Goal: Task Accomplishment & Management: Use online tool/utility

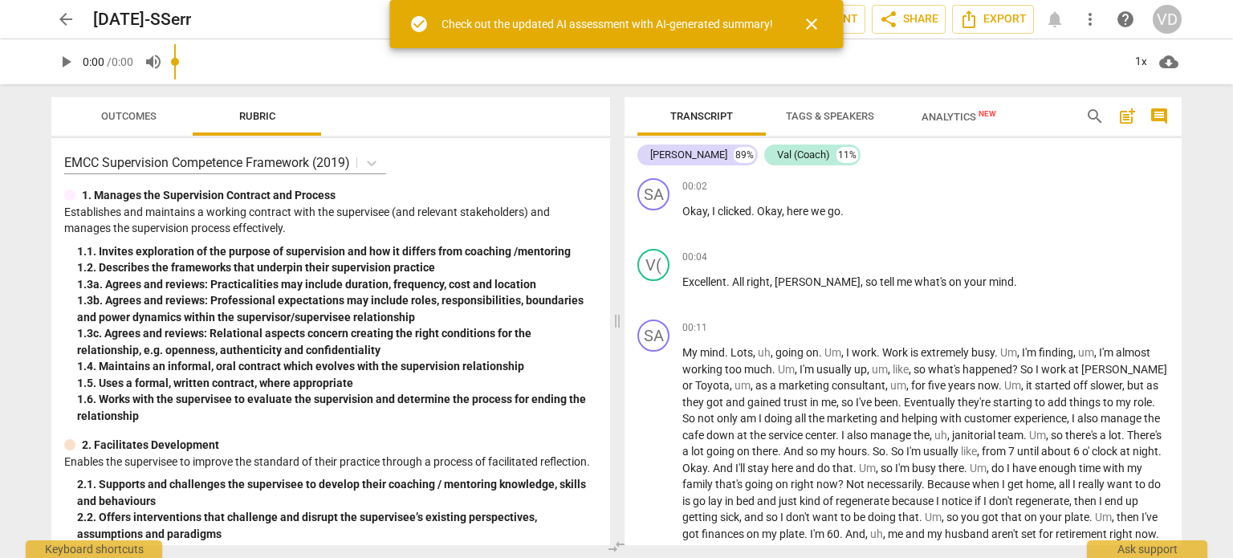
type input "0.24"
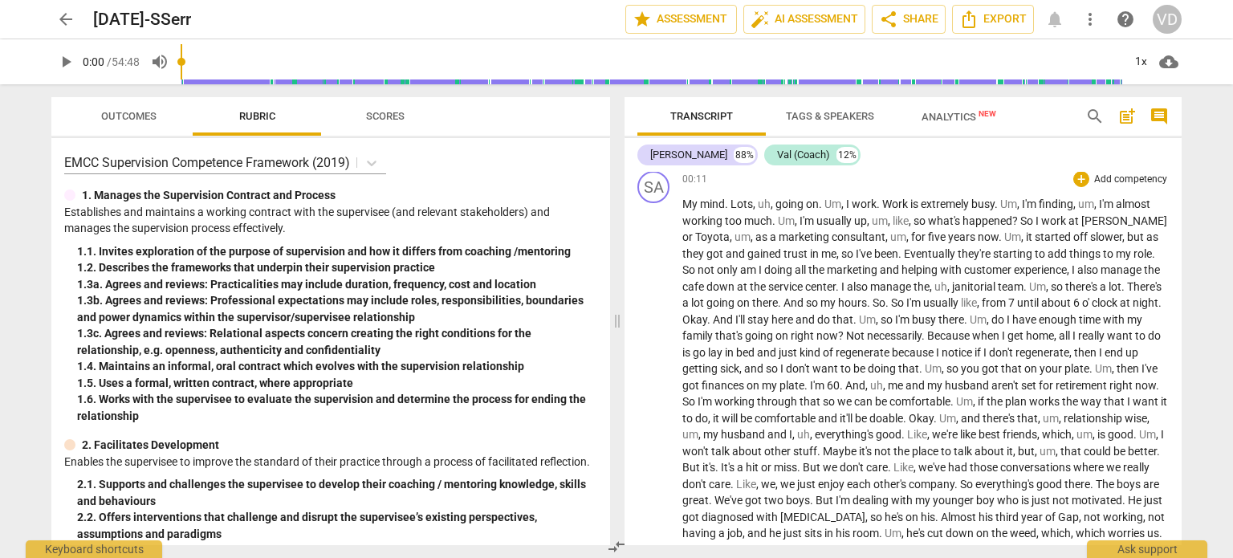
scroll to position [126, 0]
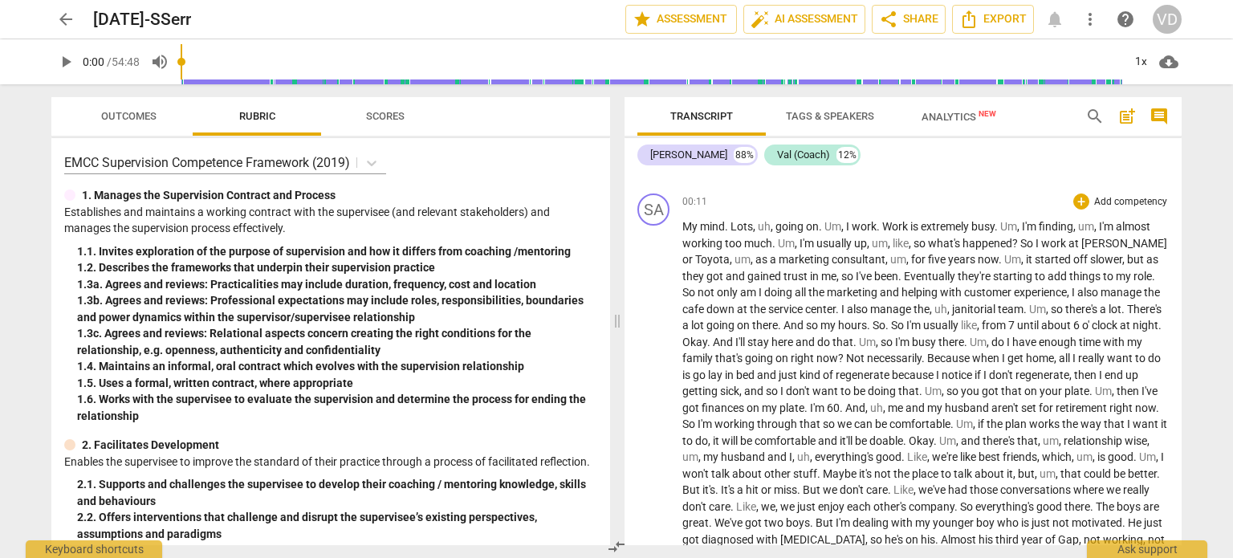
click at [1056, 409] on span "for" at bounding box center [1047, 407] width 17 height 13
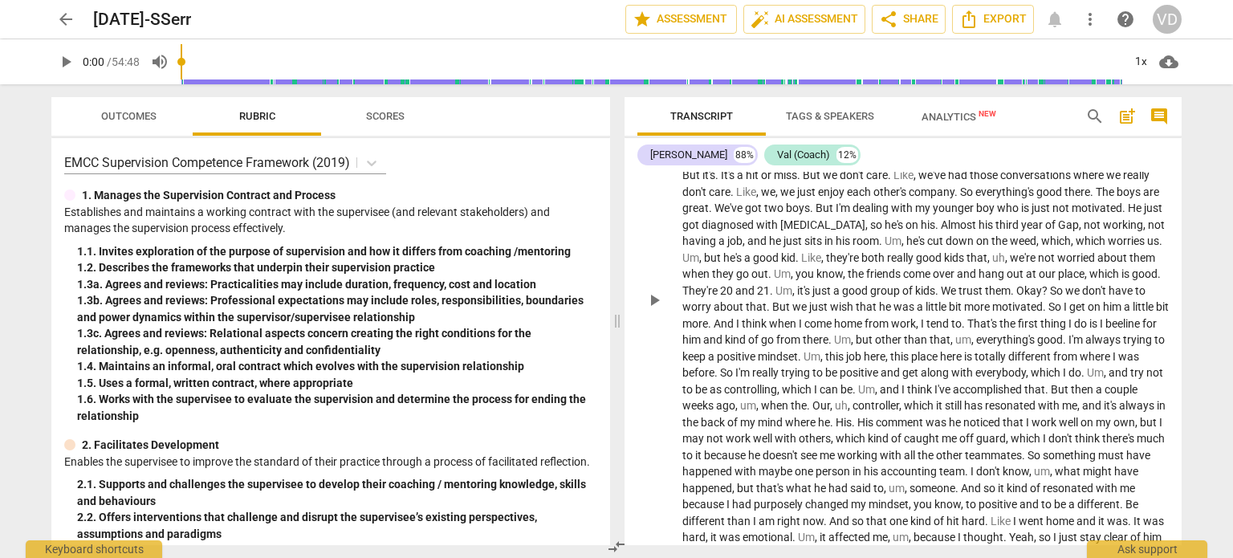
scroll to position [444, 0]
click at [795, 466] on span "maybe" at bounding box center [777, 468] width 36 height 13
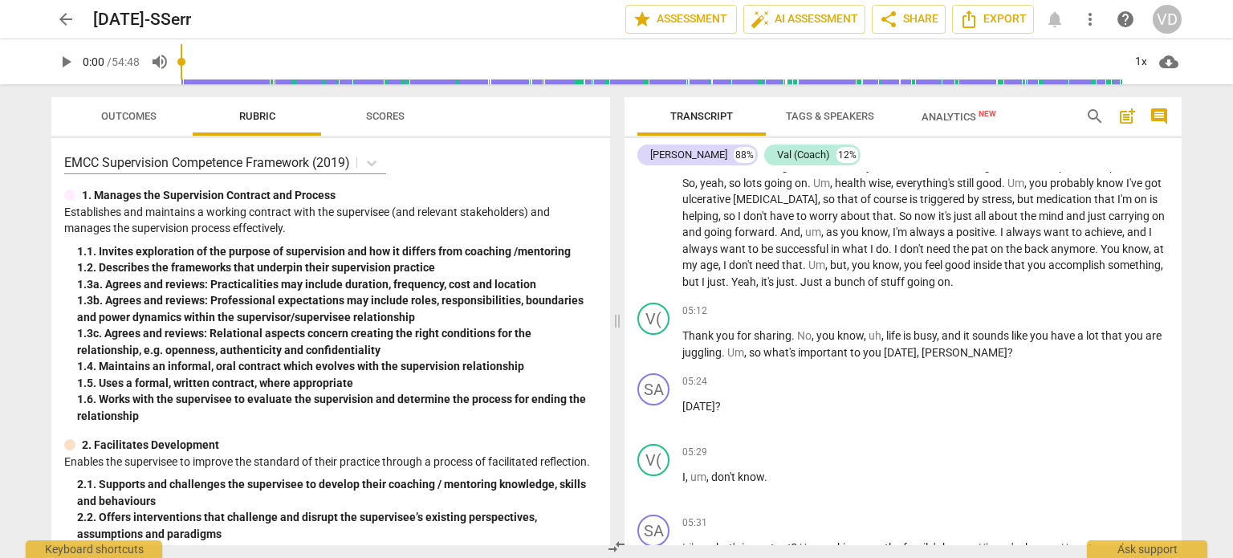
scroll to position [844, 0]
click at [930, 389] on div "05:24 + Add competency keyboard_arrow_right" at bounding box center [925, 381] width 486 height 16
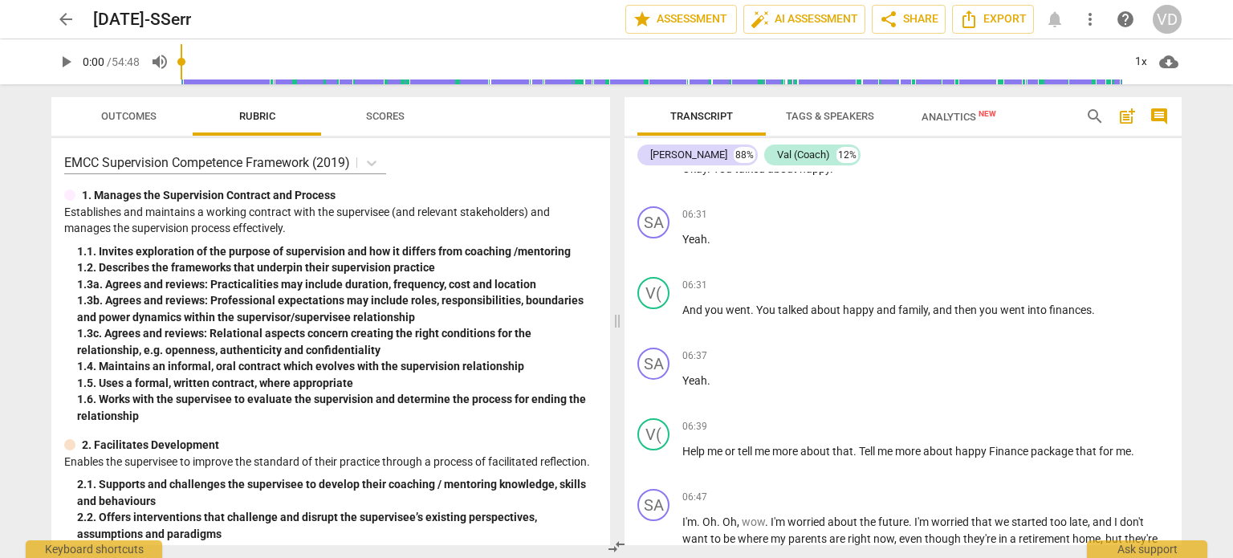
scroll to position [1426, 0]
click at [1019, 308] on div "06:31 + Add competency keyboard_arrow_right And you went . You talked about hap…" at bounding box center [925, 305] width 486 height 58
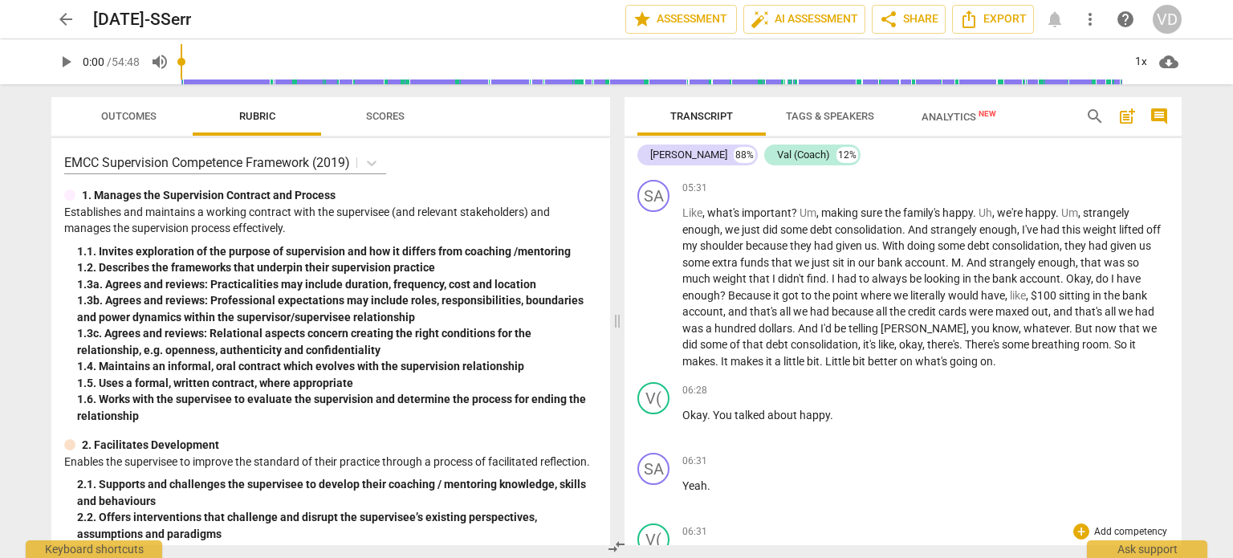
scroll to position [1175, 0]
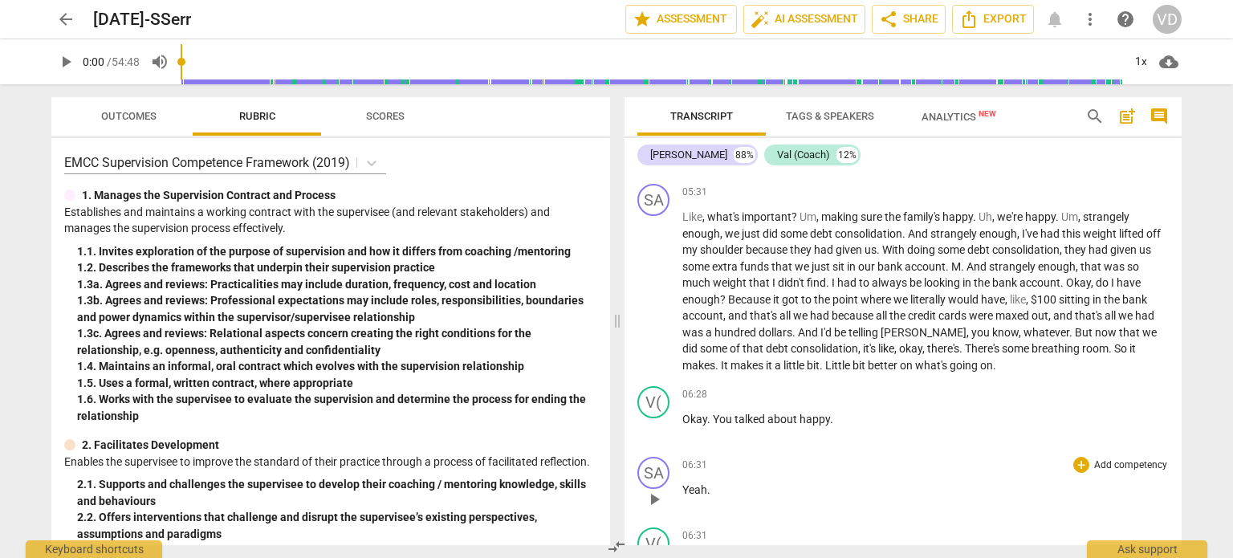
click at [1030, 470] on div "SA play_arrow pause 06:31 + Add competency keyboard_arrow_right Yeah ." at bounding box center [902, 485] width 557 height 71
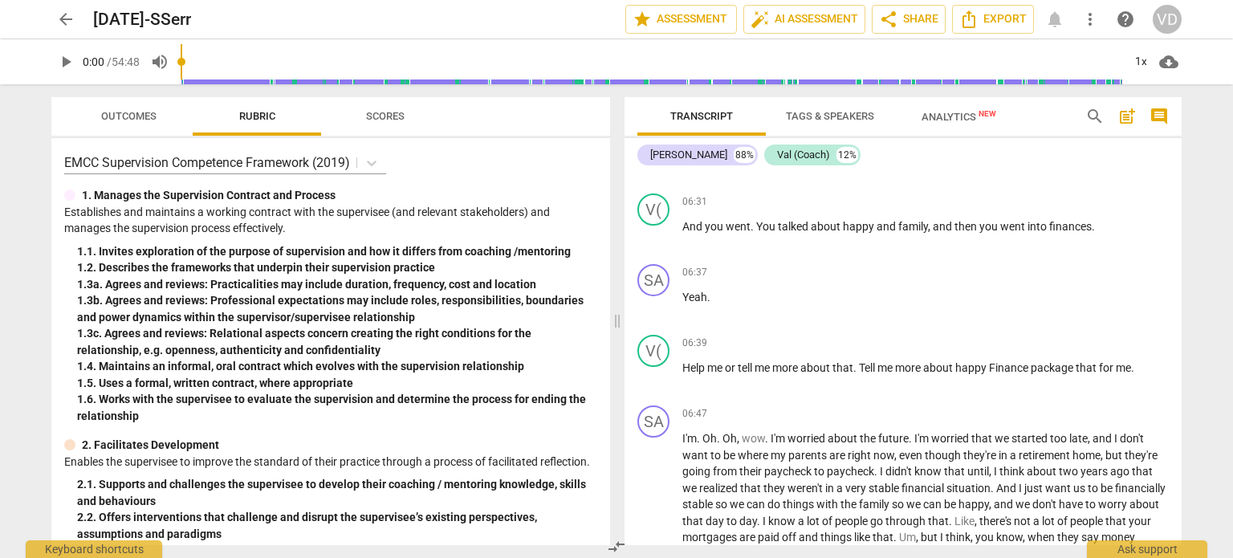
scroll to position [1511, 0]
click at [963, 459] on span "they're" at bounding box center [980, 452] width 35 height 13
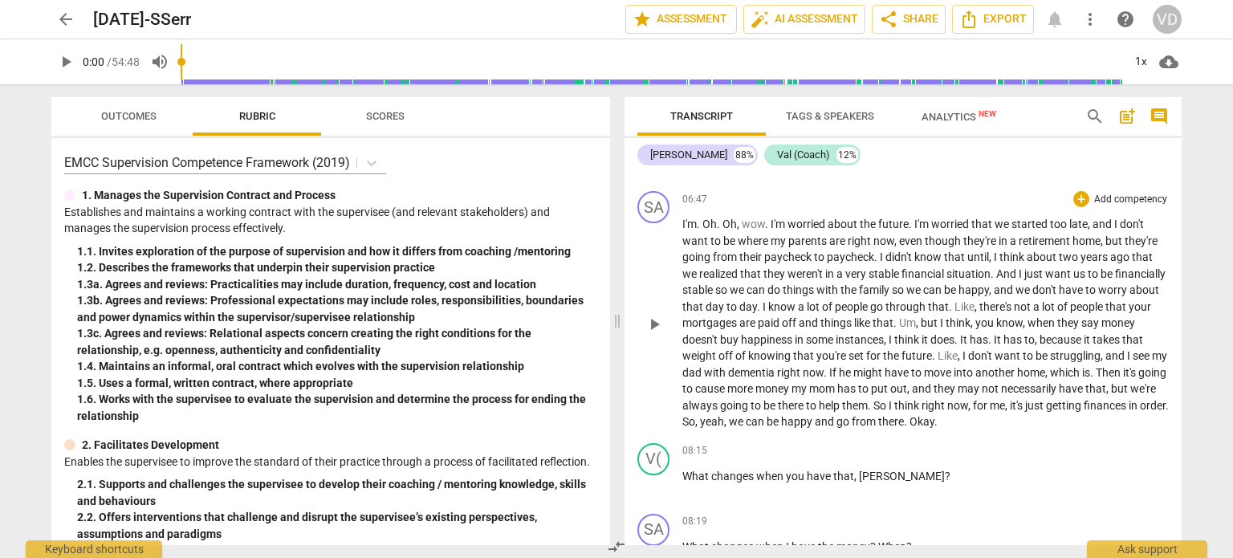
scroll to position [1716, 0]
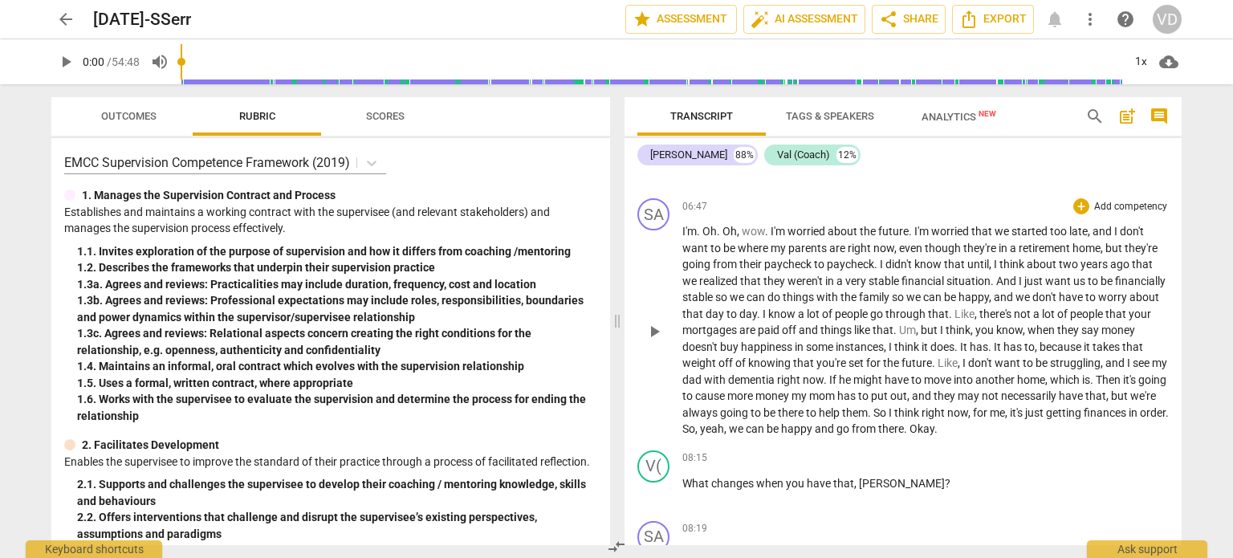
click at [836, 353] on span "some" at bounding box center [821, 346] width 30 height 13
click at [1023, 466] on div "08:15 + Add competency keyboard_arrow_right" at bounding box center [925, 458] width 486 height 16
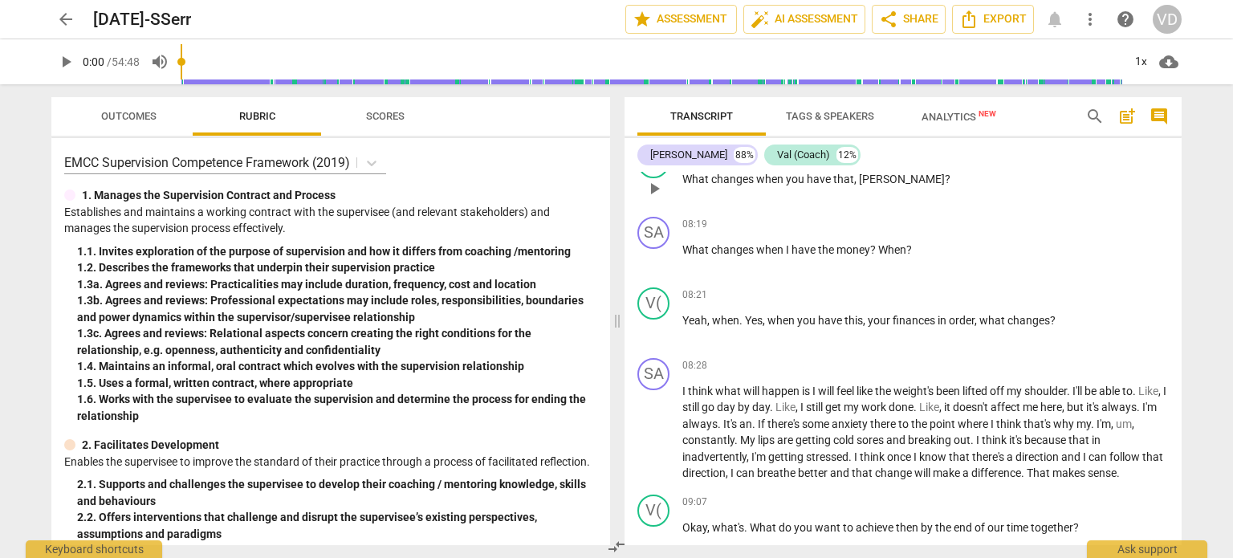
scroll to position [2021, 0]
click at [958, 429] on span "point" at bounding box center [944, 423] width 28 height 13
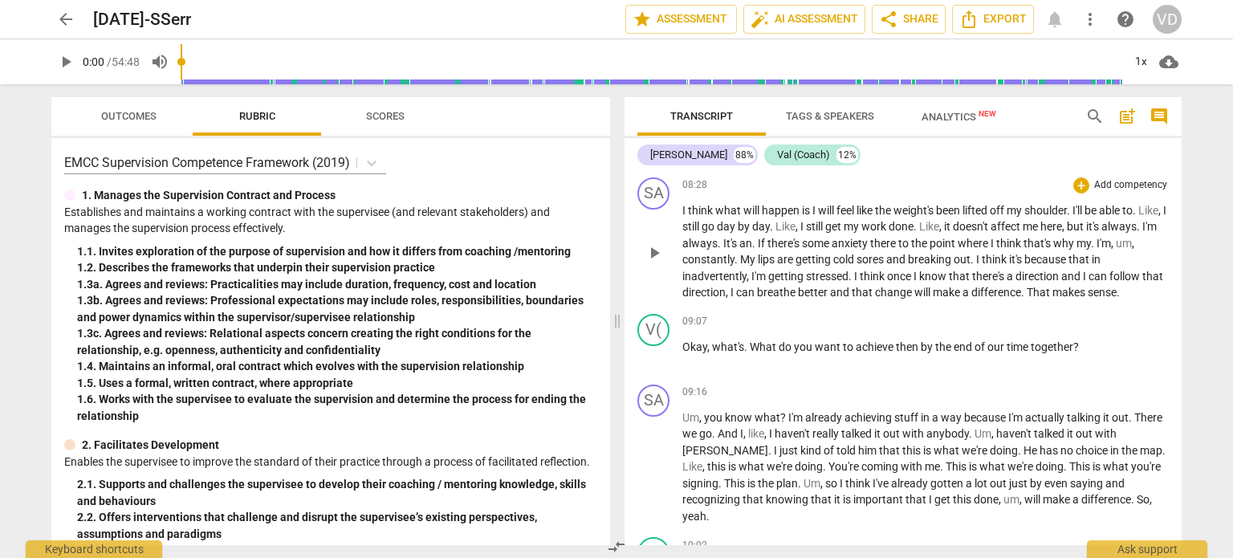
scroll to position [2202, 0]
click at [1067, 439] on span "talked" at bounding box center [1050, 432] width 33 height 13
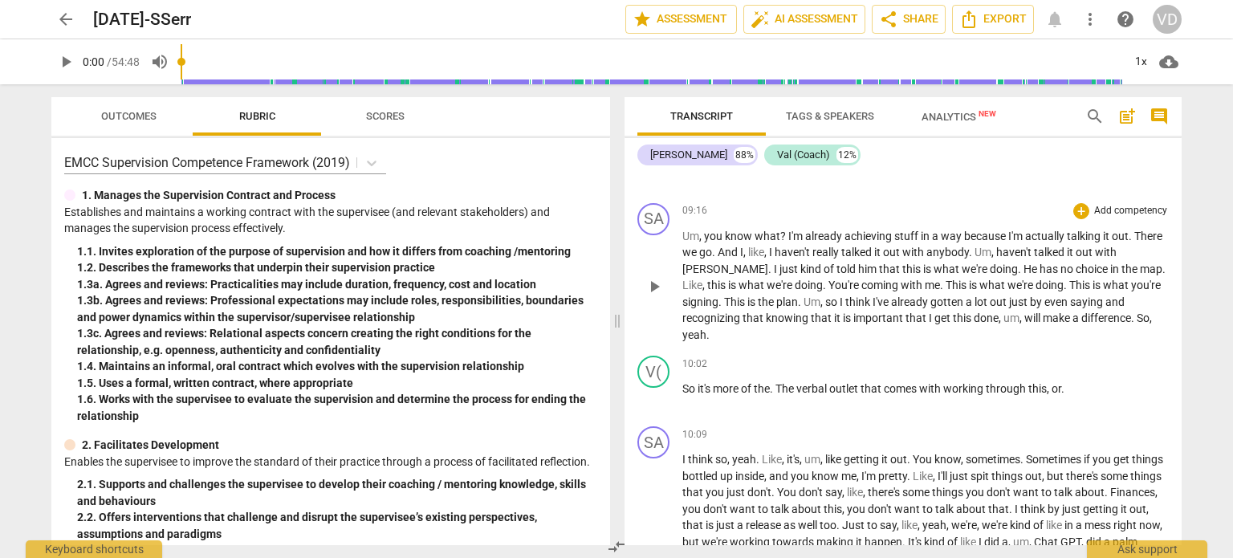
scroll to position [2388, 0]
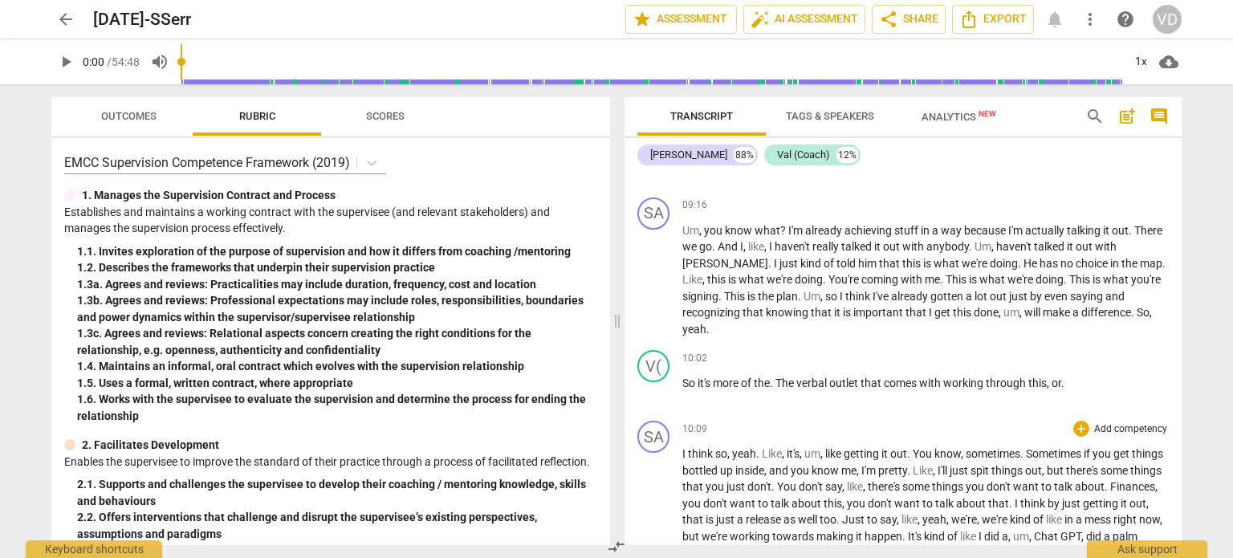
click at [956, 454] on span "know" at bounding box center [947, 453] width 26 height 13
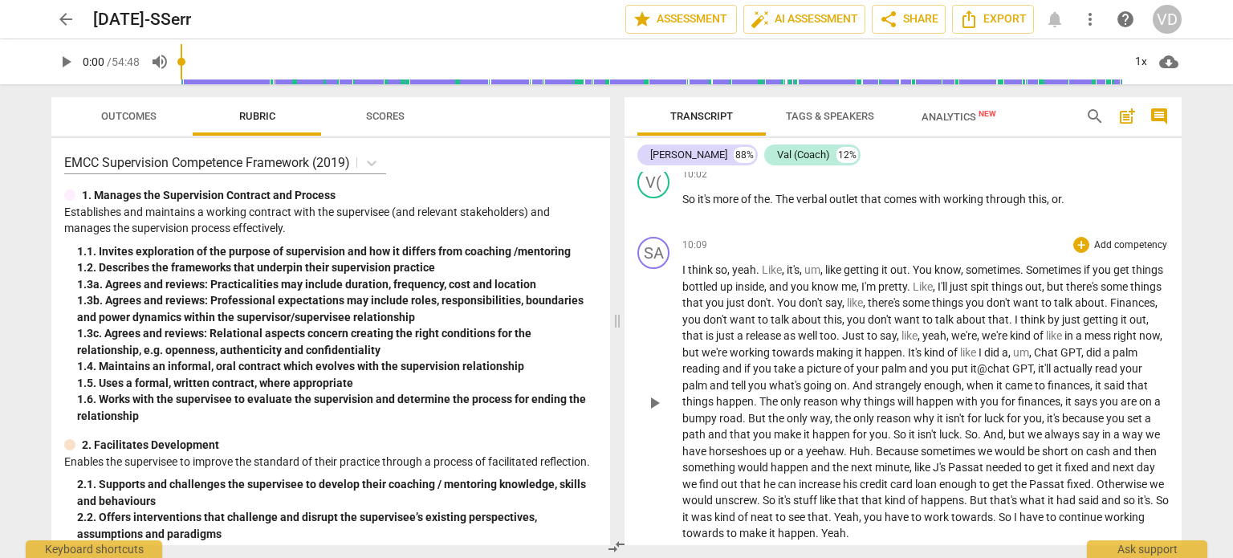
scroll to position [2597, 0]
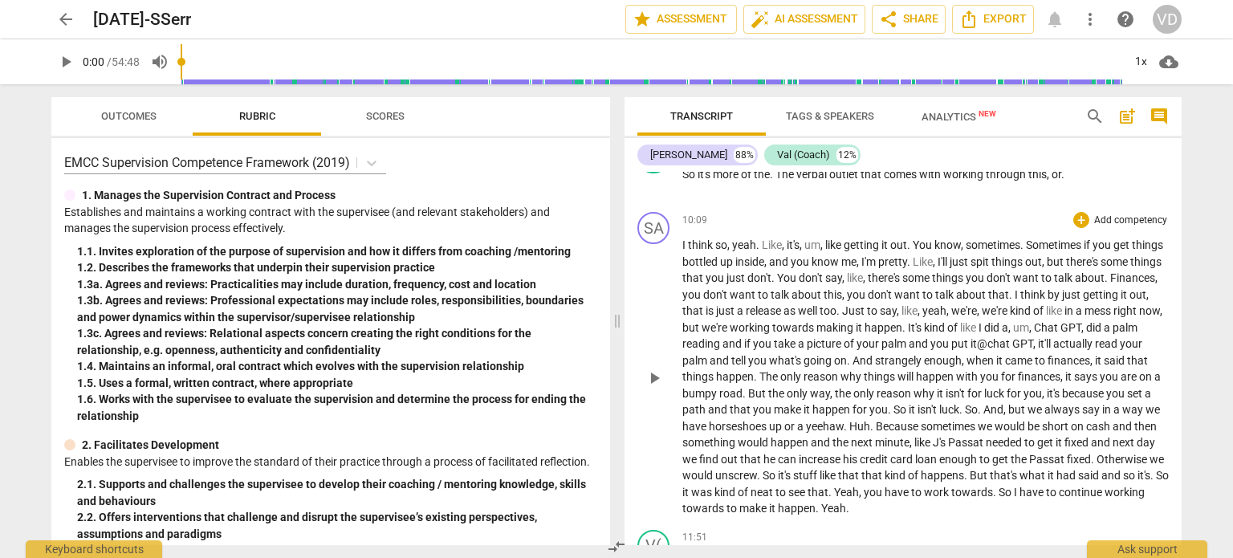
click at [939, 416] on span "isn't" at bounding box center [928, 409] width 22 height 13
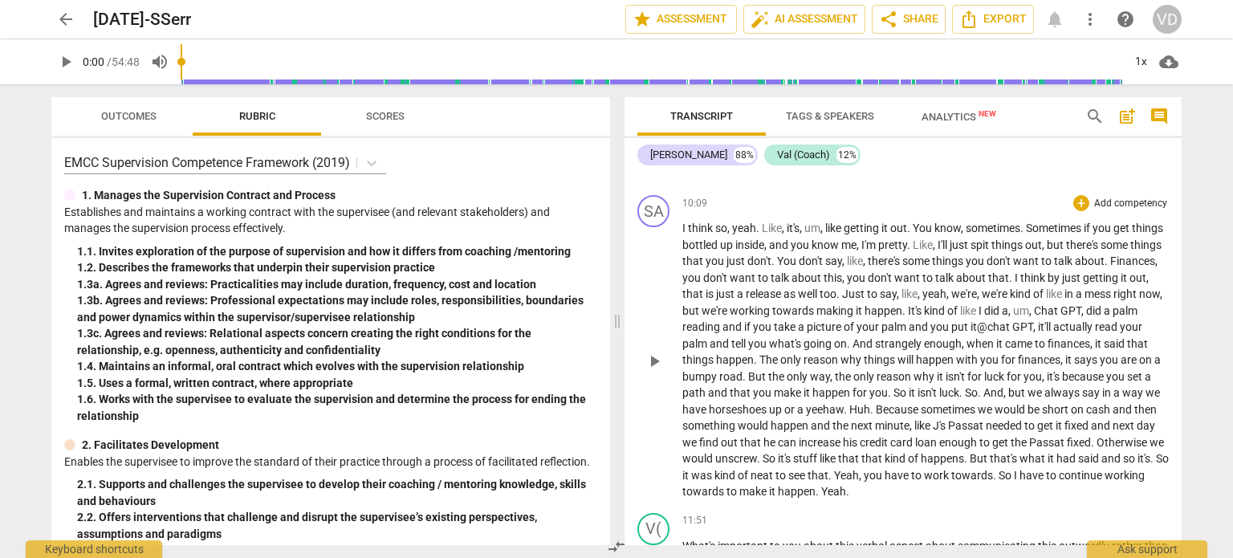
scroll to position [2590, 0]
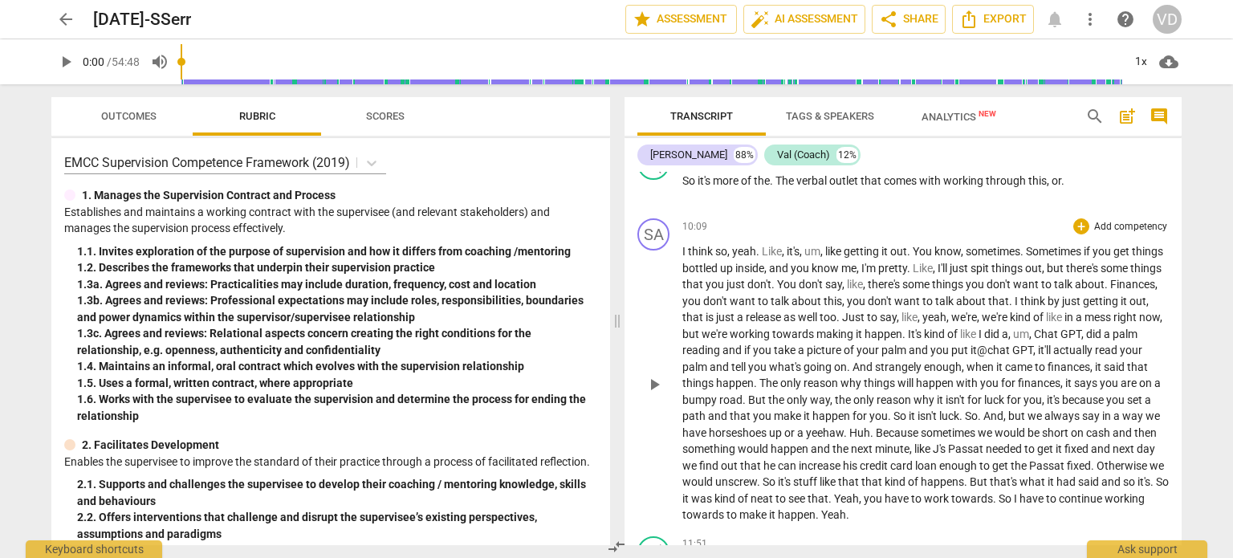
click at [917, 414] on span "it" at bounding box center [913, 415] width 9 height 13
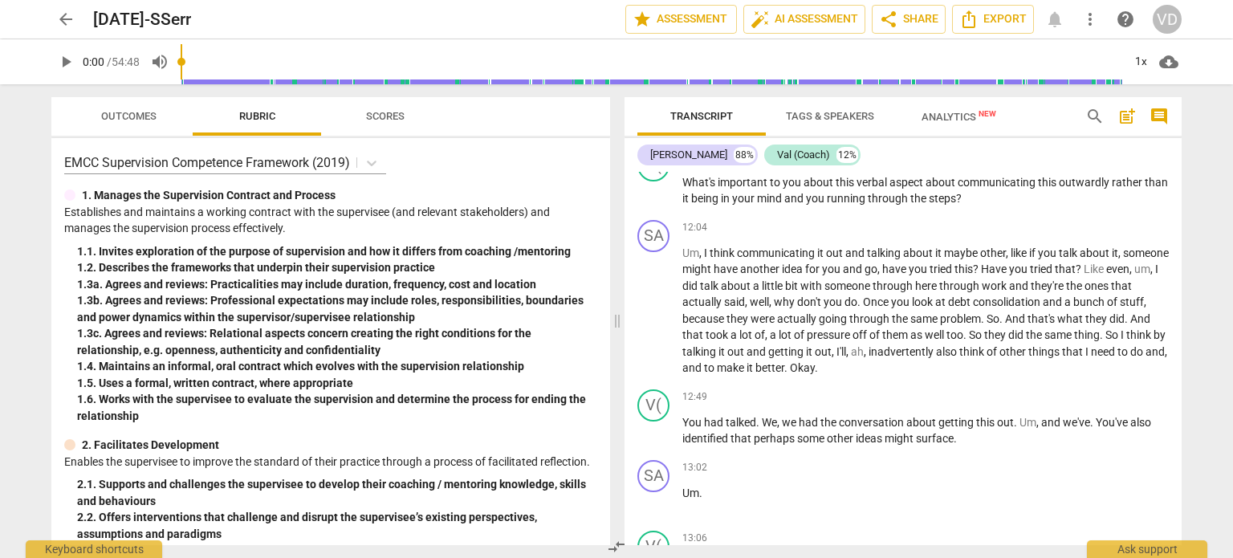
scroll to position [2973, 0]
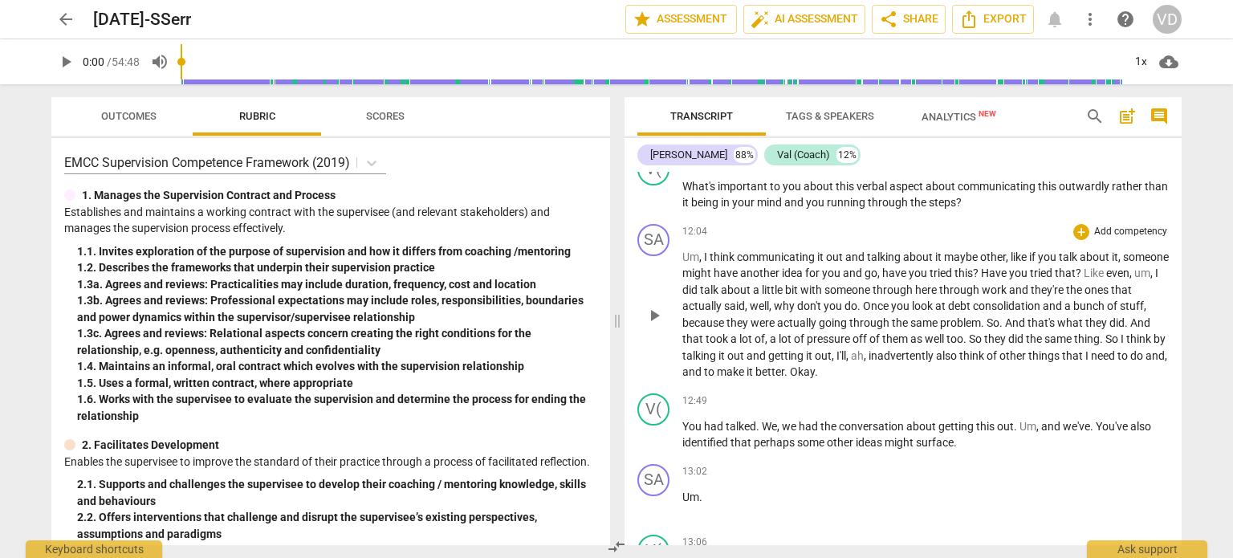
click at [1017, 259] on span "like" at bounding box center [1020, 256] width 18 height 13
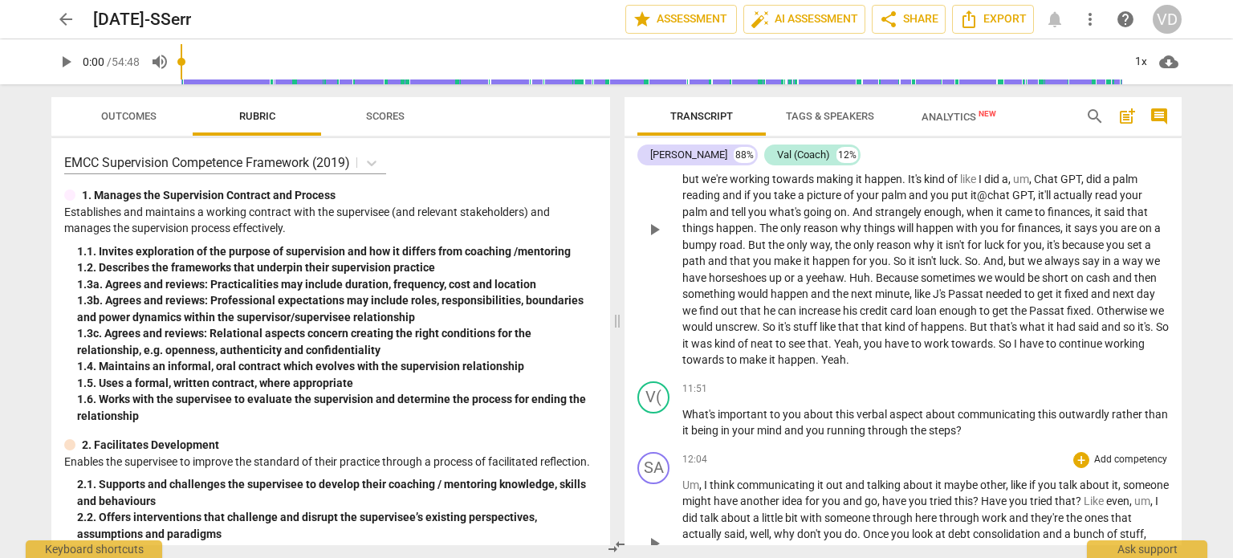
scroll to position [2742, 0]
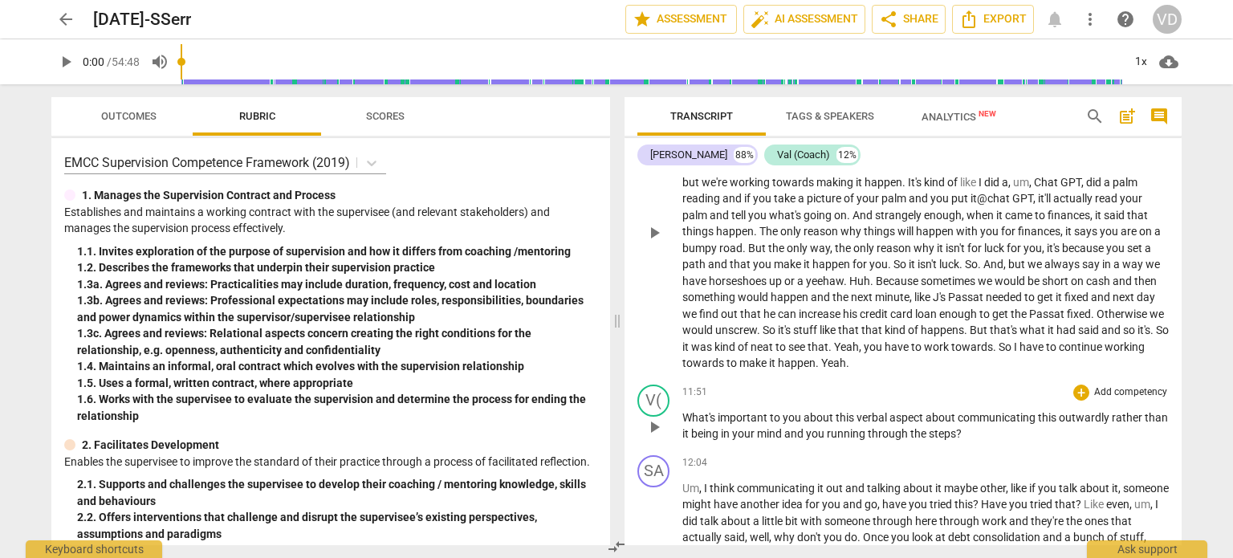
click at [848, 412] on span "this" at bounding box center [846, 417] width 21 height 13
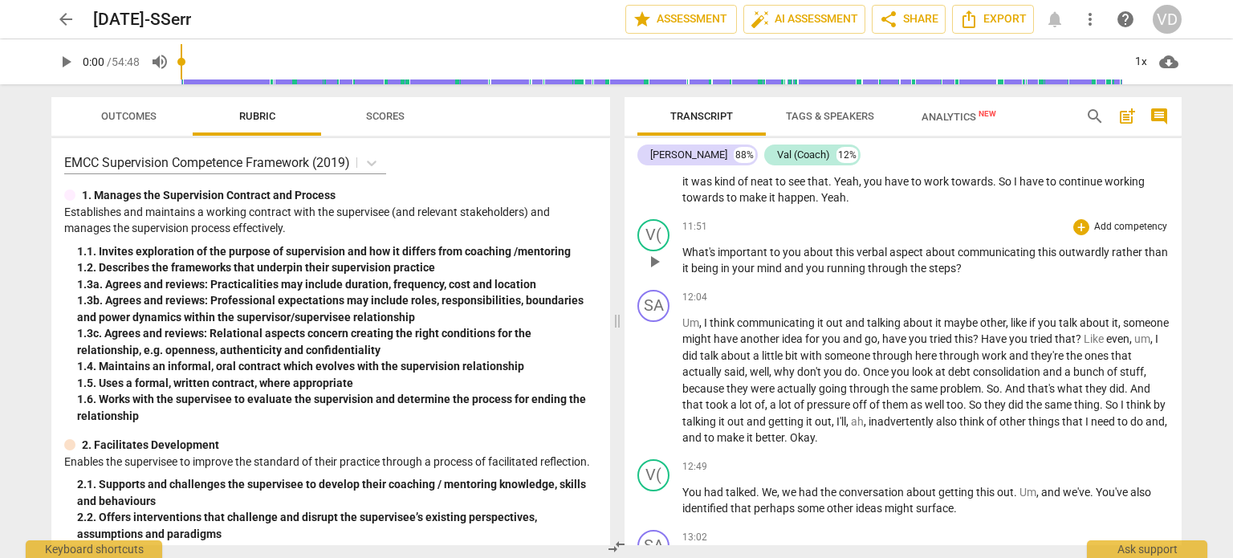
scroll to position [2948, 0]
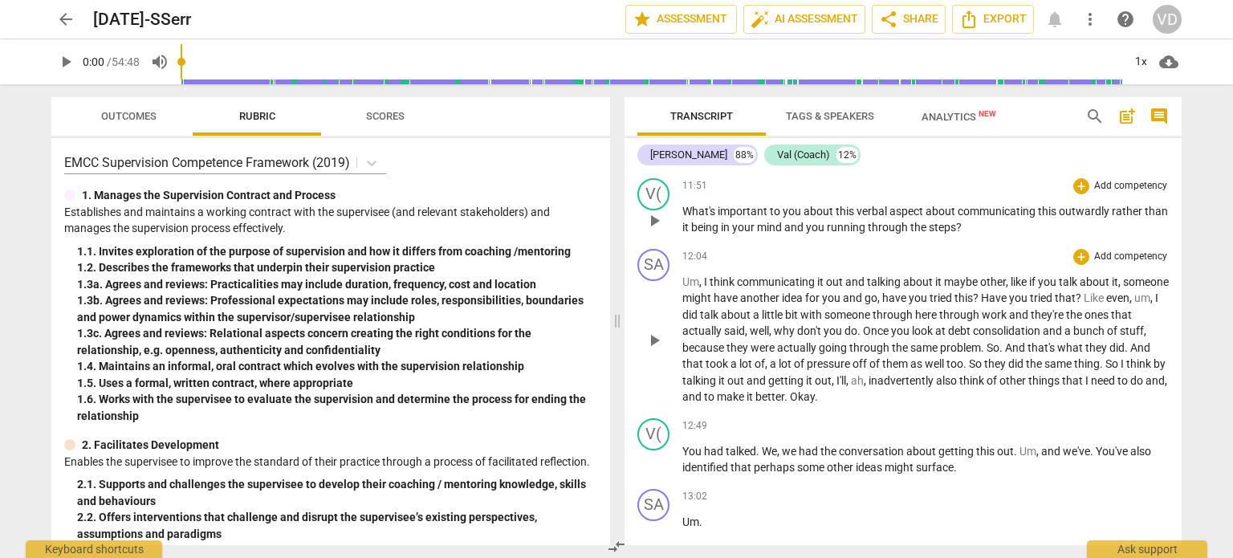
click at [852, 364] on span "pressure" at bounding box center [830, 363] width 46 height 13
click at [765, 367] on span "of" at bounding box center [760, 363] width 10 height 13
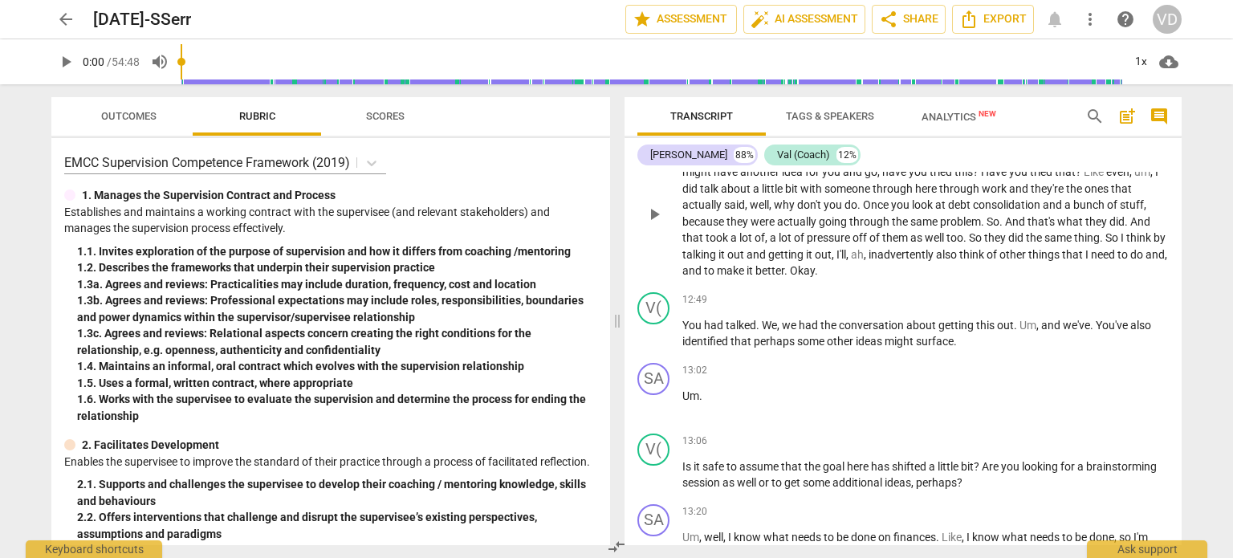
scroll to position [3092, 0]
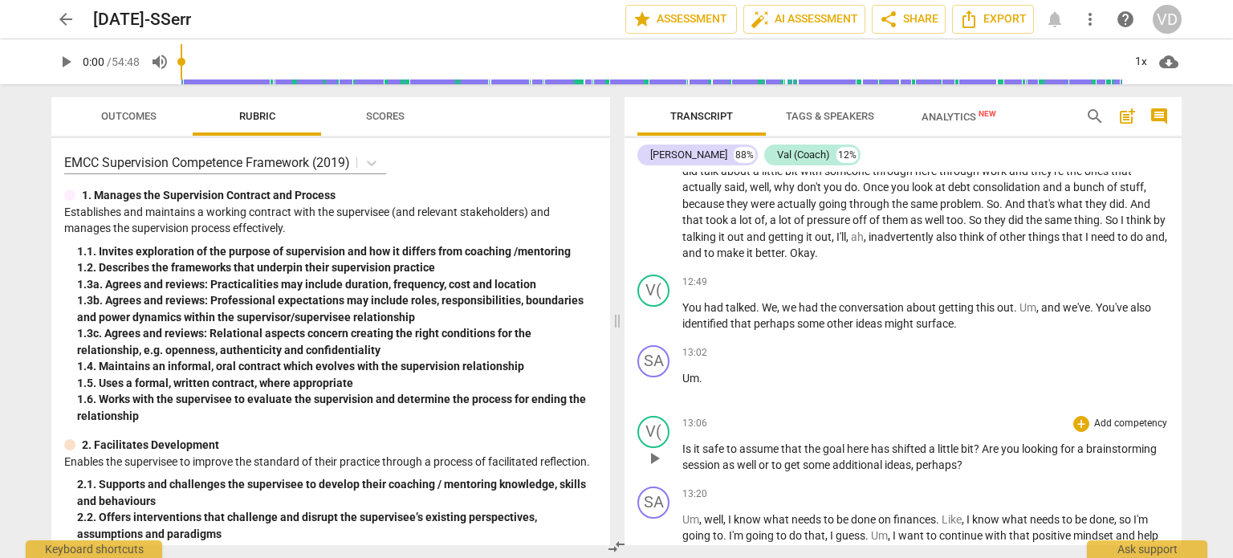
click at [767, 409] on div "V( play_arrow pause 13:06 + Add competency keyboard_arrow_right Is it safe to a…" at bounding box center [902, 444] width 557 height 71
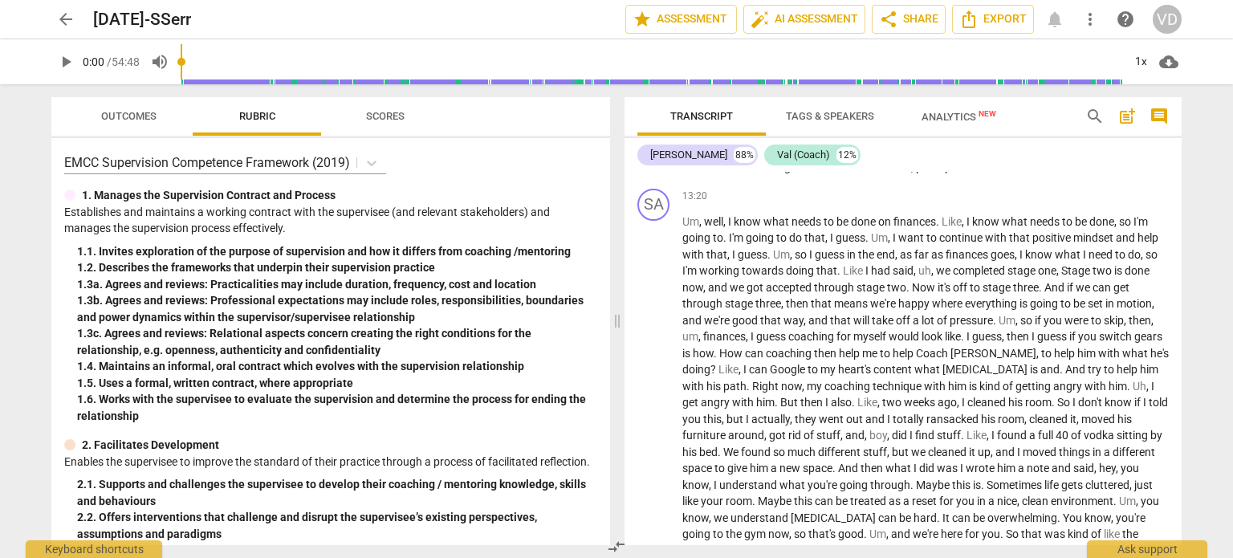
scroll to position [3390, 0]
click at [780, 402] on span "But" at bounding box center [790, 402] width 20 height 13
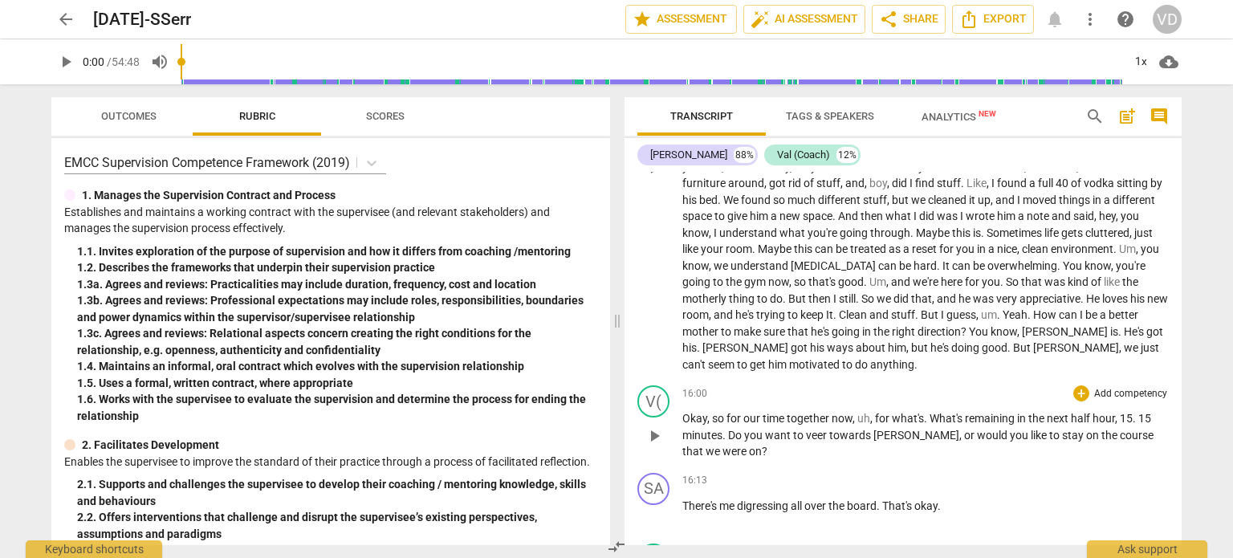
scroll to position [3631, 0]
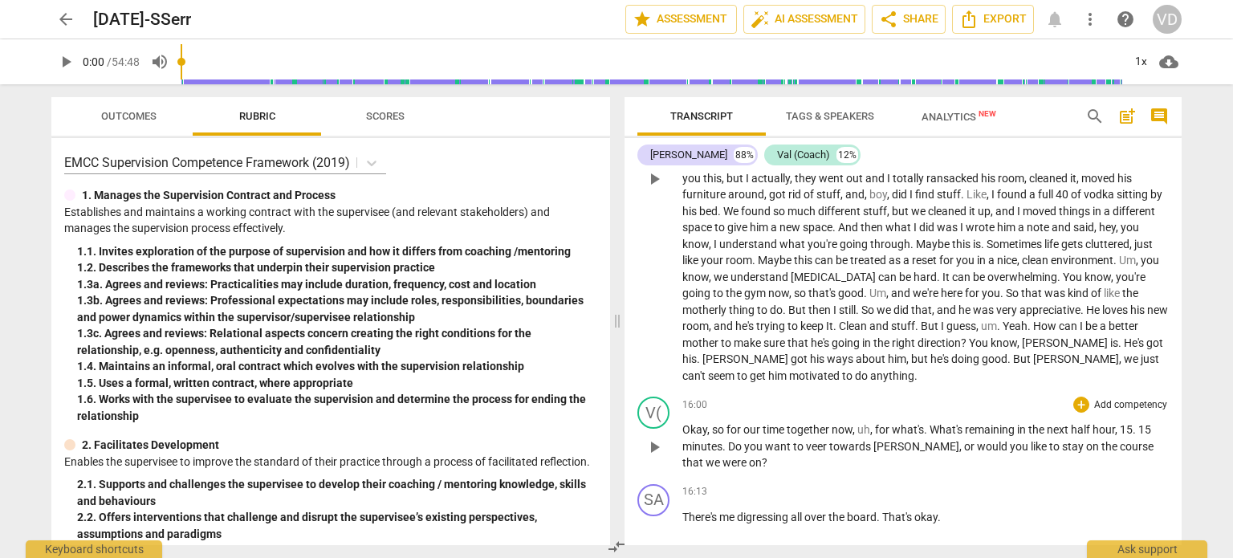
click at [977, 452] on span "would" at bounding box center [993, 446] width 33 height 13
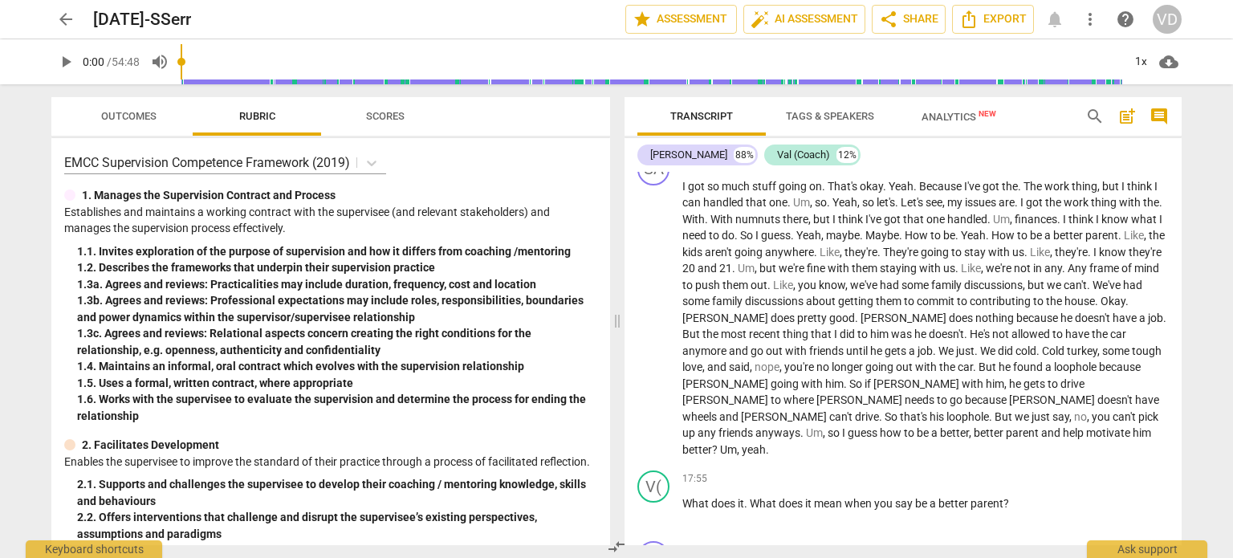
scroll to position [4106, 0]
click at [1096, 437] on p "I got so much stuff going on . That's okay . Yeah . Because I've got the . The …" at bounding box center [925, 315] width 486 height 280
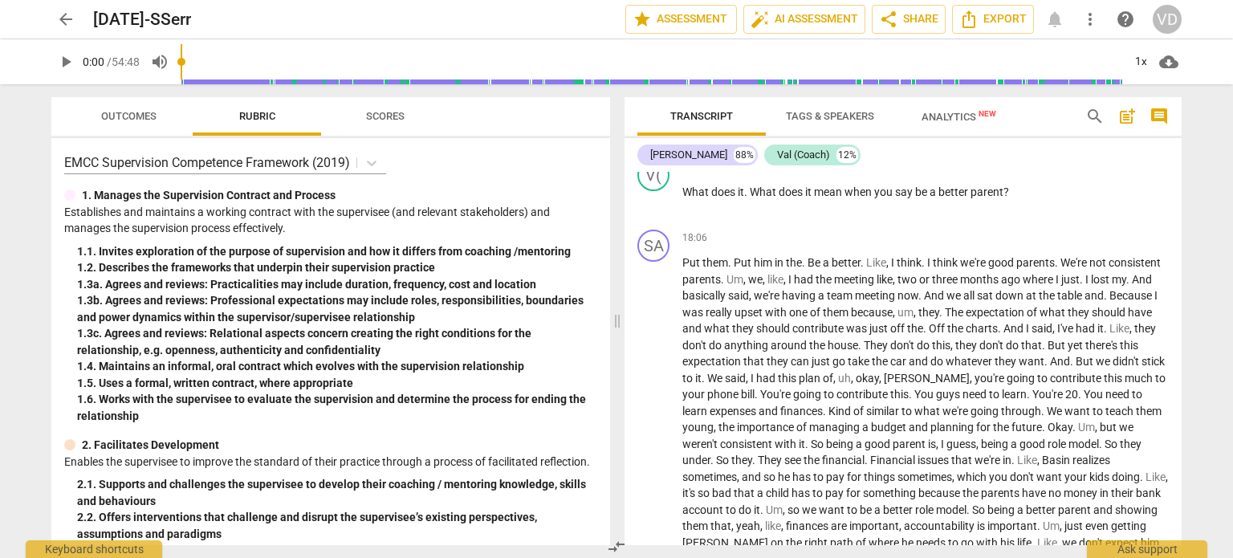
scroll to position [4416, 0]
click at [789, 303] on span "with" at bounding box center [777, 309] width 24 height 13
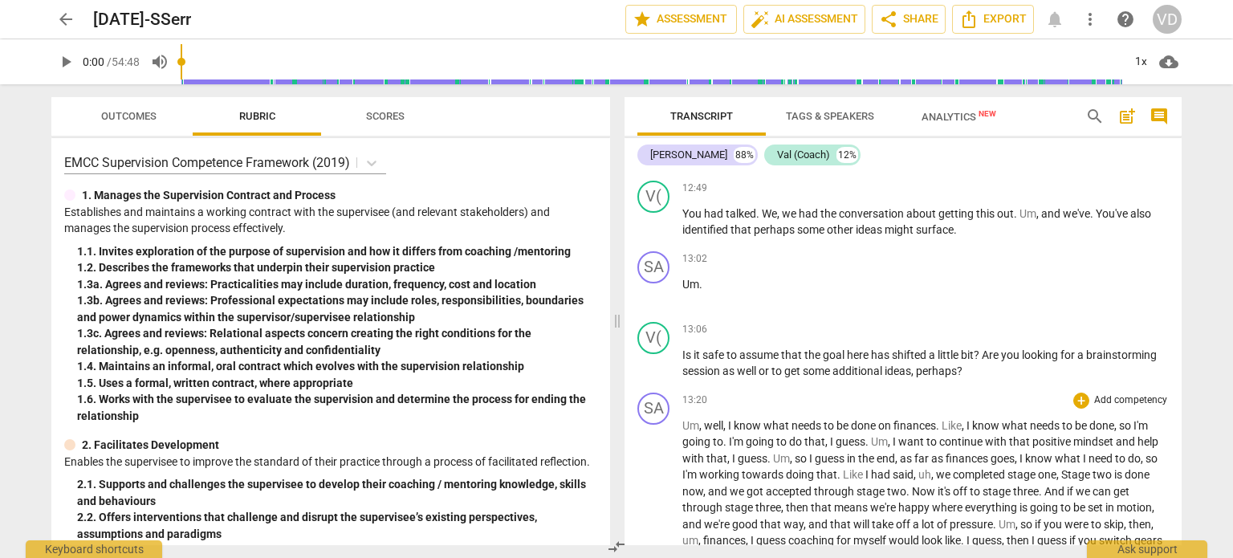
scroll to position [3185, 0]
click at [1026, 247] on div "SA play_arrow pause 13:02 + Add competency keyboard_arrow_right Um ." at bounding box center [902, 281] width 557 height 71
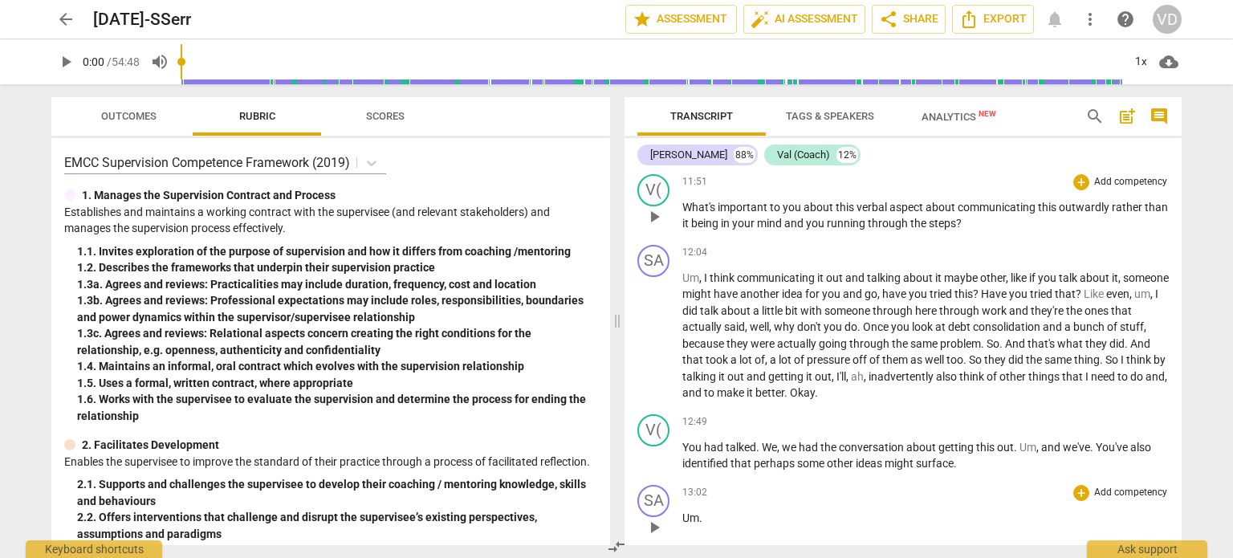
scroll to position [2947, 0]
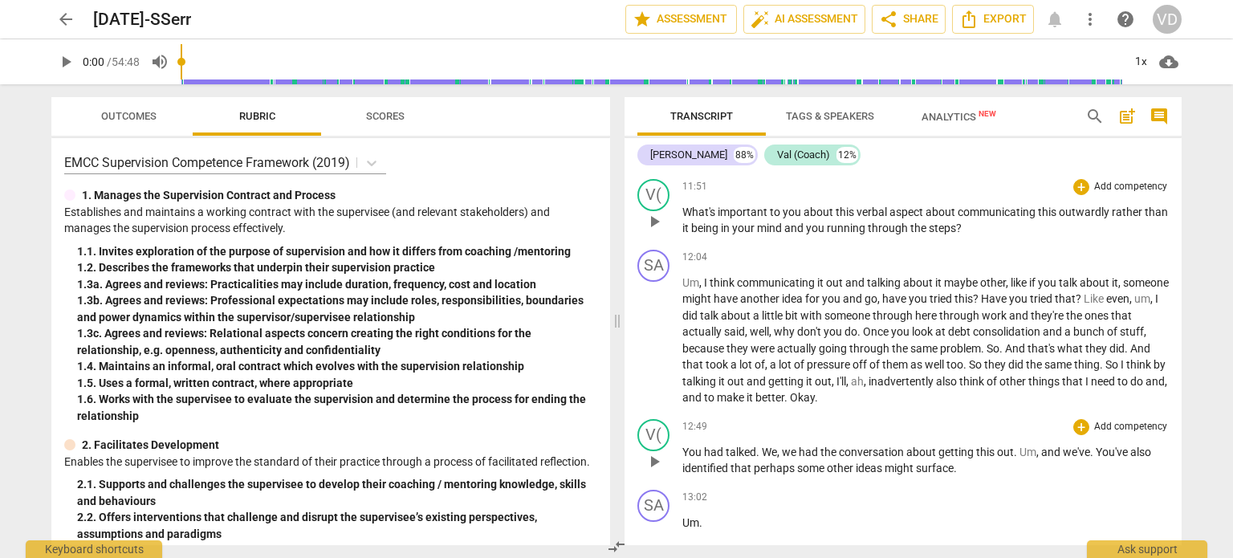
click at [1038, 444] on p "You had talked . We , we had the conversation about getting this out . Um , and…" at bounding box center [925, 460] width 486 height 33
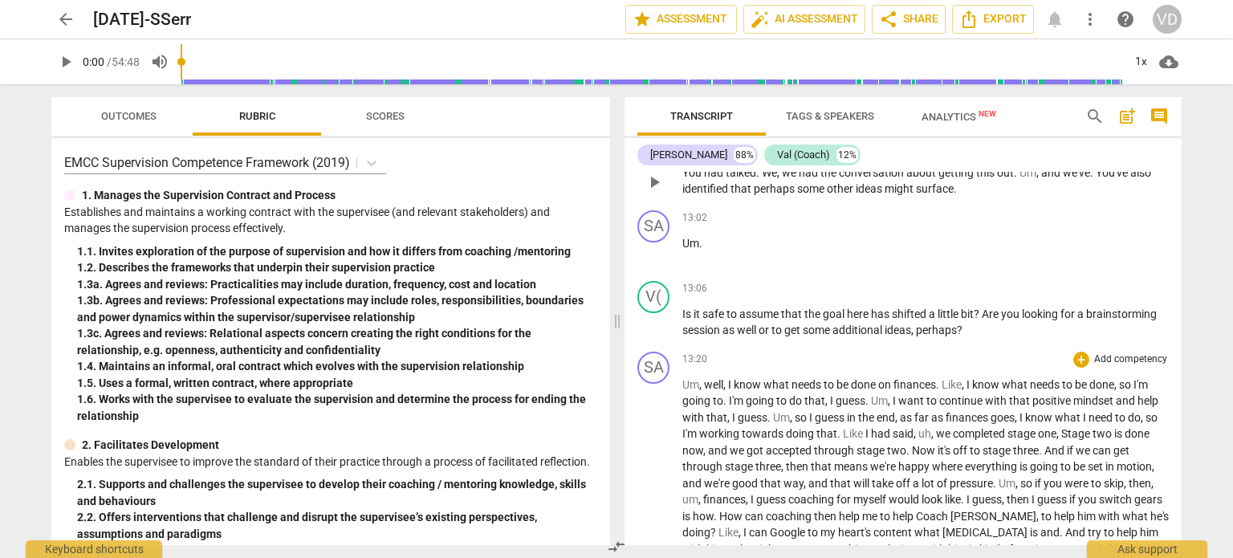
scroll to position [3230, 0]
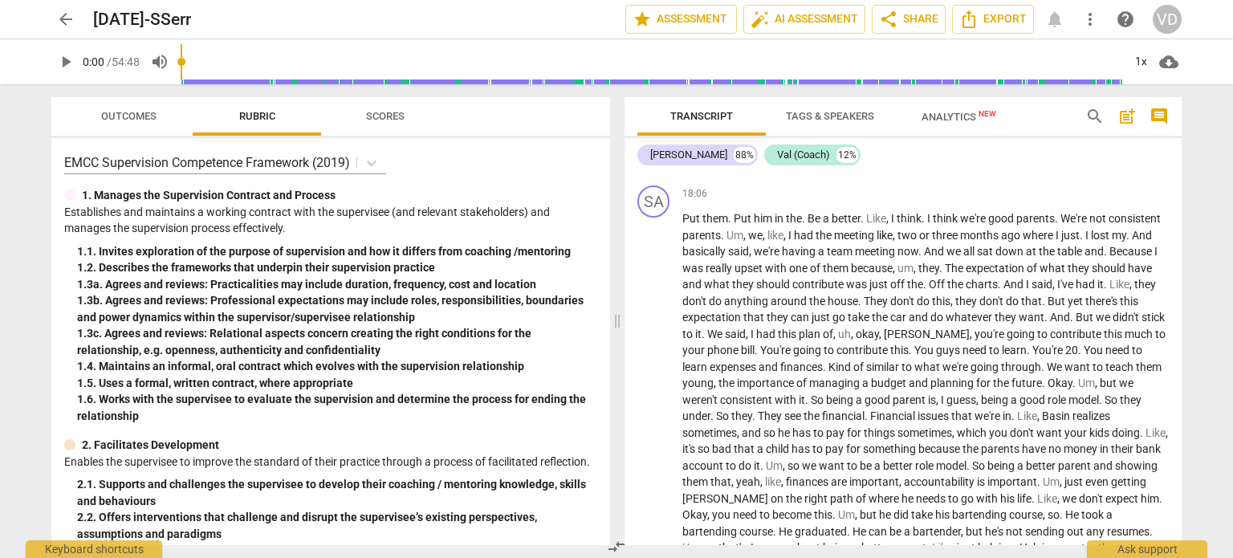
scroll to position [4457, 0]
click at [1034, 476] on span "important" at bounding box center [1012, 482] width 50 height 13
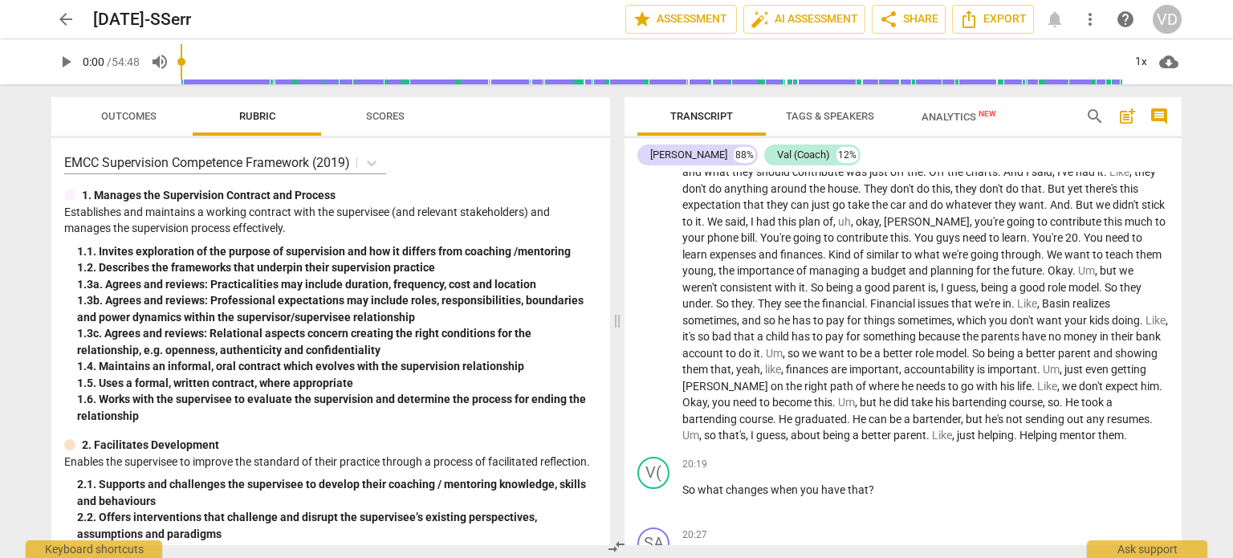
scroll to position [4648, 0]
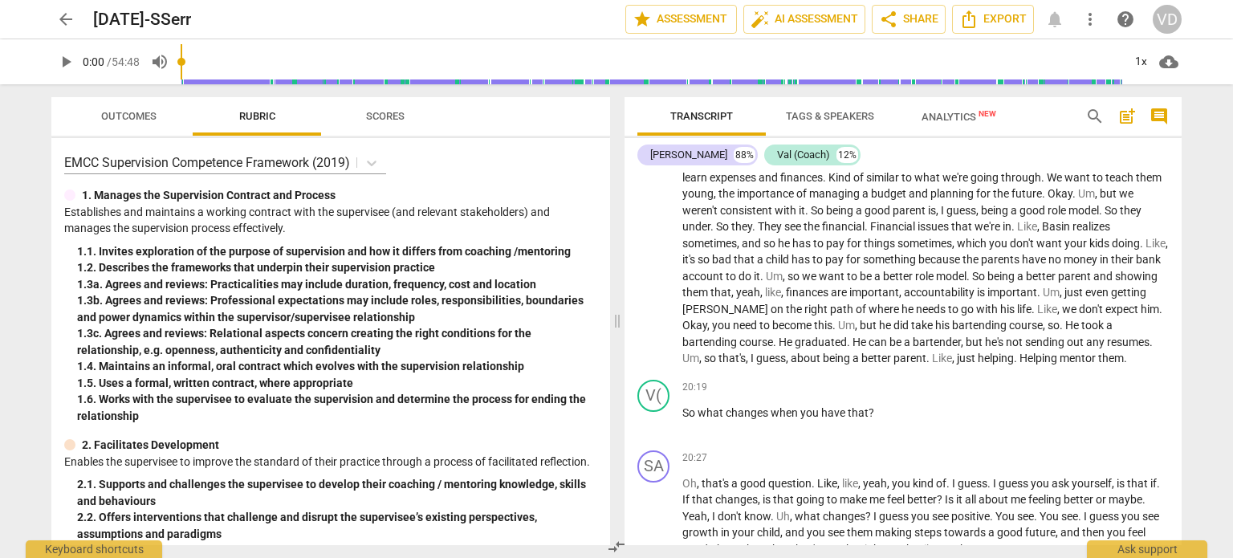
click at [918, 253] on span "something" at bounding box center [890, 259] width 55 height 13
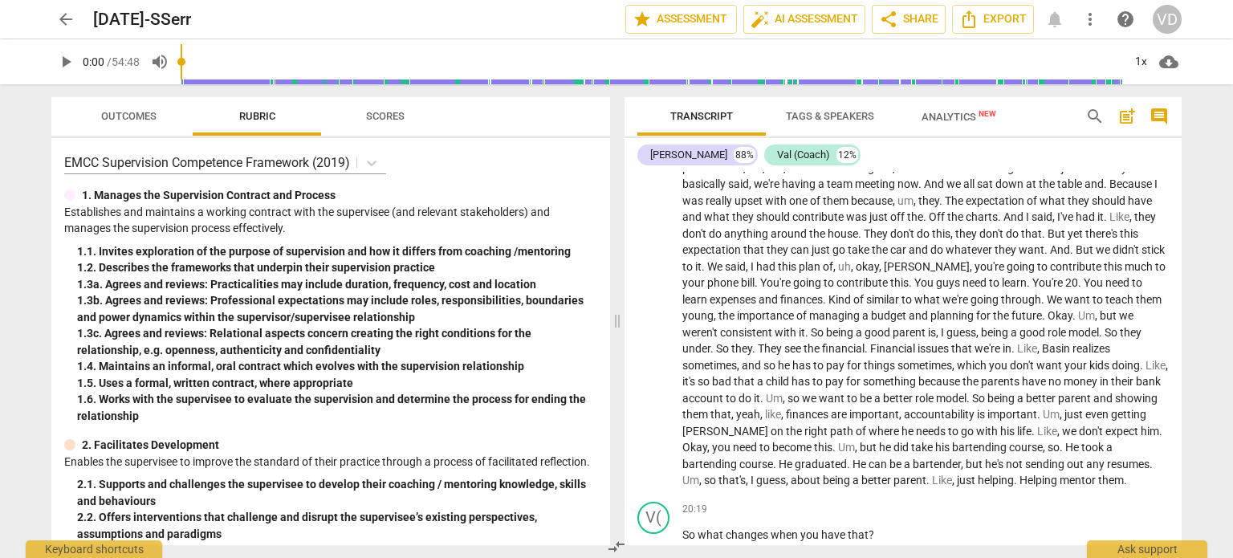
scroll to position [4508, 0]
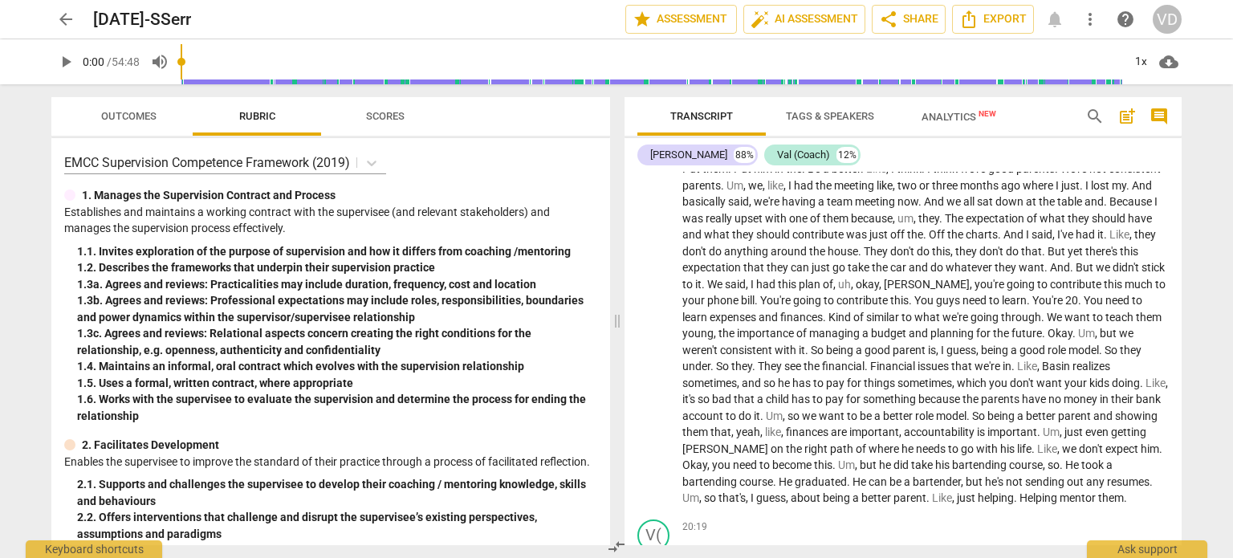
click at [1020, 438] on p "Put them . Put him in the . Be a better . Like , I think . I think we're good p…" at bounding box center [925, 334] width 486 height 346
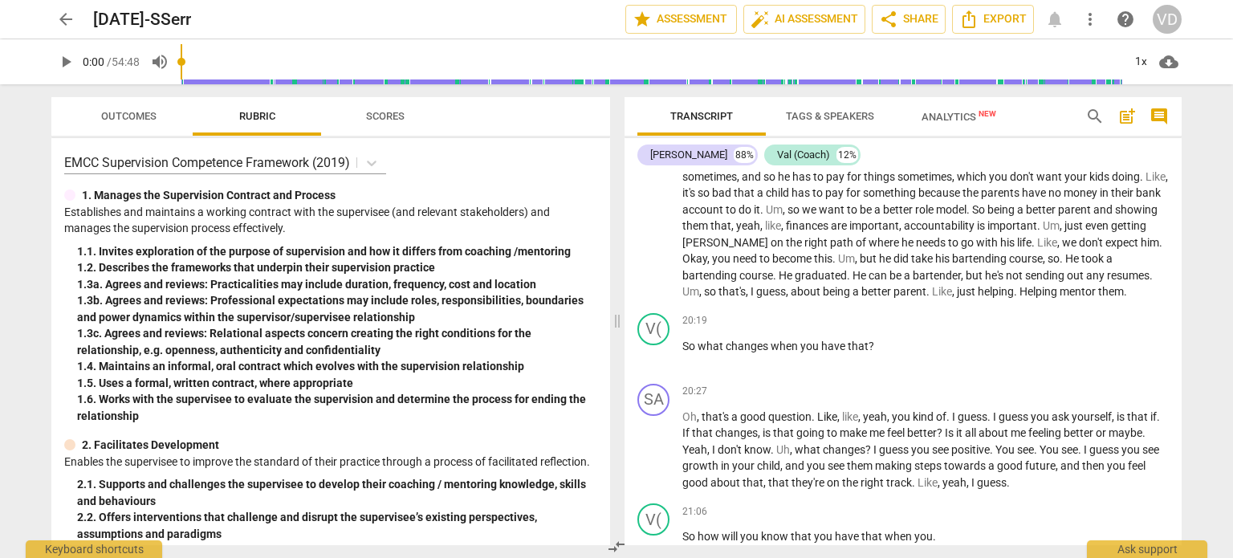
scroll to position [4745, 0]
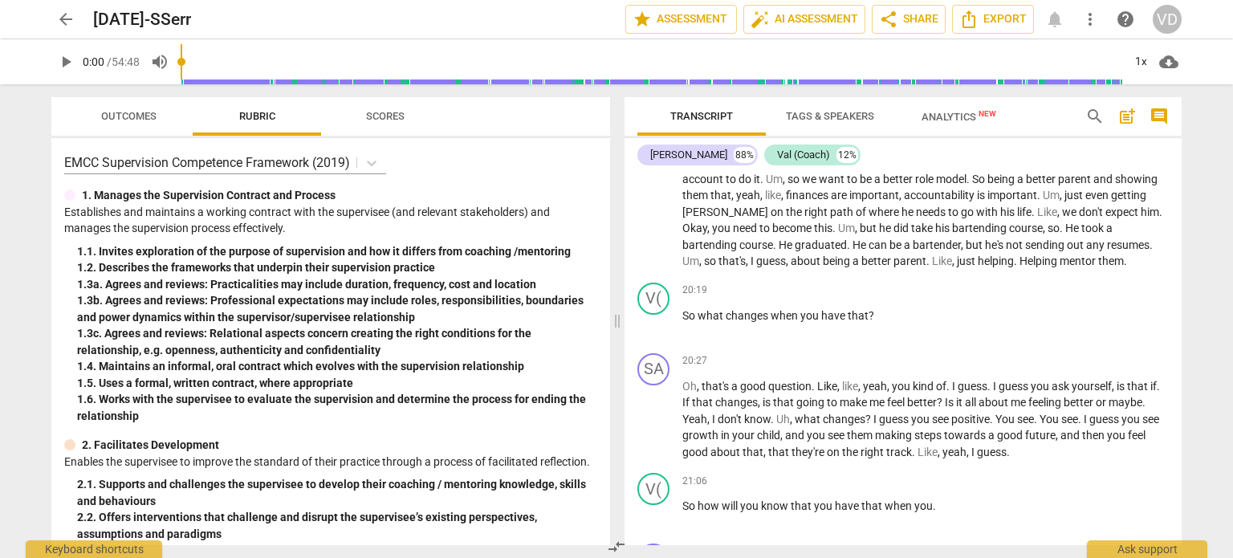
click at [1000, 254] on span "helping" at bounding box center [996, 260] width 36 height 13
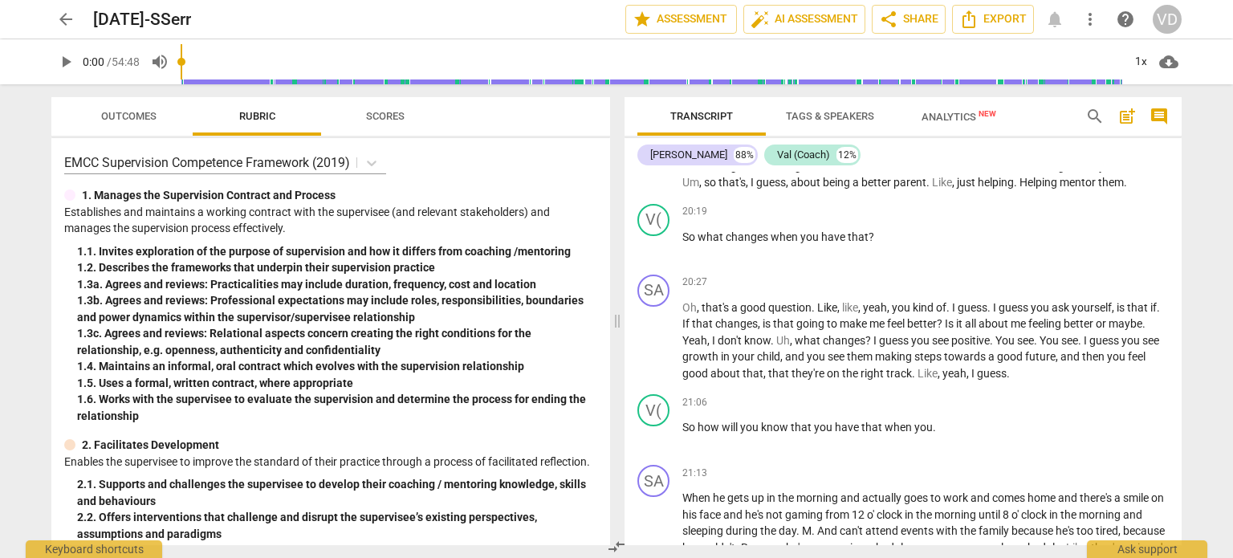
scroll to position [4834, 0]
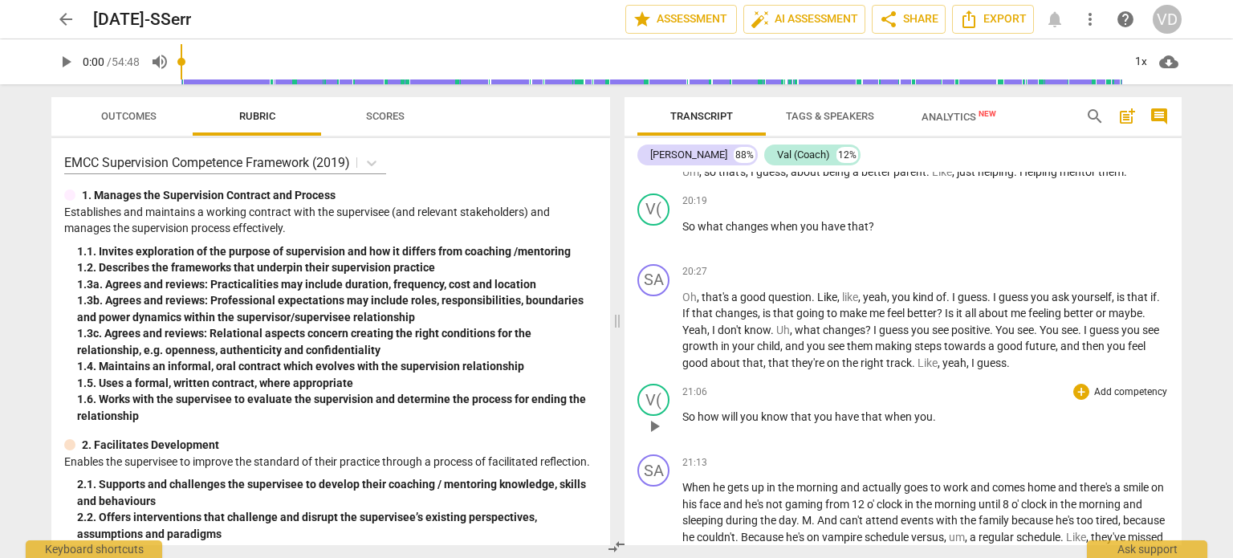
click at [1063, 409] on p "So how will you know that you have that when you ." at bounding box center [925, 417] width 486 height 17
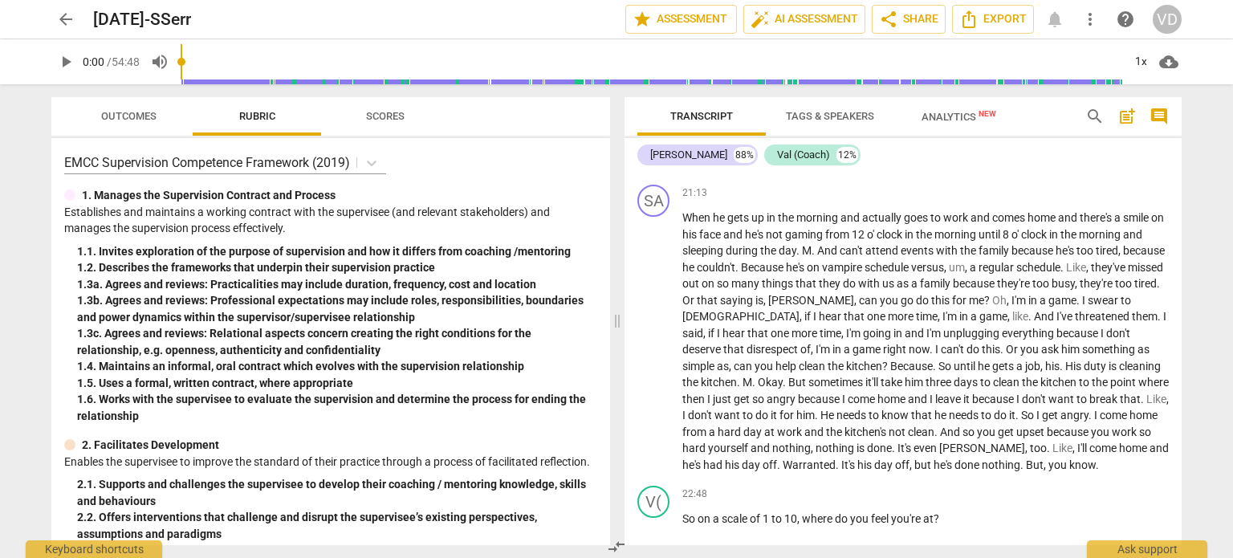
scroll to position [5100, 0]
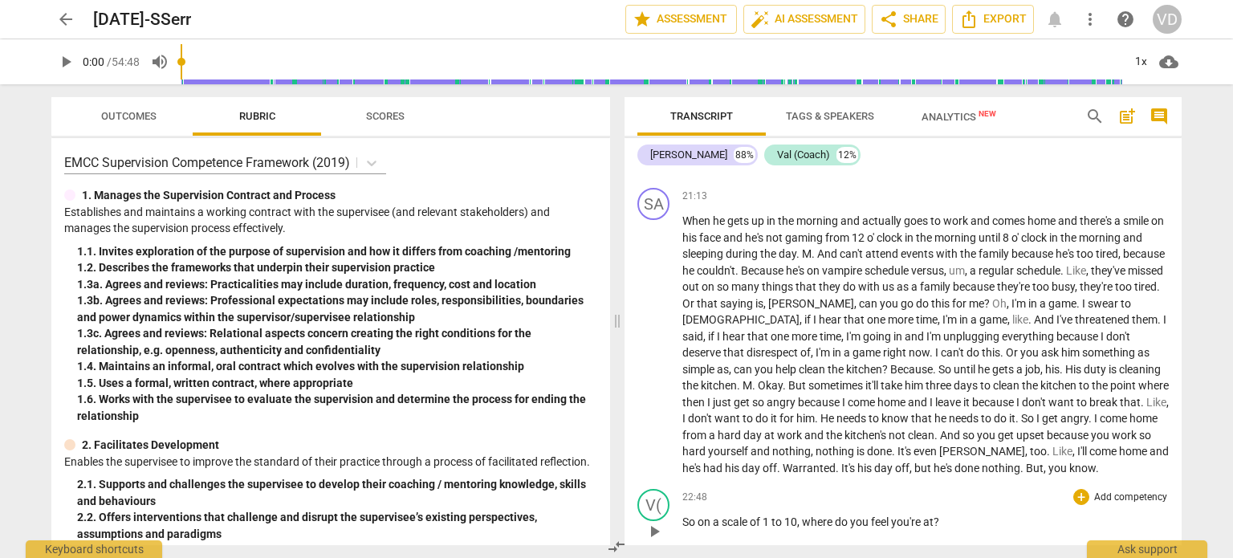
click at [1122, 490] on p "Add competency" at bounding box center [1130, 497] width 76 height 14
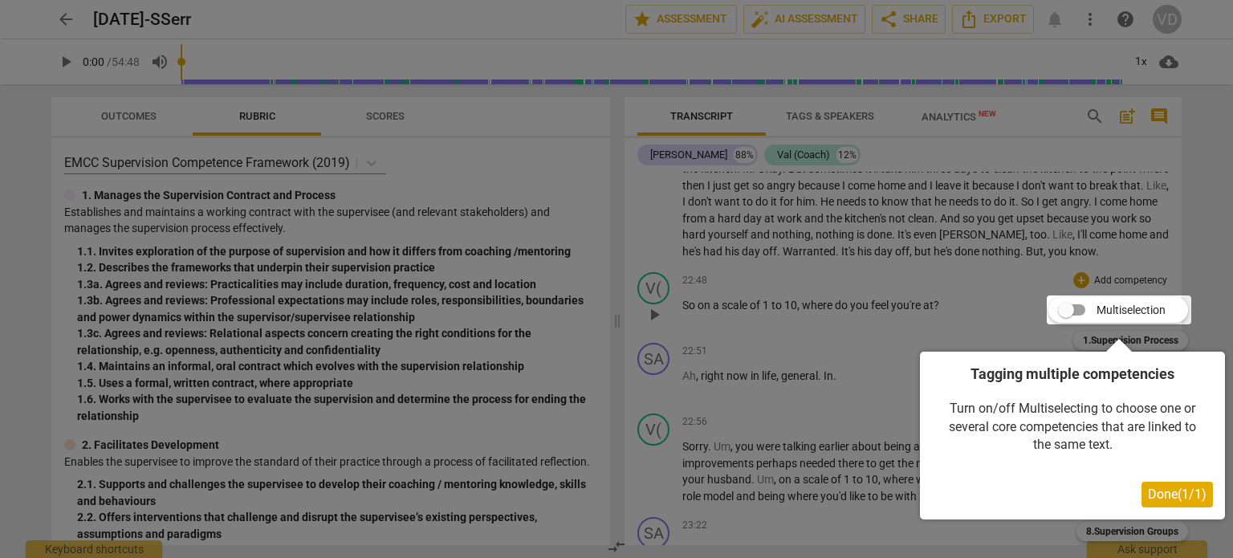
scroll to position [5329, 0]
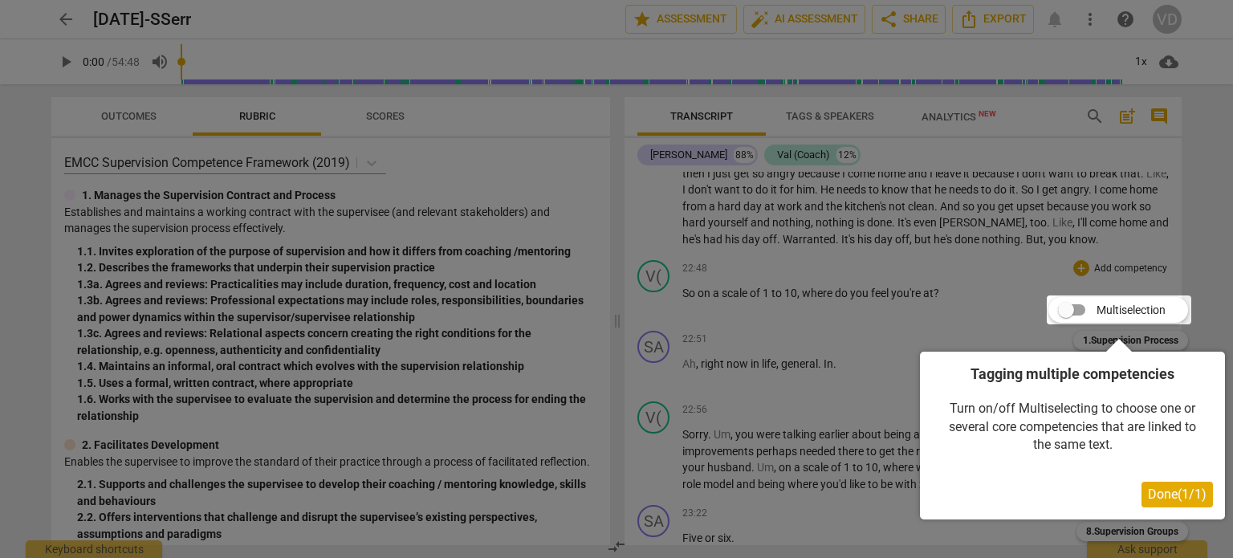
click at [1059, 236] on div at bounding box center [616, 279] width 1233 height 558
click at [1170, 499] on span "Done ( 1 / 1 )" at bounding box center [1177, 493] width 59 height 15
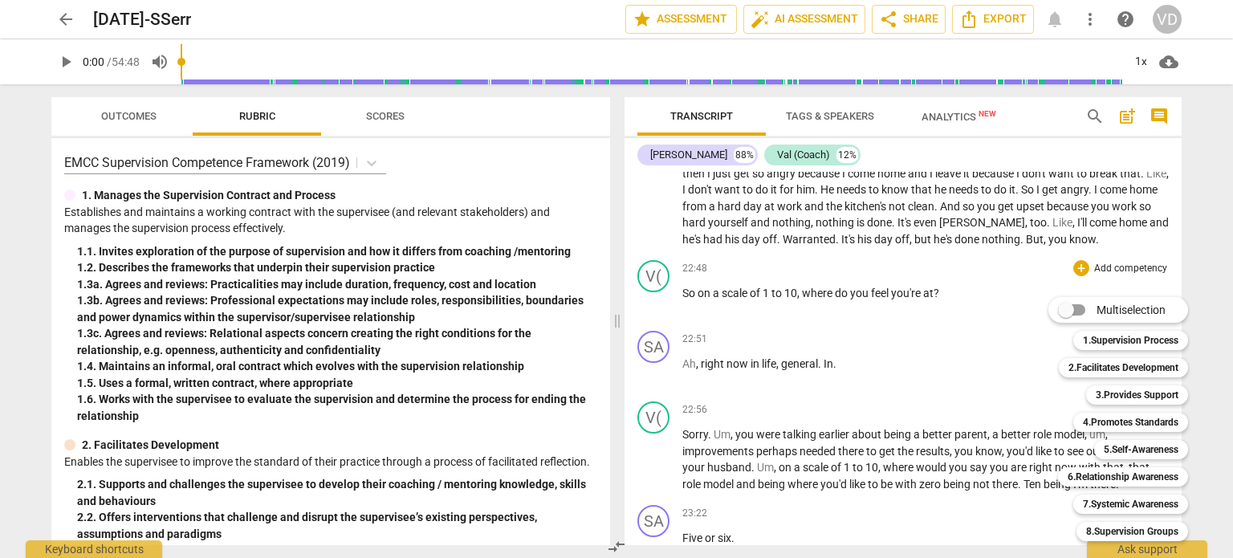
click at [986, 367] on div at bounding box center [616, 279] width 1233 height 558
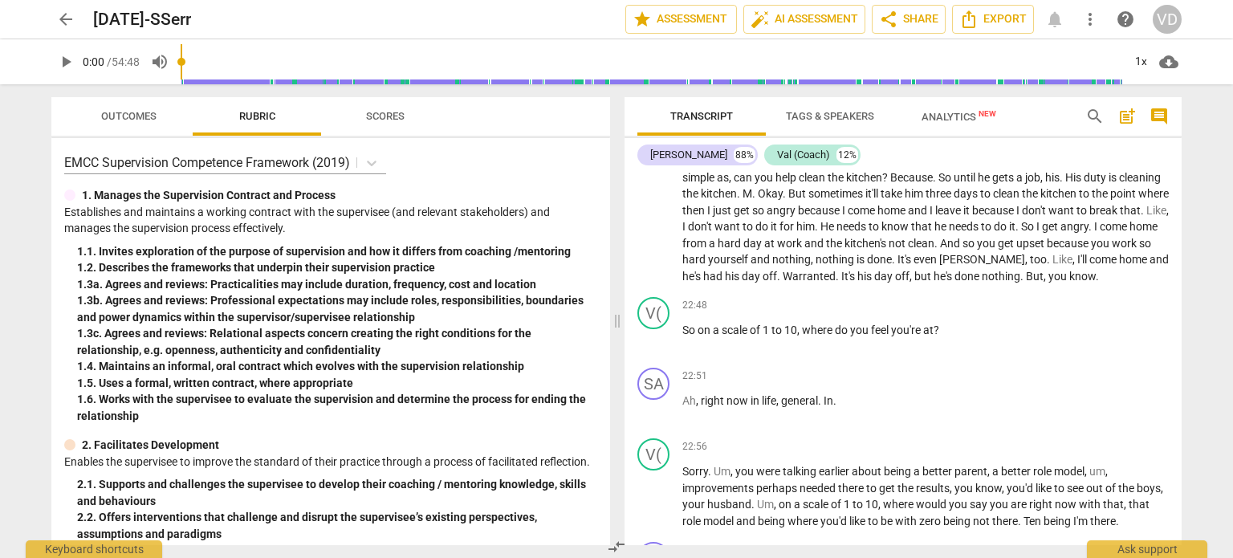
scroll to position [5266, 0]
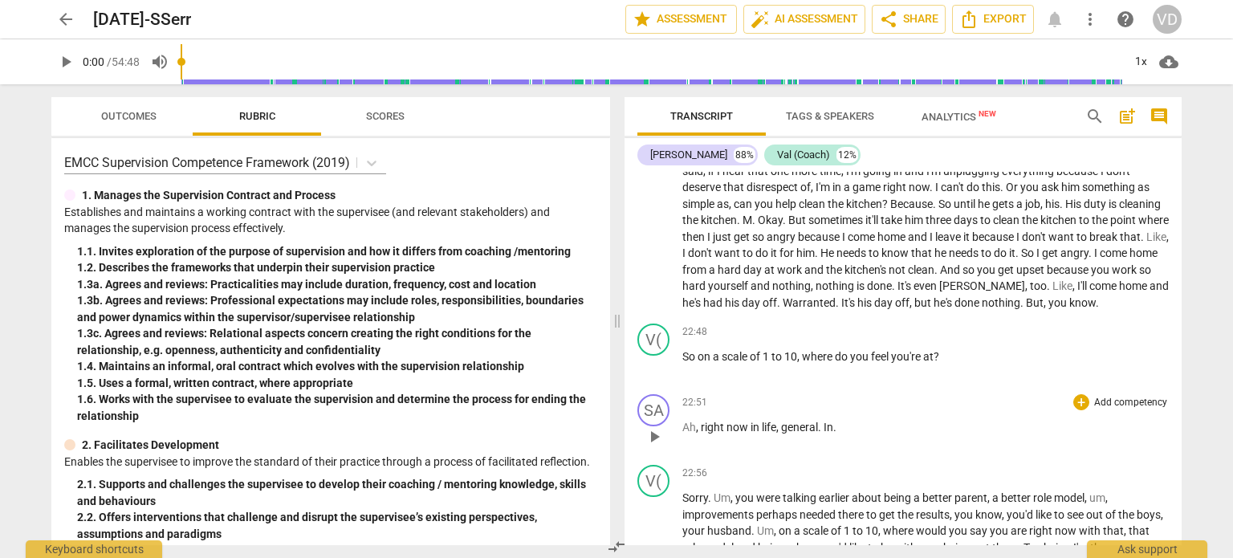
click at [1000, 419] on p "Ah , right now in life , general . In ." at bounding box center [925, 427] width 486 height 17
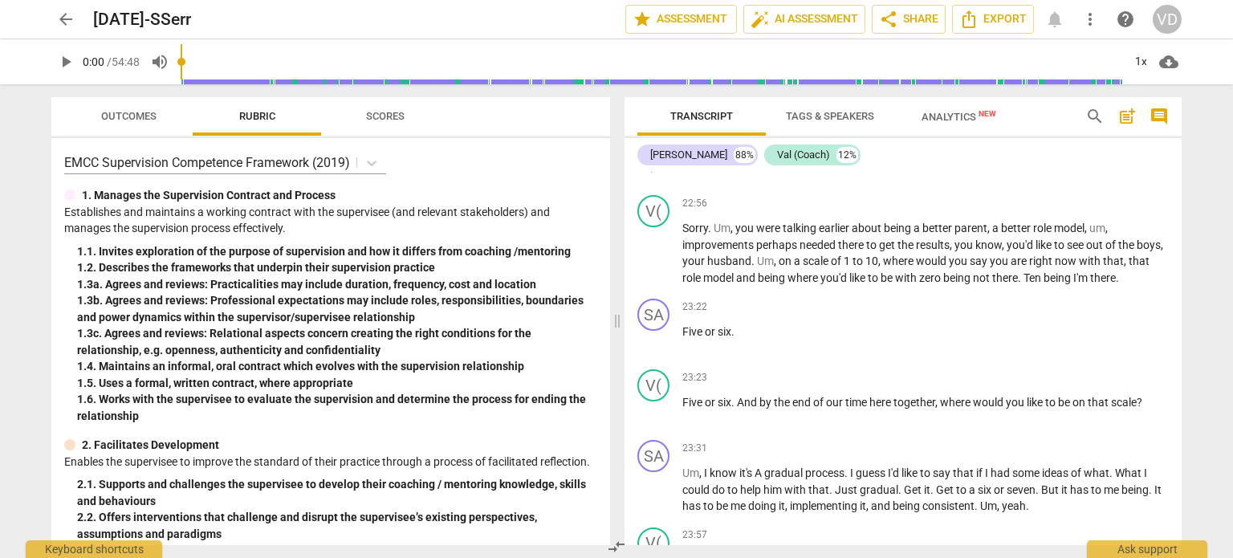
scroll to position [5532, 0]
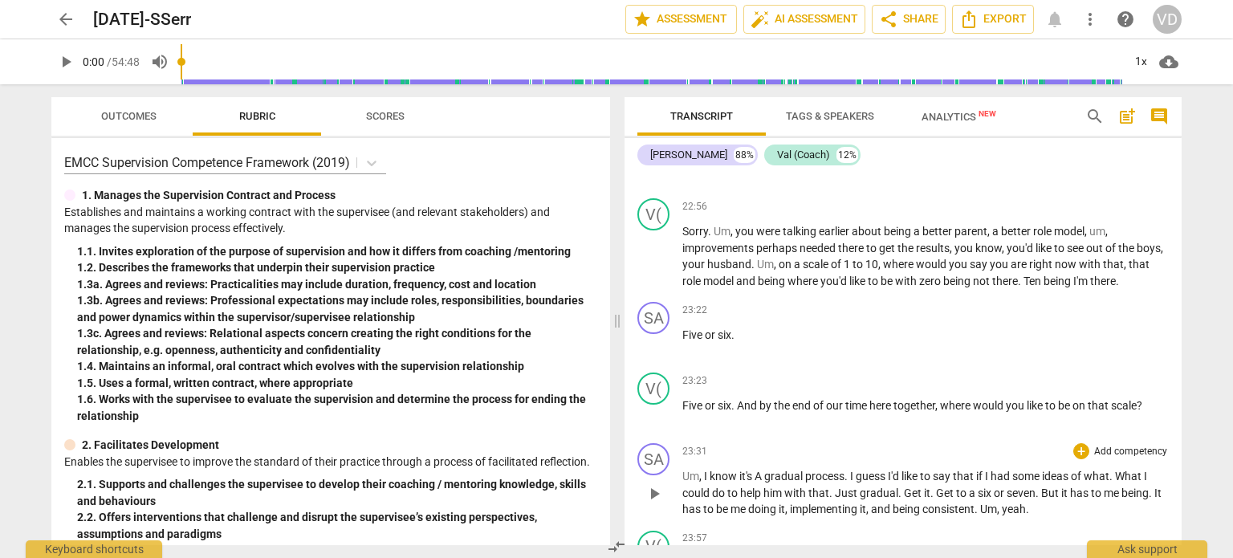
click at [936, 437] on div "SA play_arrow pause 23:31 + Add competency keyboard_arrow_right Um , I know it'…" at bounding box center [902, 480] width 557 height 87
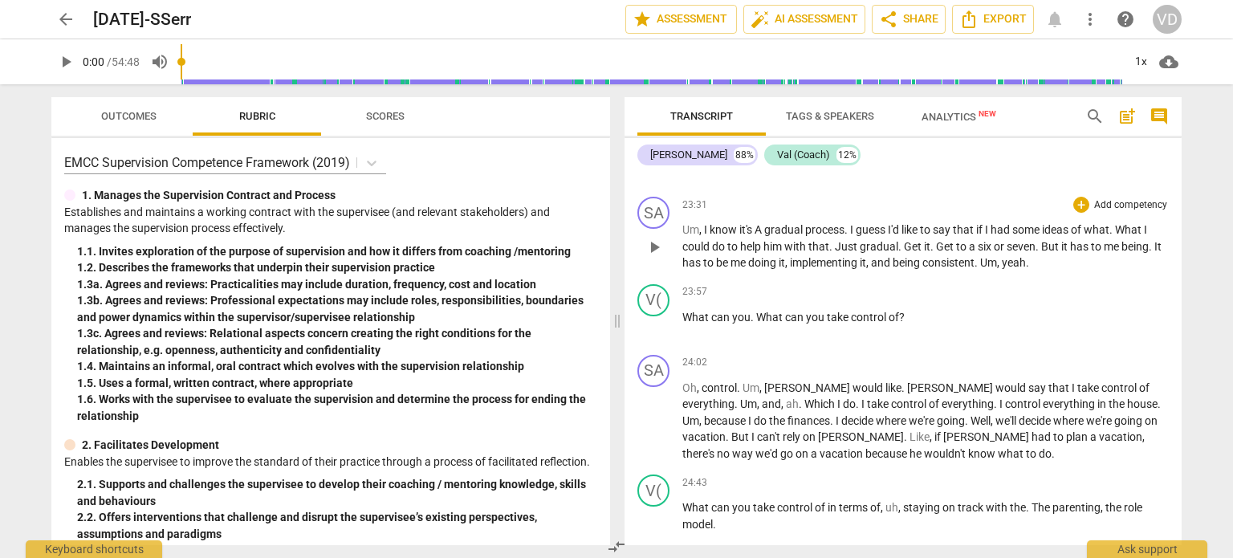
scroll to position [5778, 0]
click at [1000, 428] on p "Oh , control . Um , [PERSON_NAME] would like . [PERSON_NAME] would say that I t…" at bounding box center [925, 421] width 486 height 83
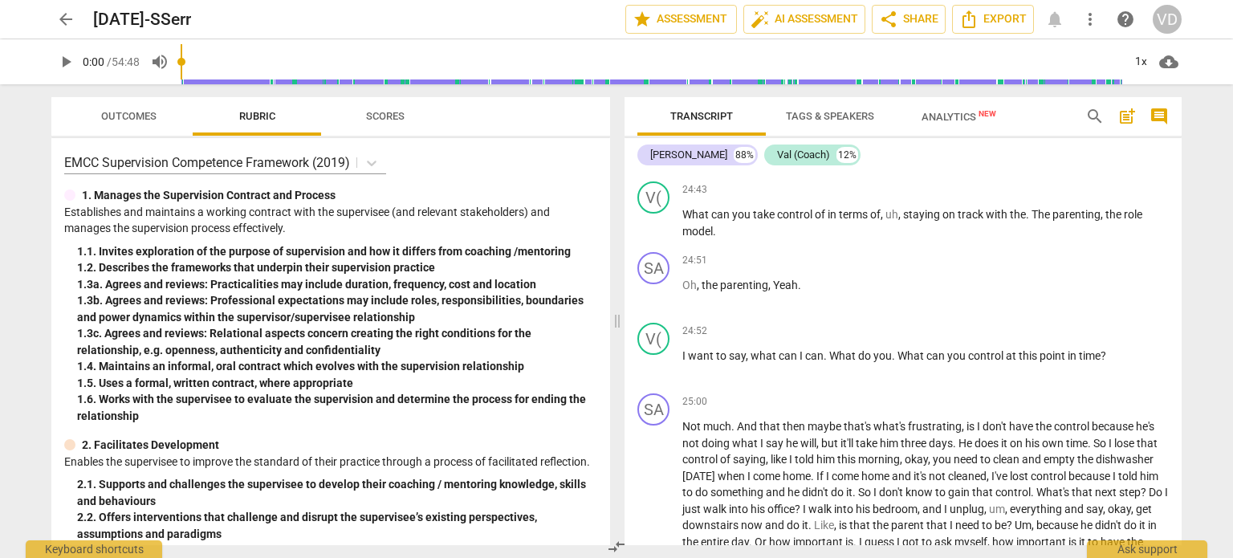
scroll to position [6078, 0]
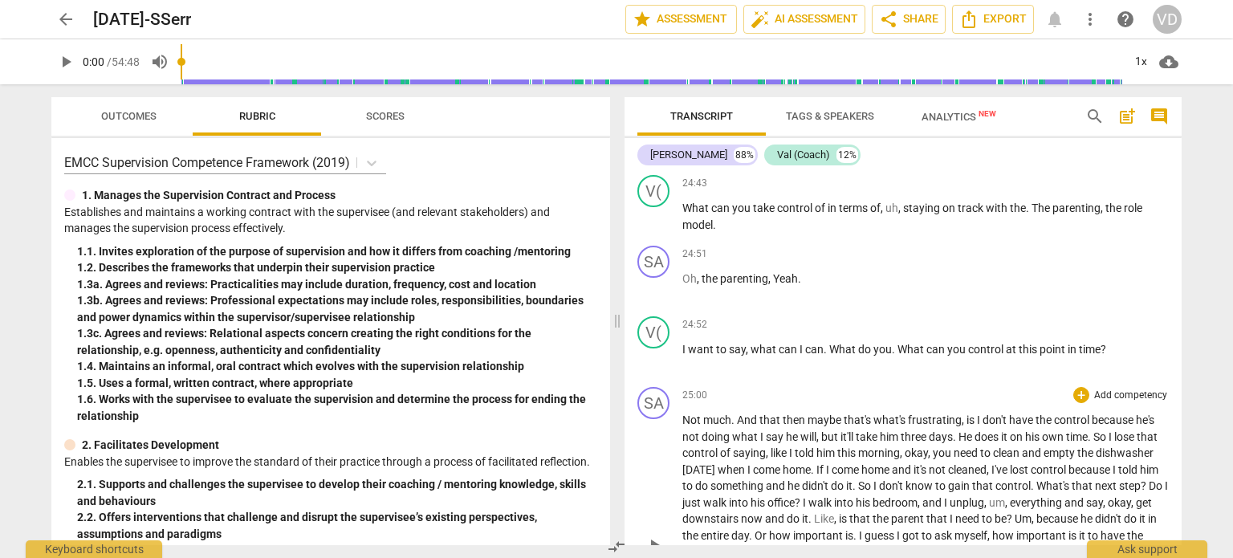
click at [929, 463] on span "it's" at bounding box center [920, 469] width 15 height 13
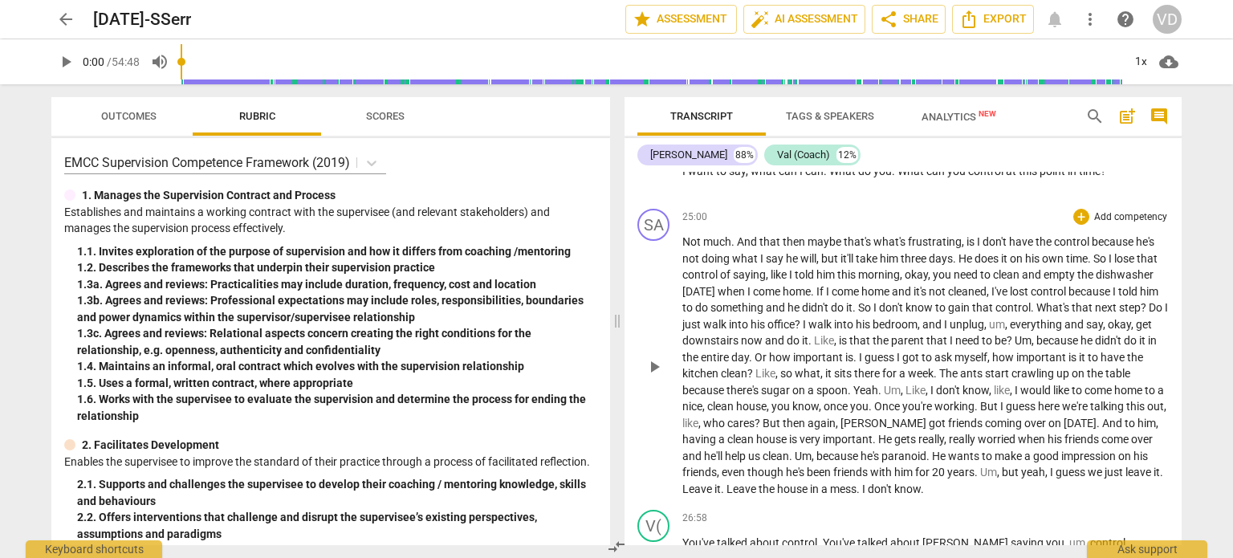
scroll to position [6255, 0]
click at [1125, 474] on span "leave" at bounding box center [1139, 472] width 28 height 13
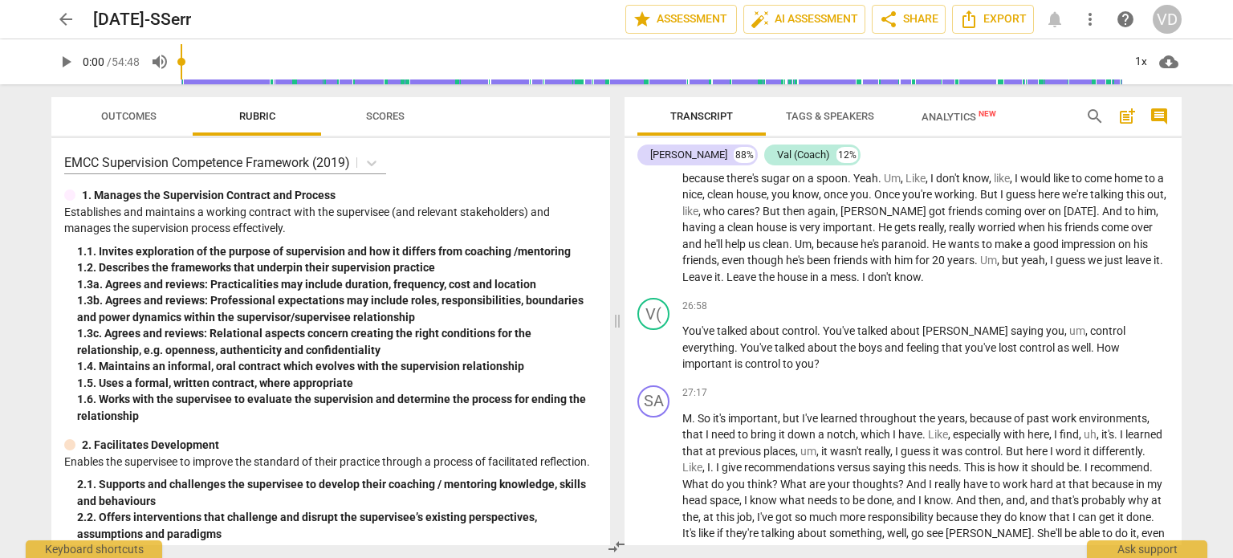
scroll to position [6468, 0]
click at [906, 478] on span "?" at bounding box center [902, 484] width 8 height 13
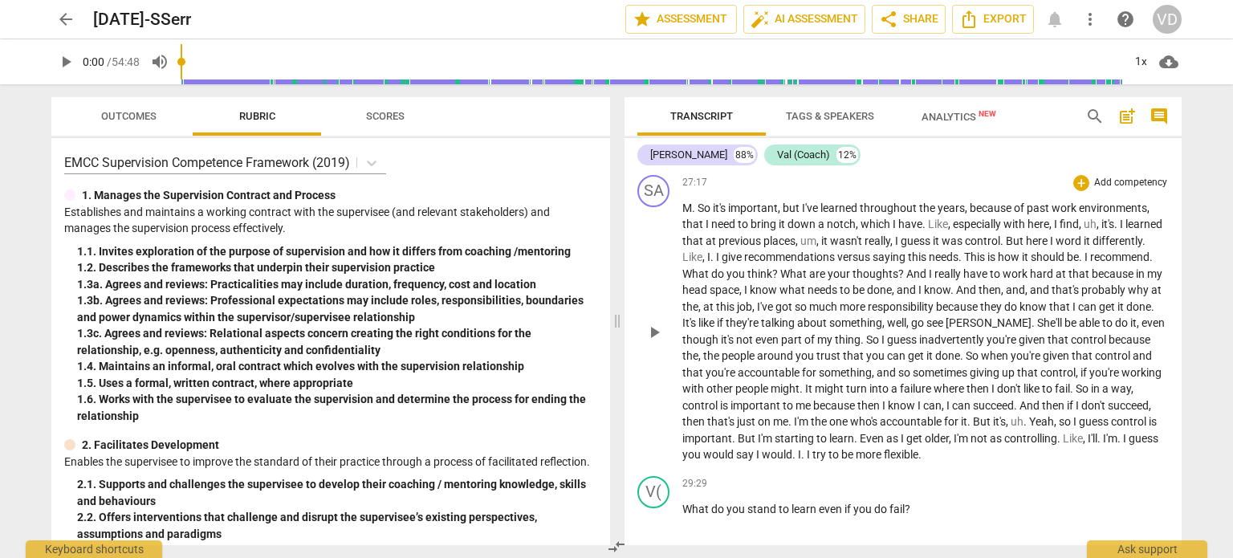
scroll to position [6688, 0]
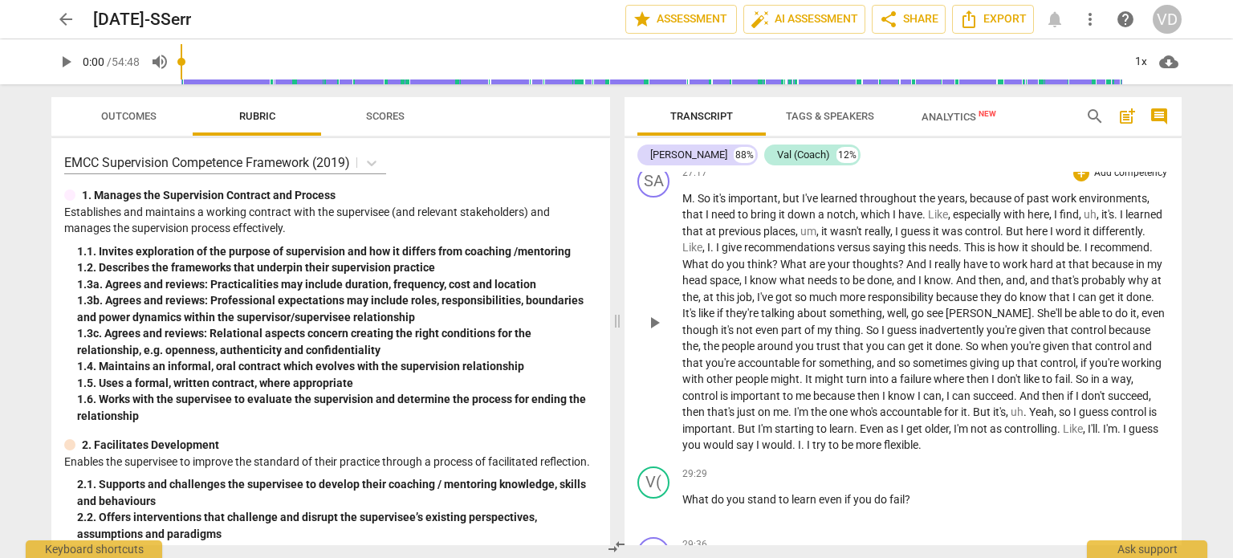
click at [1072, 433] on p "M . So it's important , but I've learned throughout the years , because of past…" at bounding box center [925, 321] width 486 height 263
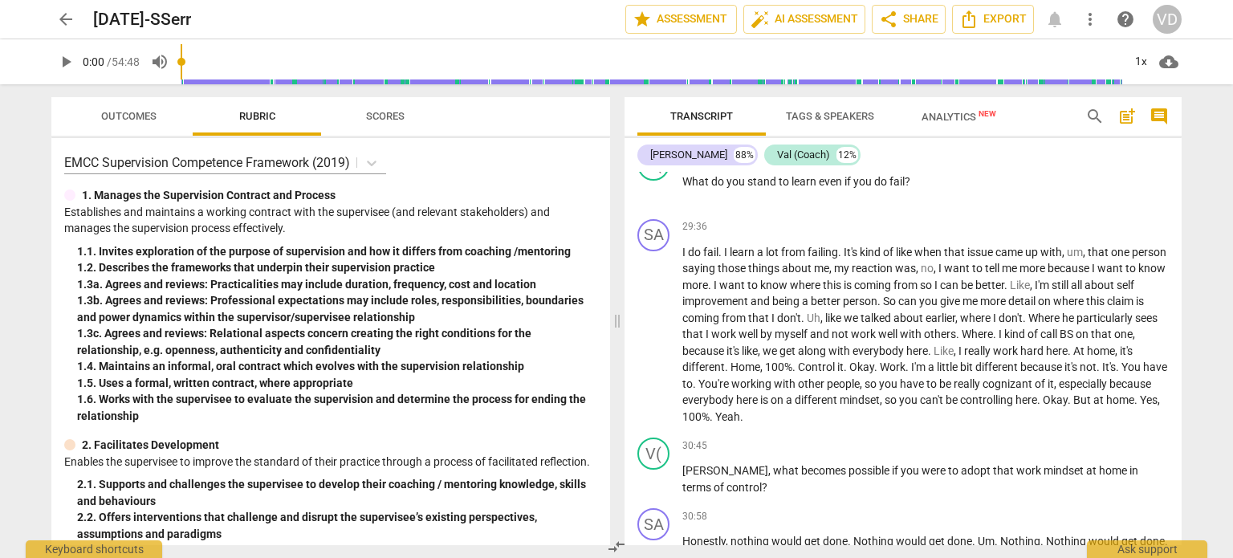
scroll to position [7008, 0]
click at [1016, 462] on span "work" at bounding box center [1029, 468] width 27 height 13
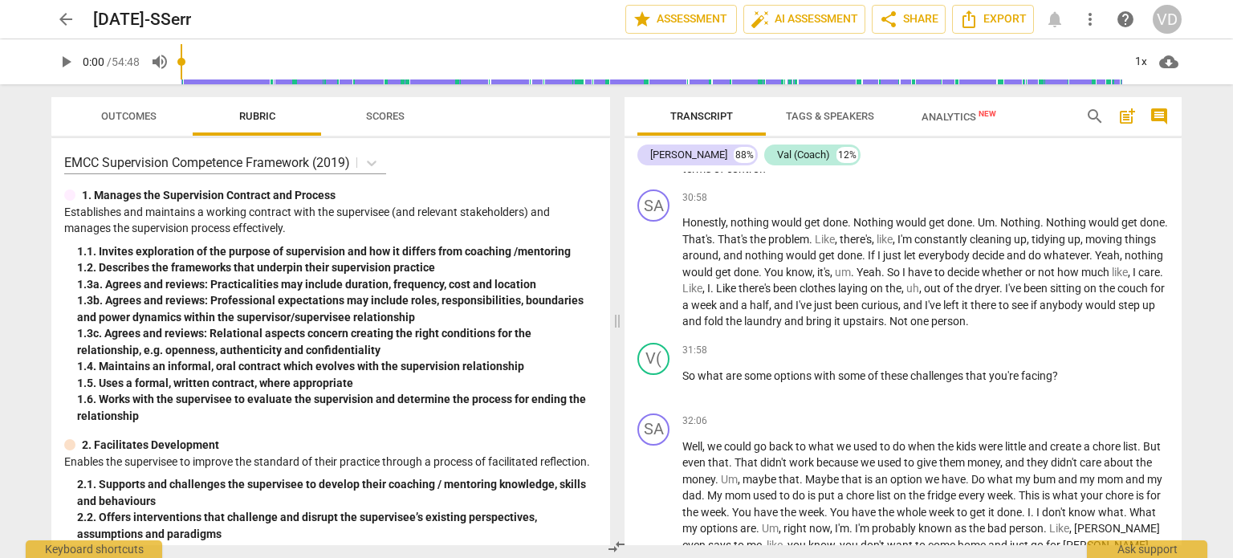
scroll to position [7333, 0]
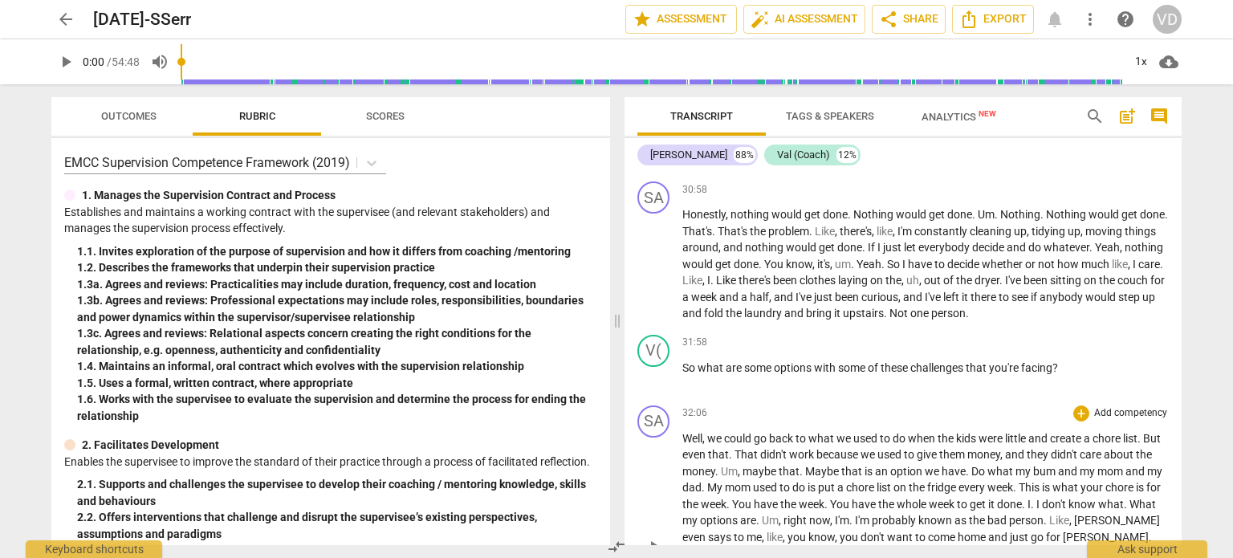
click at [1015, 465] on span "what" at bounding box center [1001, 471] width 28 height 13
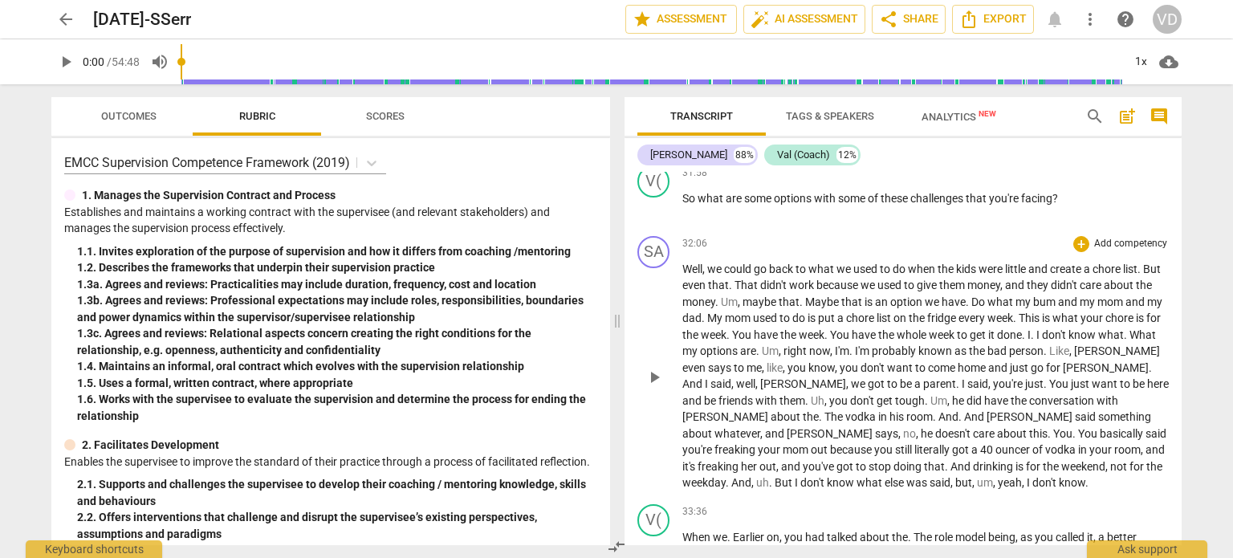
scroll to position [7503, 0]
click at [1093, 497] on div "V( play_arrow pause 33:36 + Add competency keyboard_arrow_right When we . Earli…" at bounding box center [902, 532] width 557 height 71
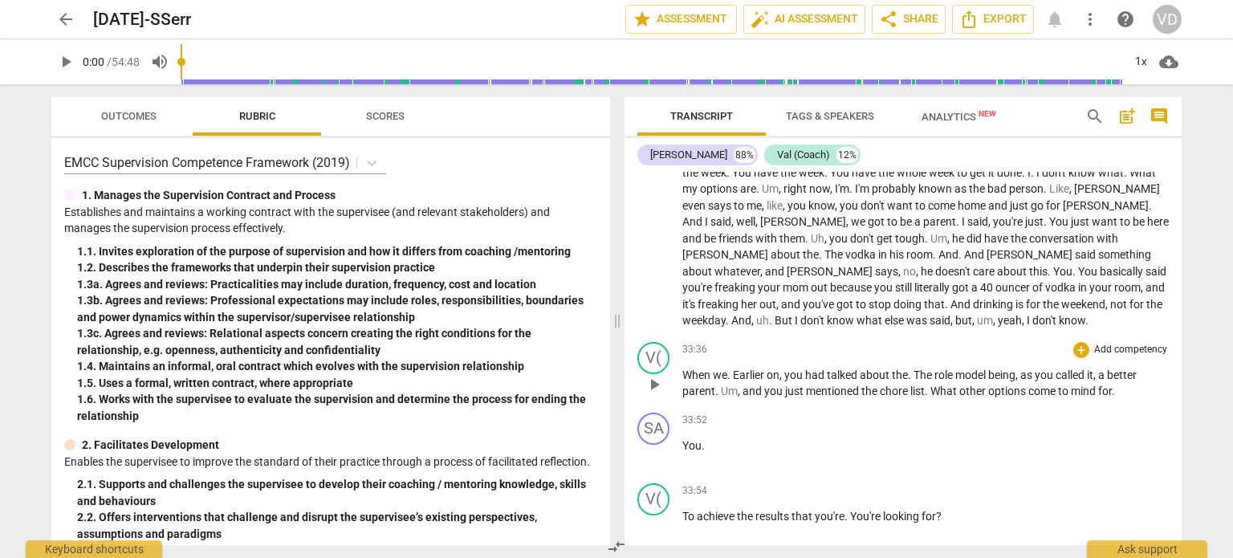
scroll to position [7669, 0]
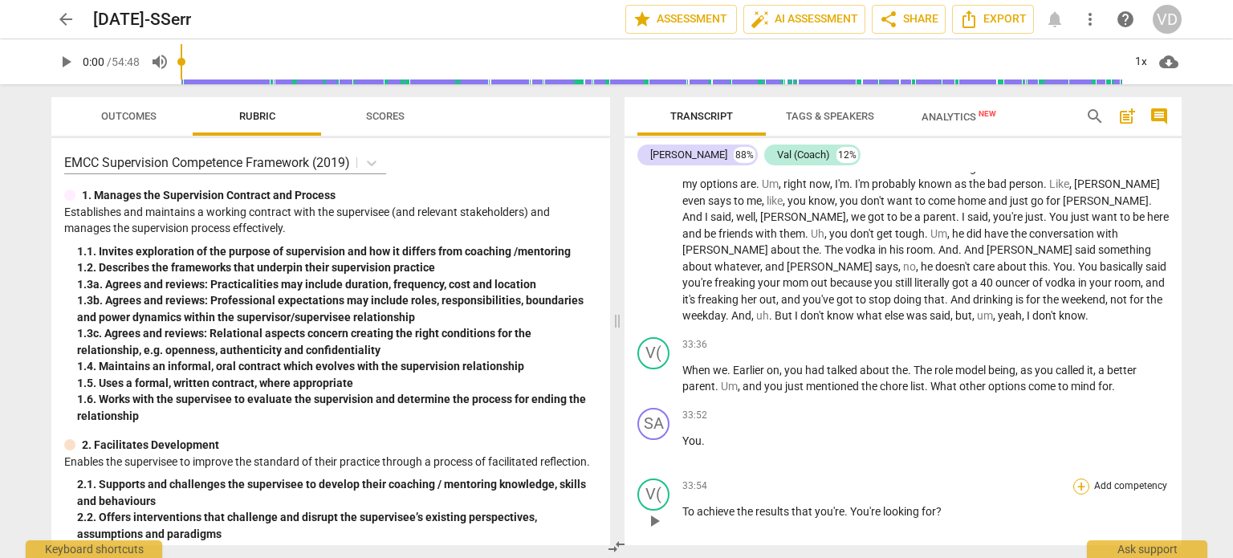
click at [1073, 478] on div "+" at bounding box center [1081, 486] width 16 height 16
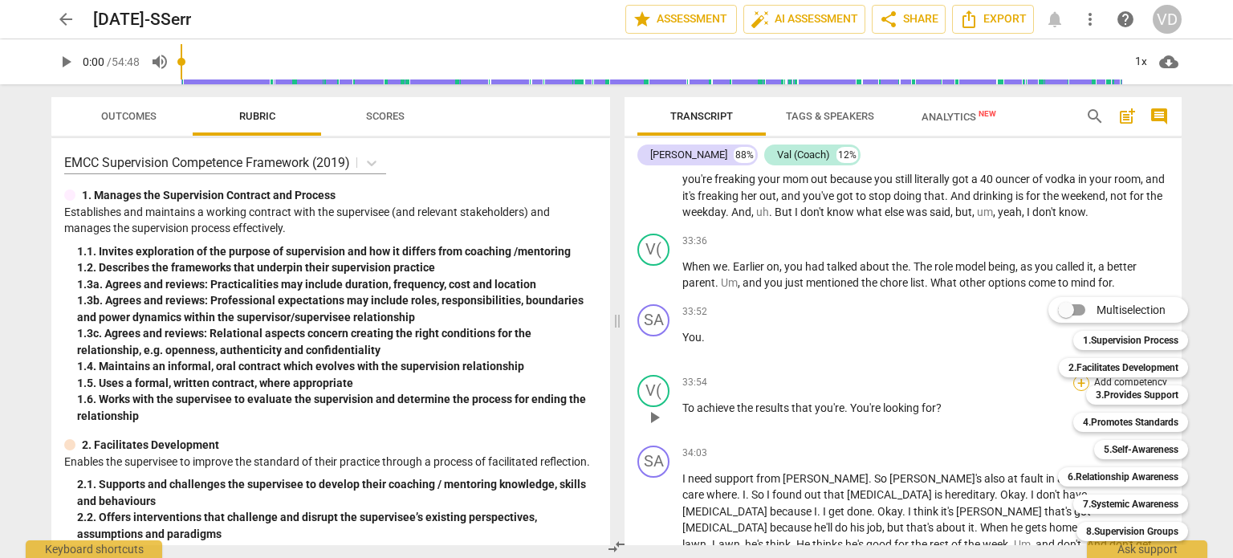
scroll to position [7806, 0]
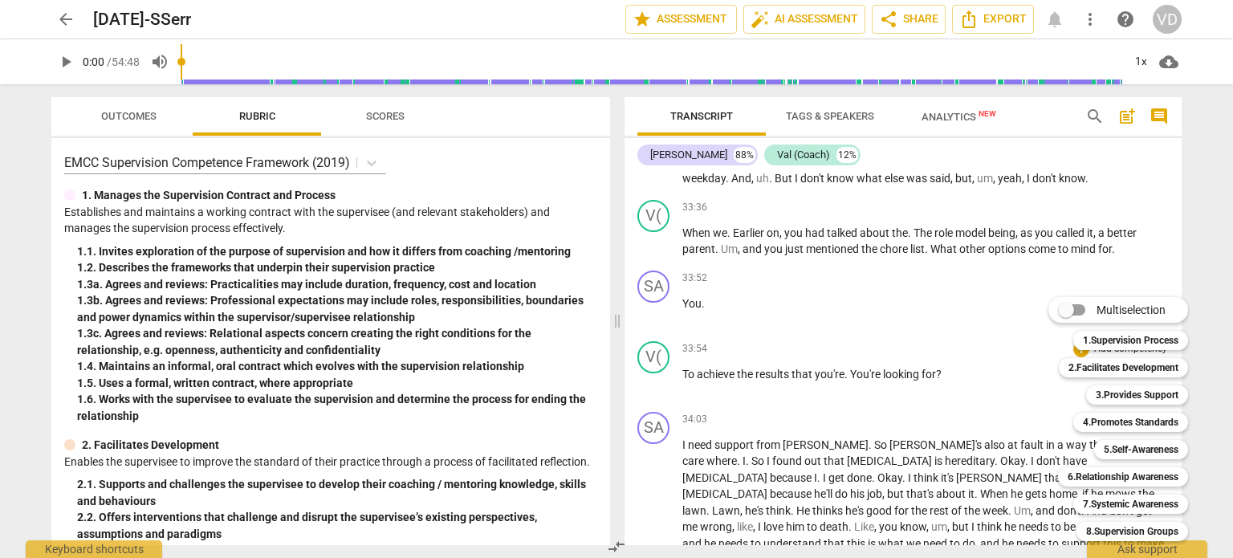
click at [933, 478] on div at bounding box center [616, 279] width 1233 height 558
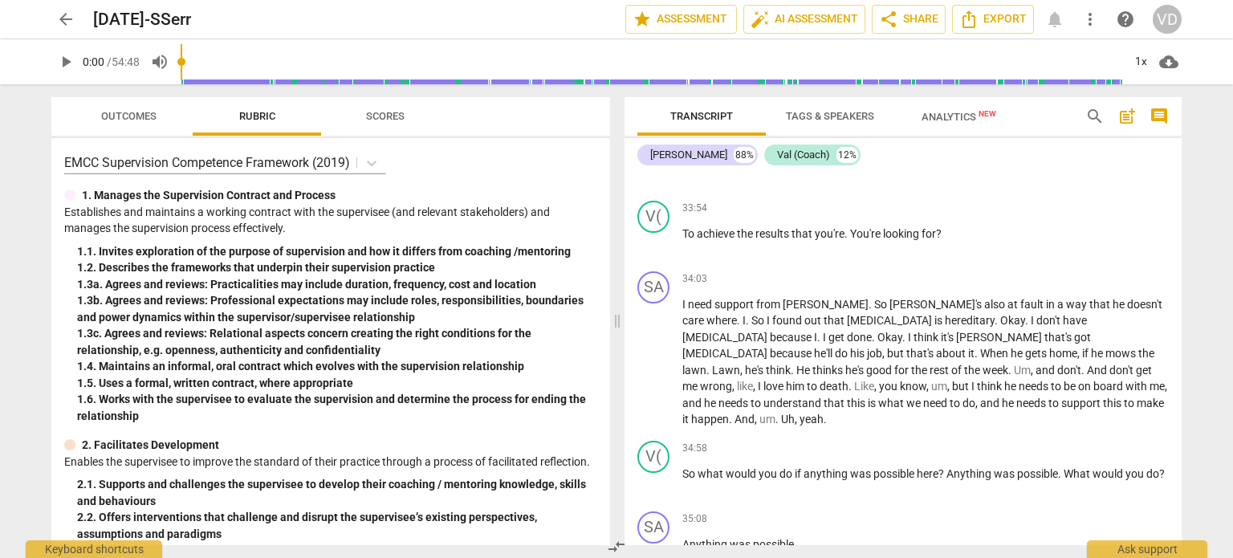
scroll to position [7956, 0]
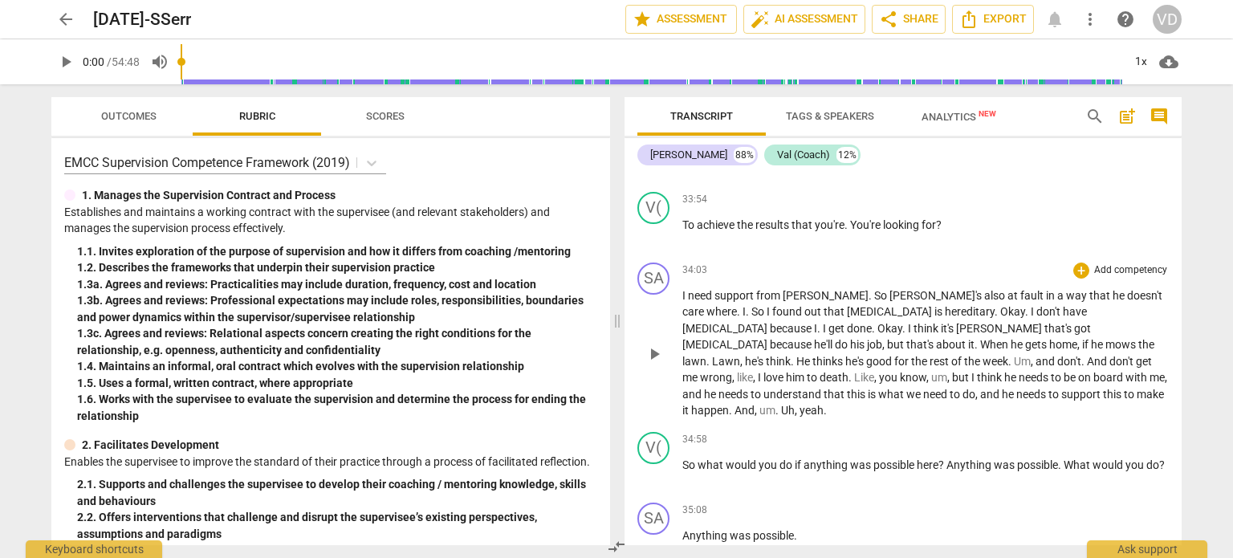
click at [902, 322] on span "Okay" at bounding box center [889, 328] width 25 height 13
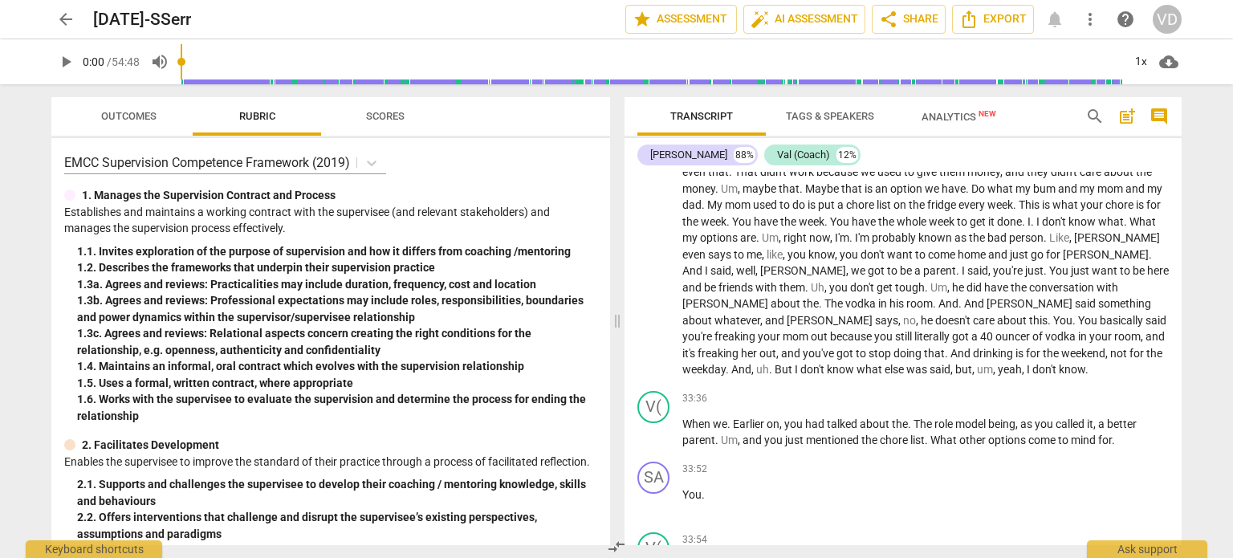
scroll to position [7614, 0]
click at [1092, 265] on span "want" at bounding box center [1106, 271] width 28 height 13
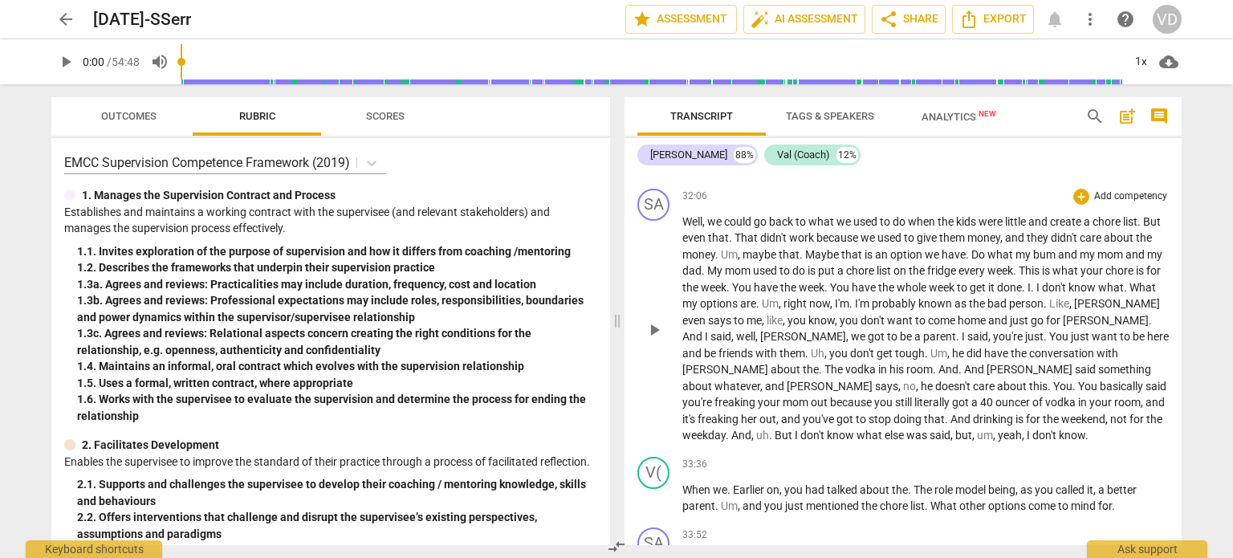
scroll to position [7550, 0]
click at [1072, 450] on div "V( play_arrow pause 33:36 + Add competency keyboard_arrow_right When we . Earli…" at bounding box center [902, 485] width 557 height 71
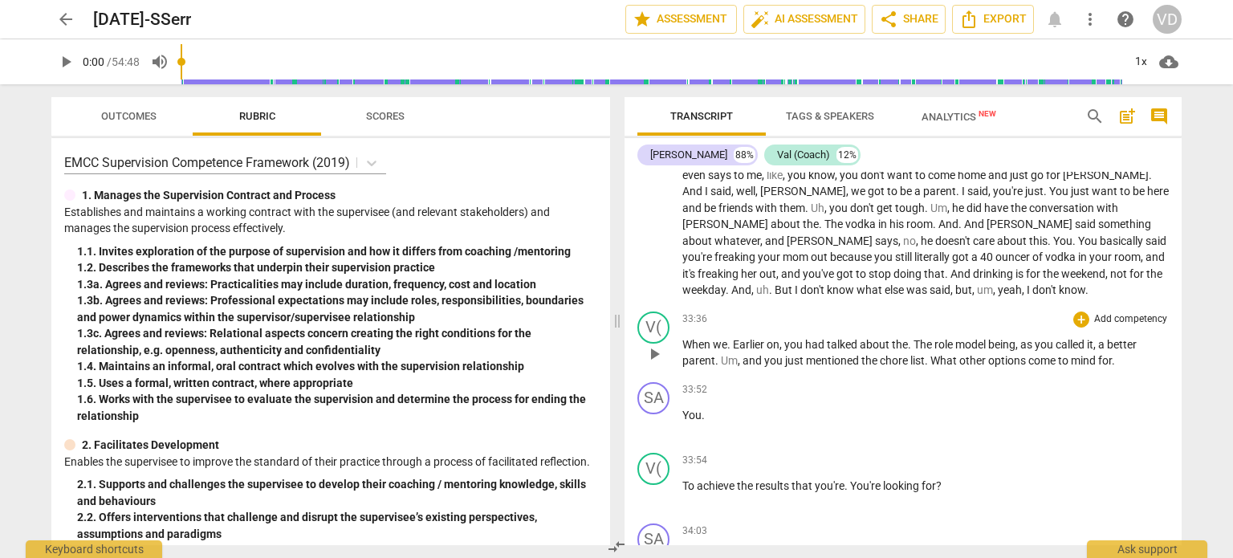
scroll to position [7746, 0]
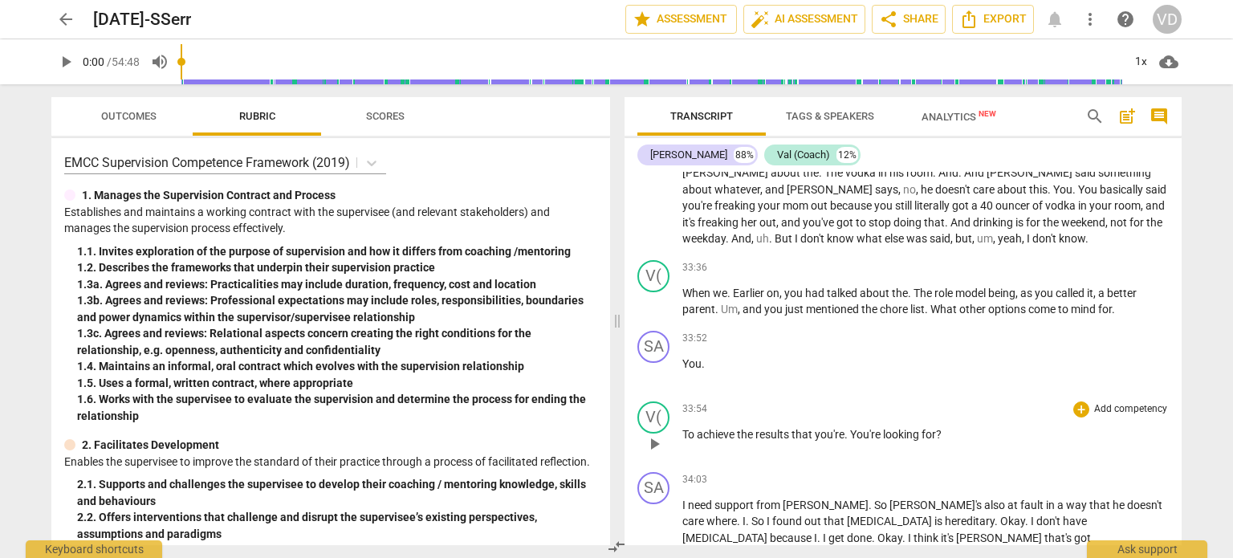
click at [1035, 441] on div "33:54 + Add competency keyboard_arrow_right To achieve the results that you're …" at bounding box center [925, 430] width 486 height 58
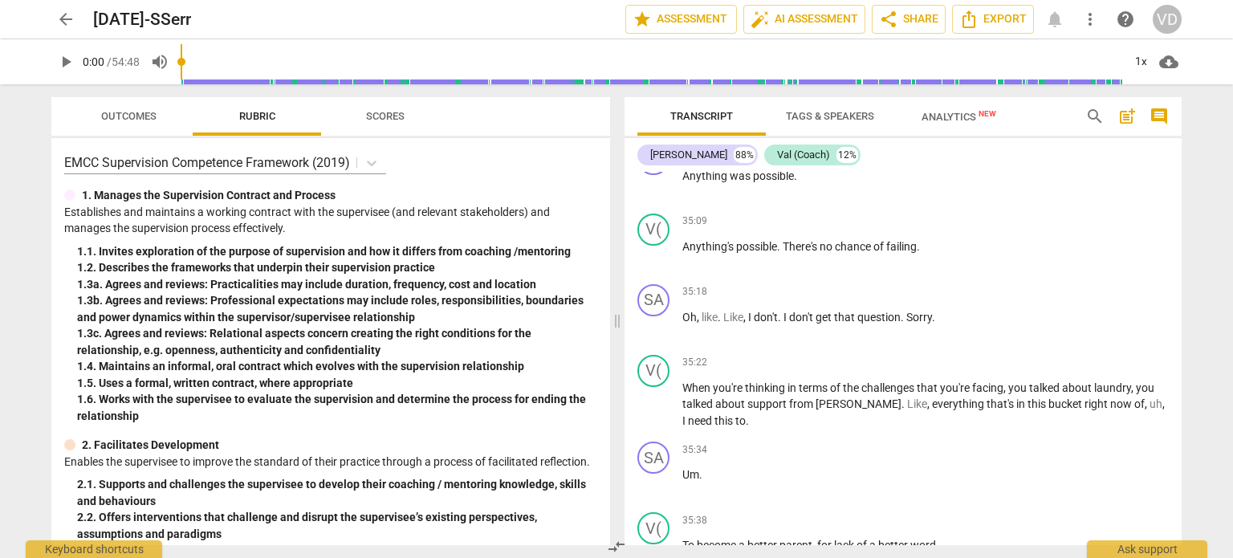
scroll to position [8323, 0]
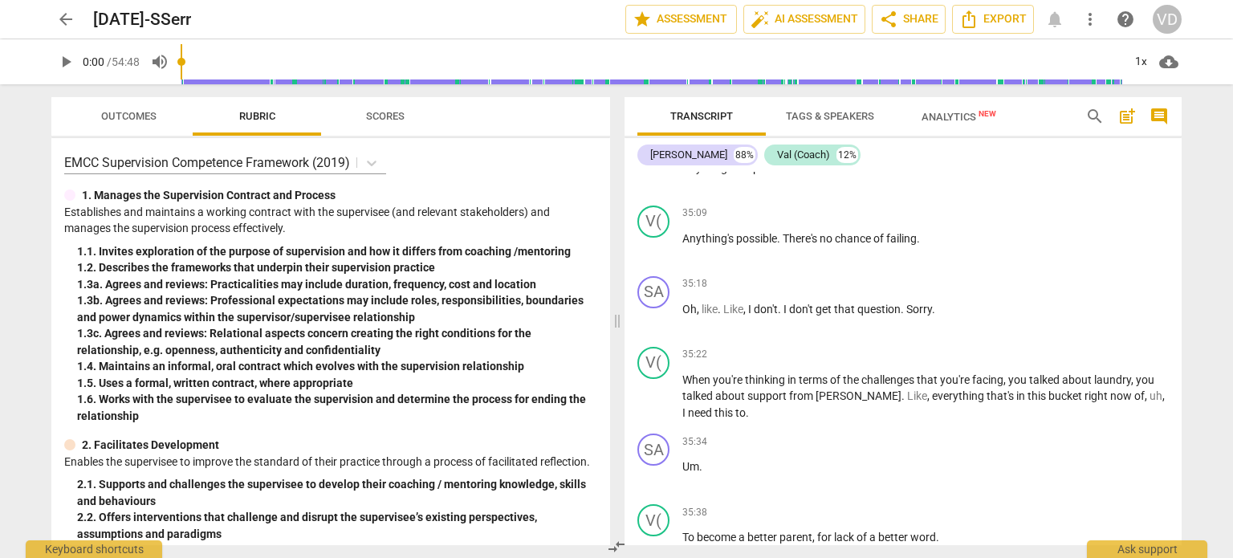
click at [1024, 504] on div "35:38 + Add competency keyboard_arrow_right" at bounding box center [925, 512] width 486 height 16
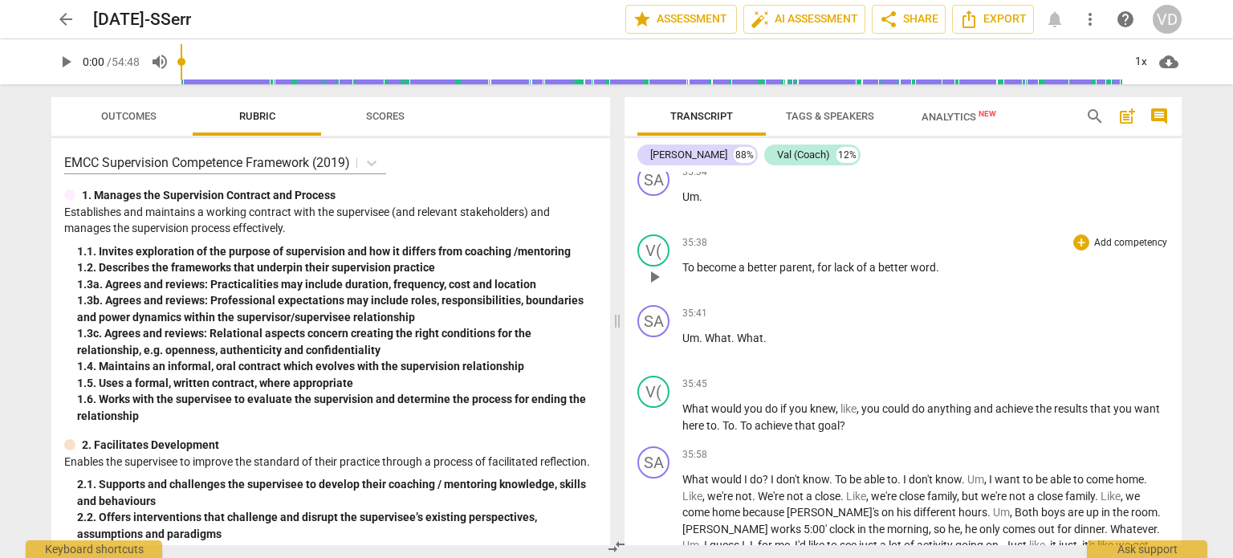
scroll to position [8609, 0]
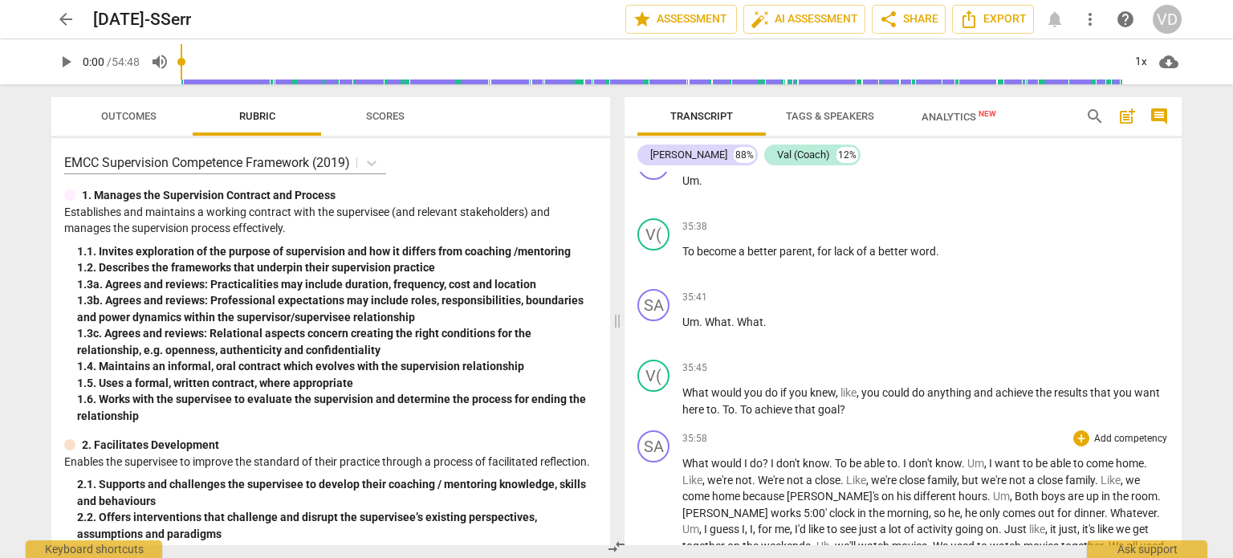
click at [1101, 490] on span "in" at bounding box center [1106, 496] width 11 height 13
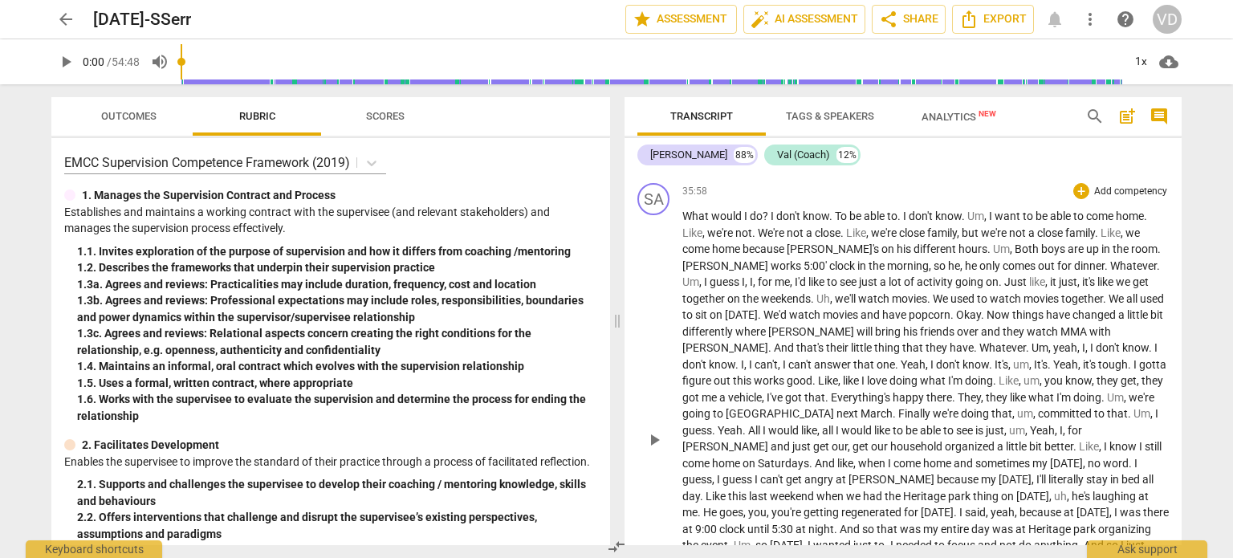
scroll to position [8858, 0]
click at [836, 471] on span "angry" at bounding box center [819, 477] width 31 height 13
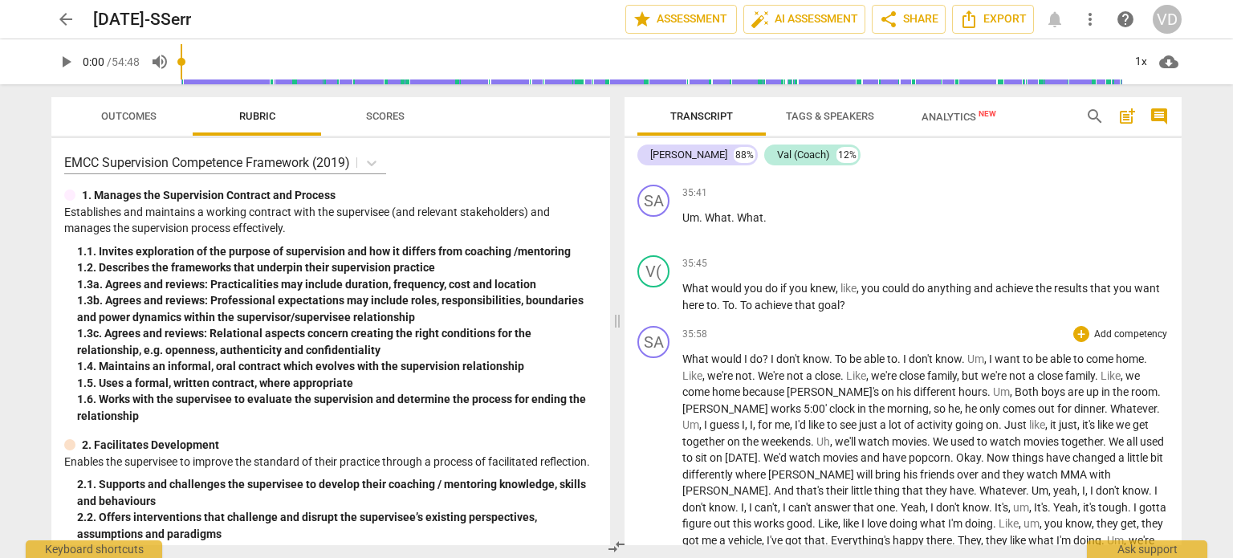
scroll to position [8724, 0]
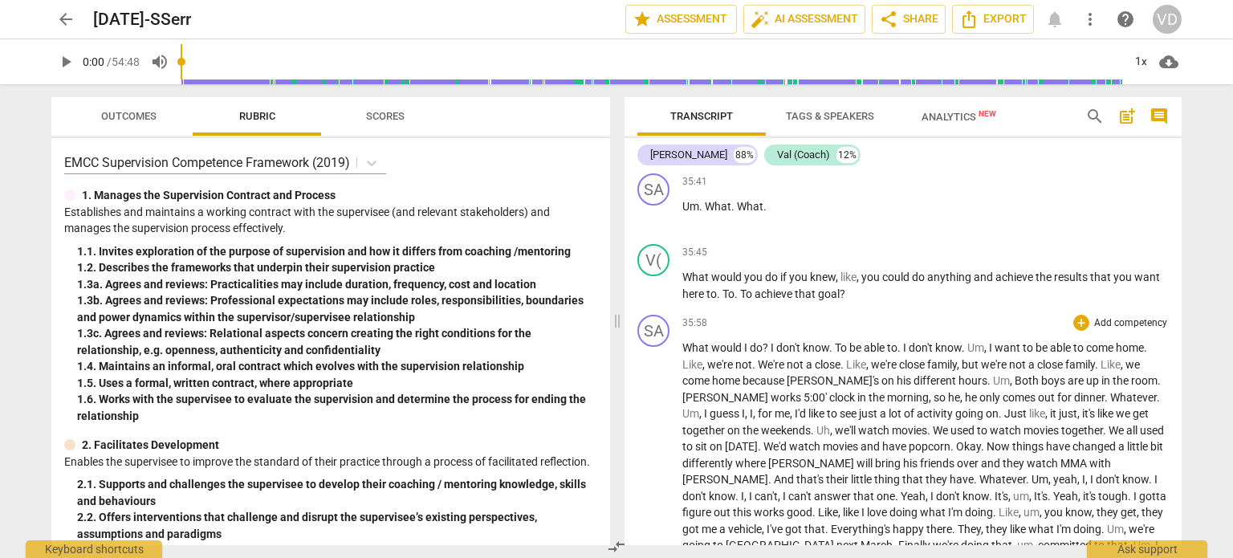
click at [1098, 490] on span "tough" at bounding box center [1113, 496] width 30 height 13
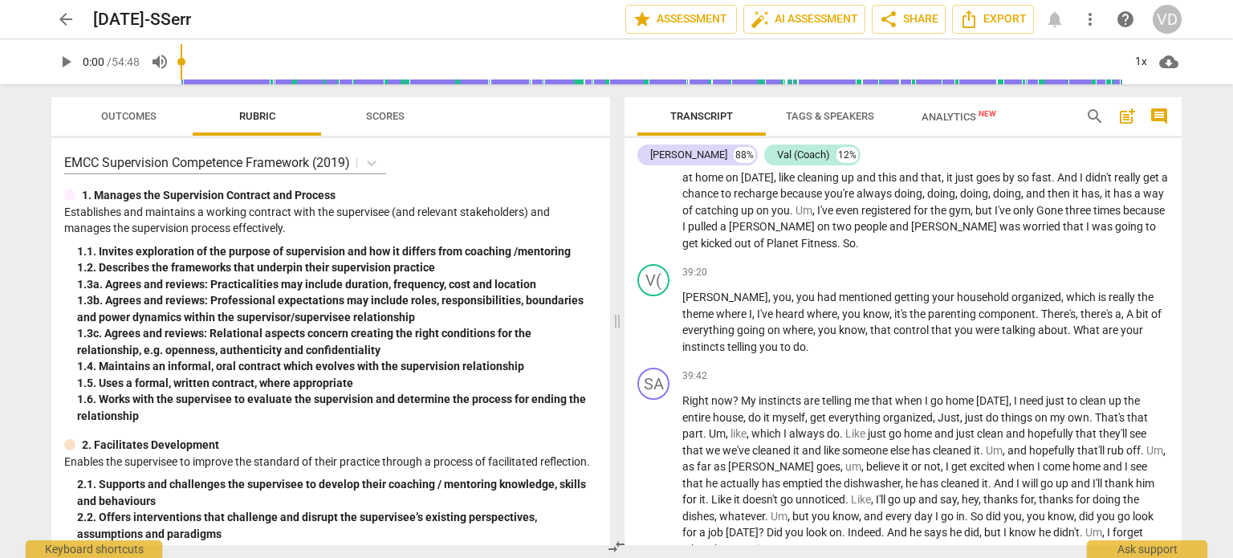
scroll to position [9274, 0]
click at [969, 393] on span "home" at bounding box center [961, 399] width 31 height 13
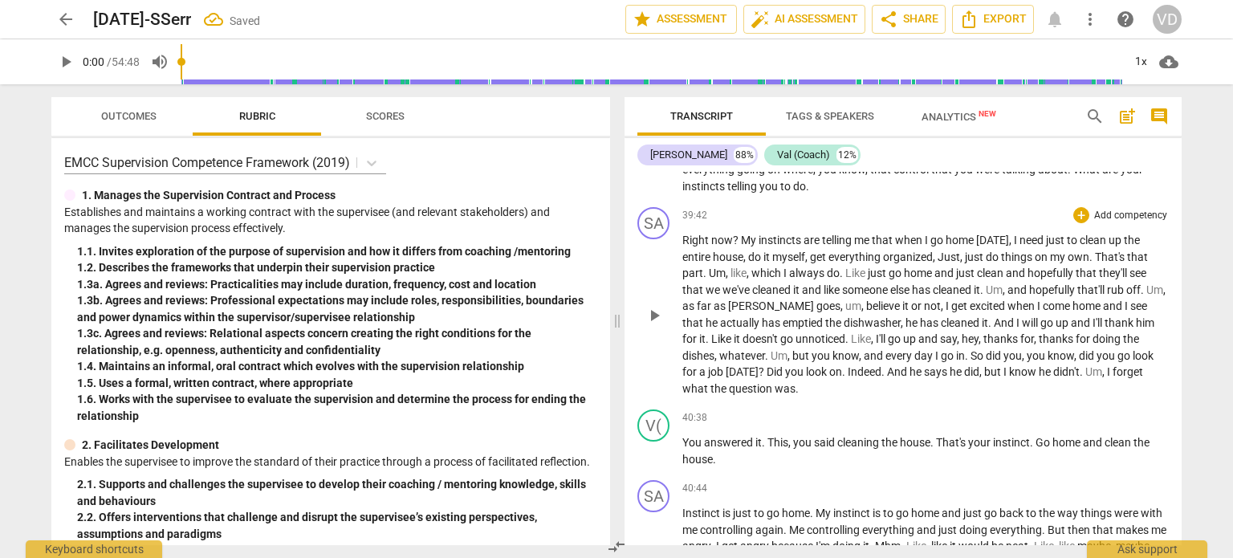
scroll to position [9453, 0]
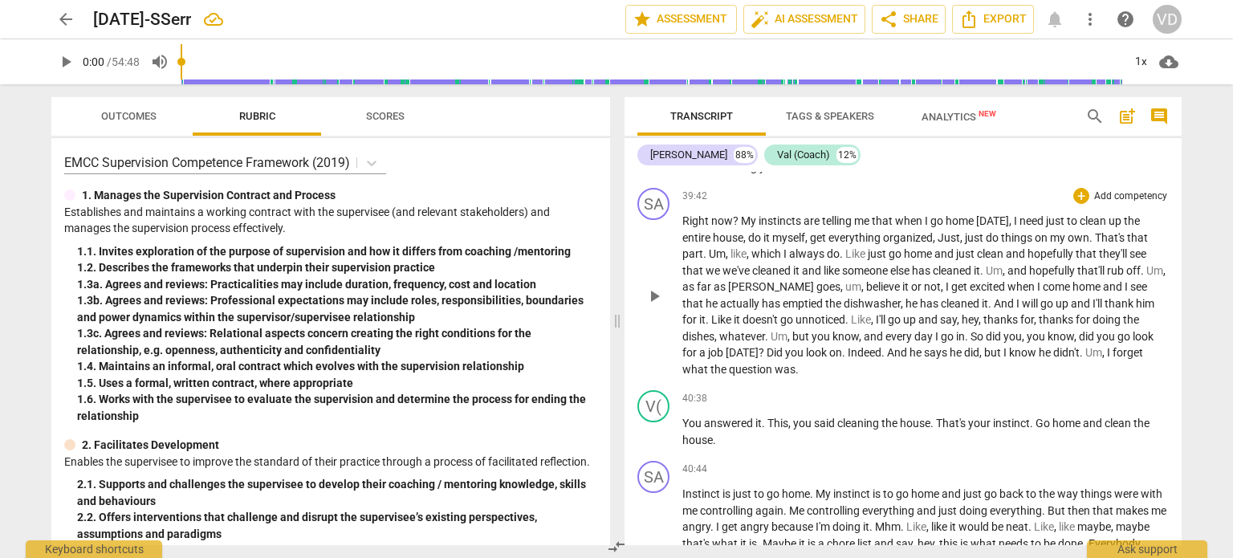
click at [926, 318] on p "Right now ? My instincts are telling me that when I go home [DATE] , I need jus…" at bounding box center [925, 295] width 486 height 165
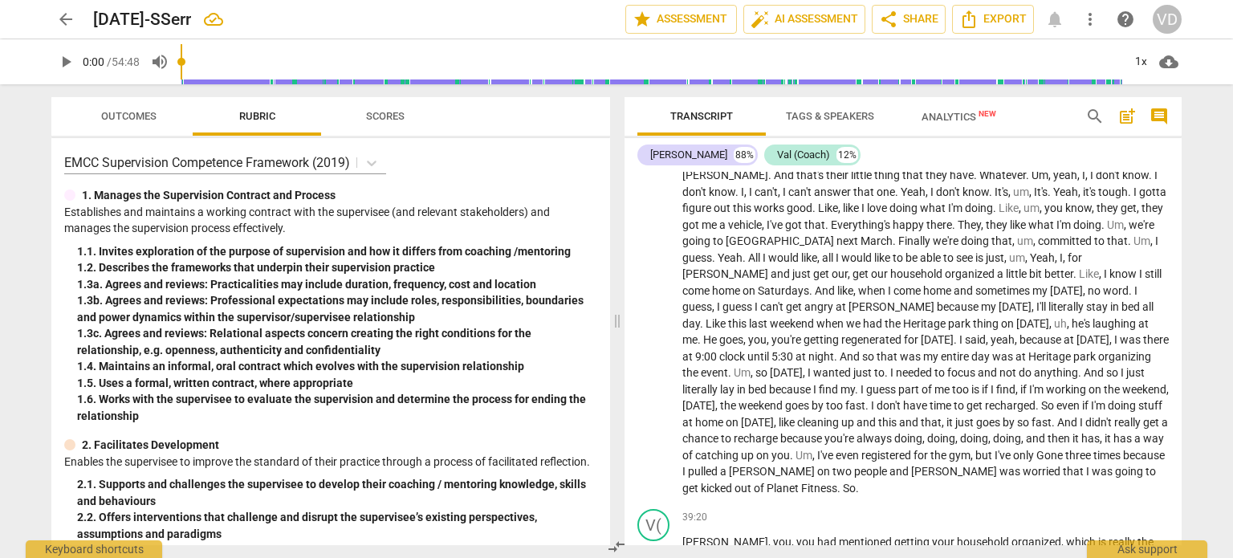
scroll to position [9026, 0]
click at [817, 467] on span "[PERSON_NAME]" at bounding box center [773, 473] width 88 height 13
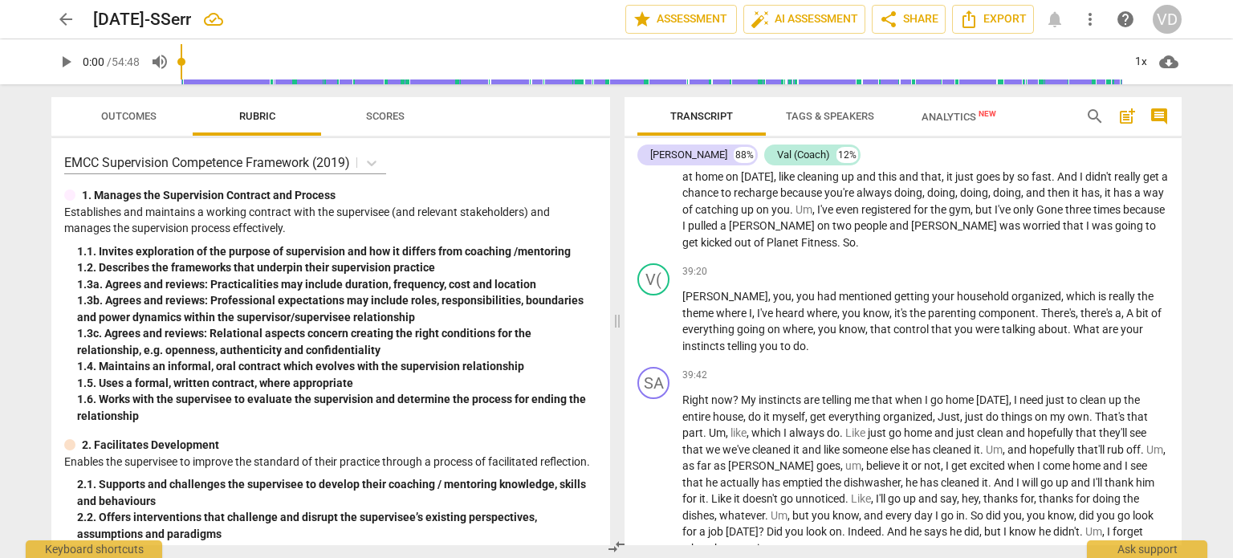
scroll to position [9273, 0]
click at [961, 474] on p "Right now ? My instincts are telling me that when I go home [DATE] , I need jus…" at bounding box center [925, 475] width 486 height 165
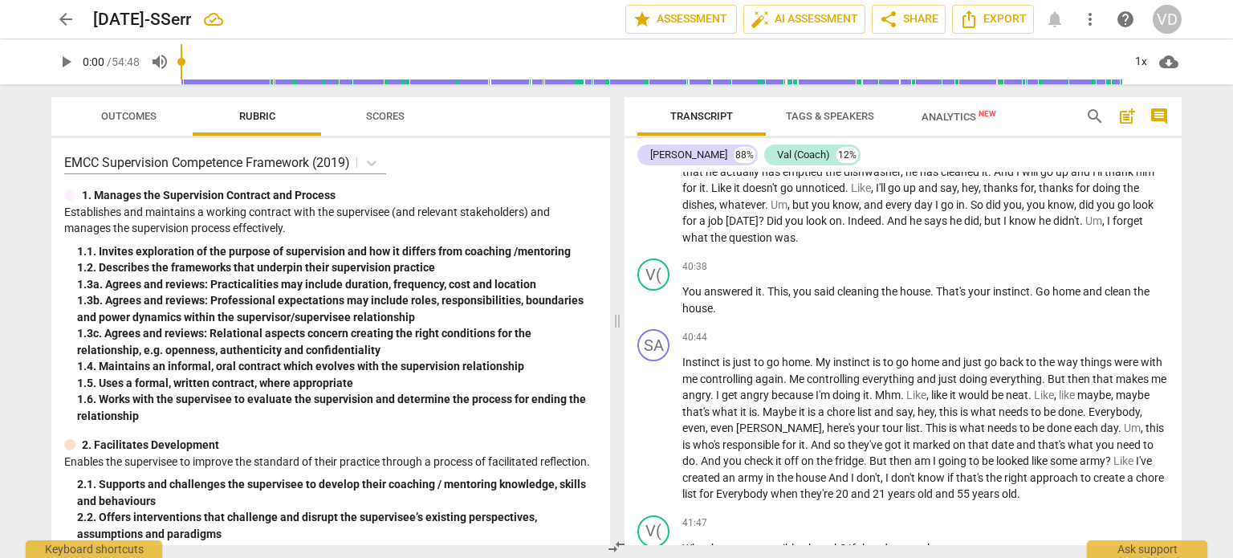
scroll to position [9569, 0]
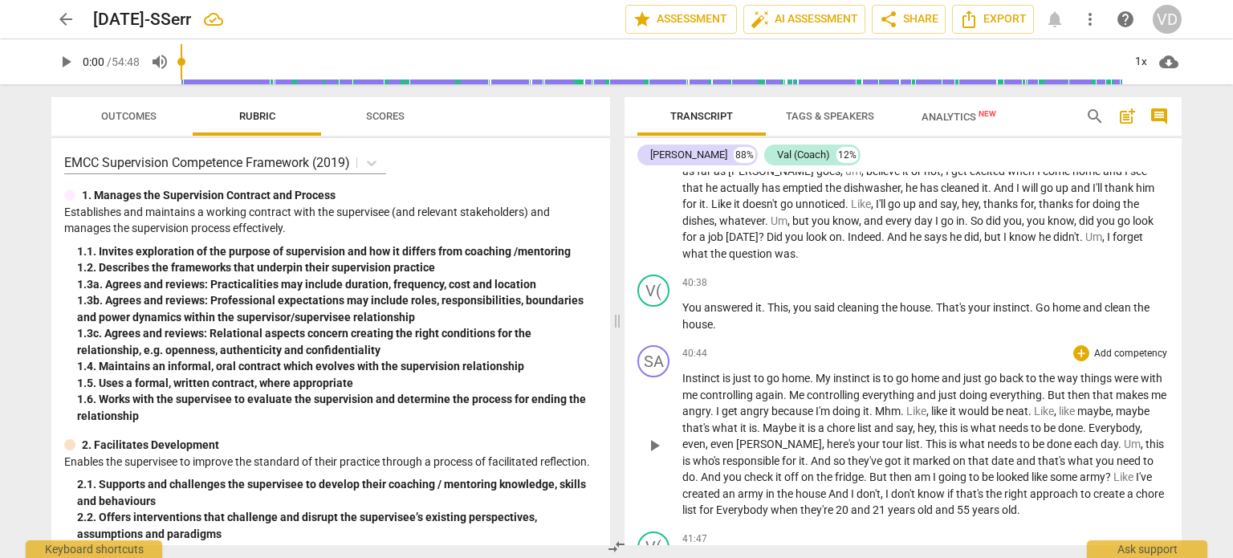
click at [1019, 450] on p "Instinct is just to go home . My instinct is to go home and just go back to the…" at bounding box center [925, 444] width 486 height 148
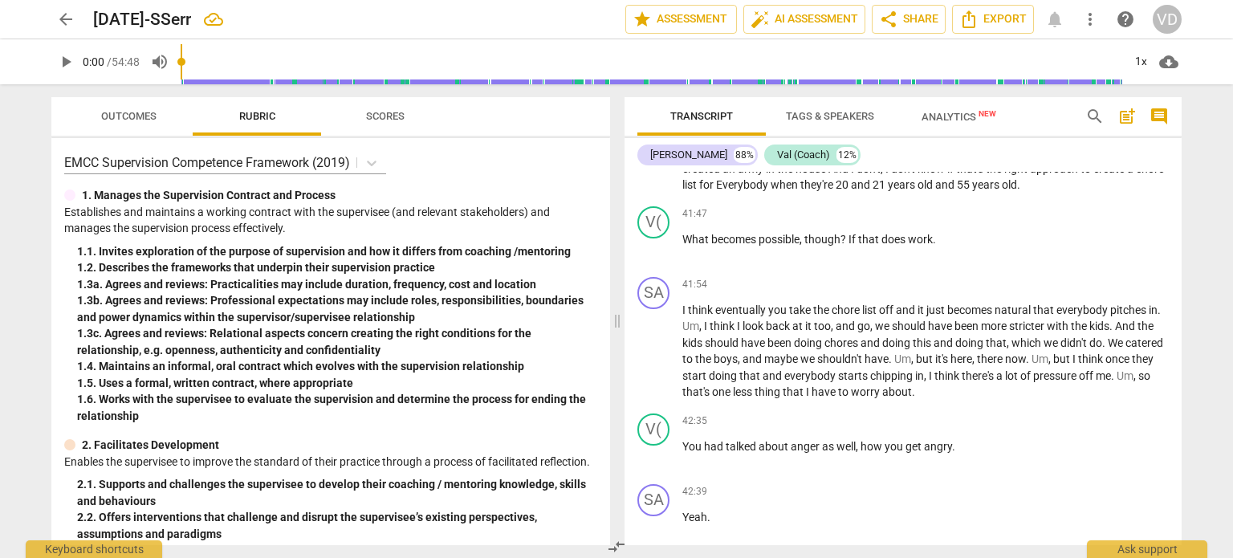
scroll to position [9895, 0]
click at [1019, 437] on p "You had talked about anger as well , how you get angry ." at bounding box center [925, 445] width 486 height 17
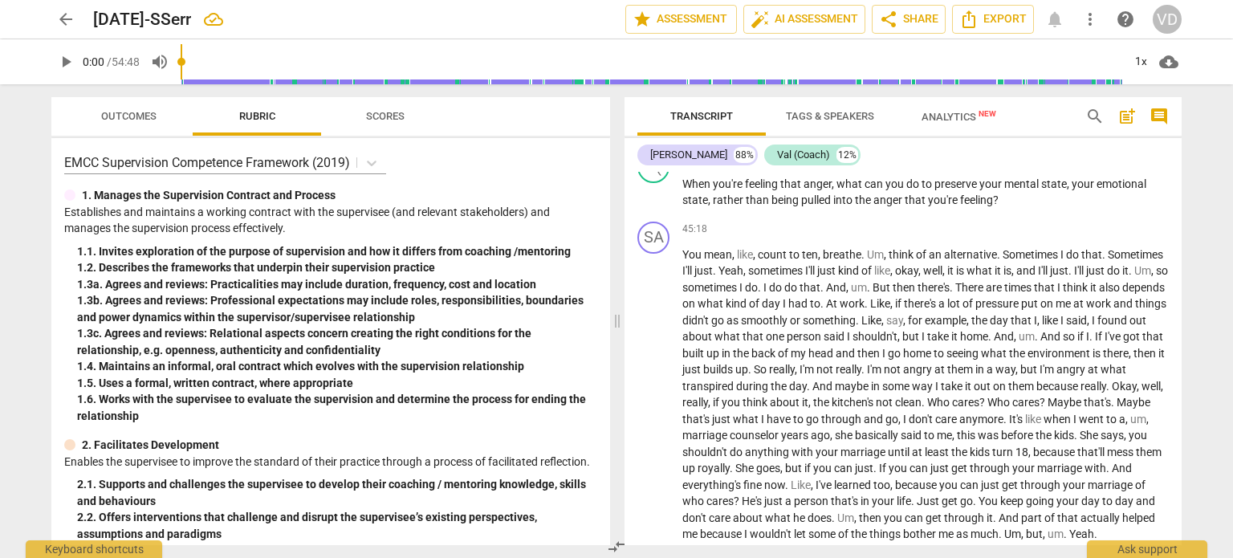
scroll to position [10801, 0]
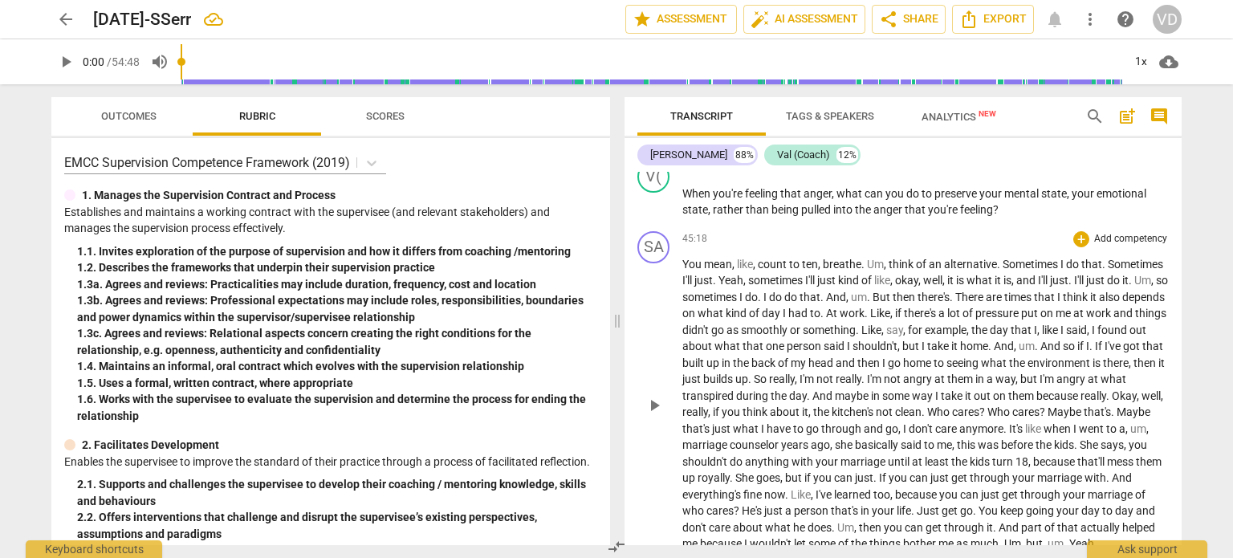
click at [1023, 256] on p "You mean , like , count to ten , breathe . Um , think of an alternative . Somet…" at bounding box center [925, 404] width 486 height 296
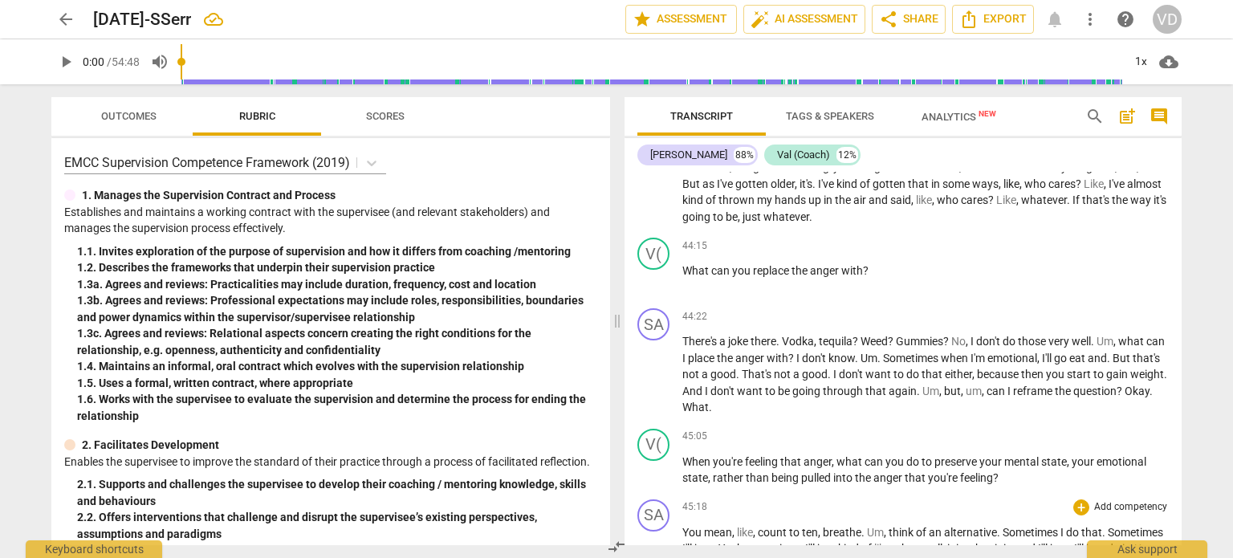
scroll to position [10541, 0]
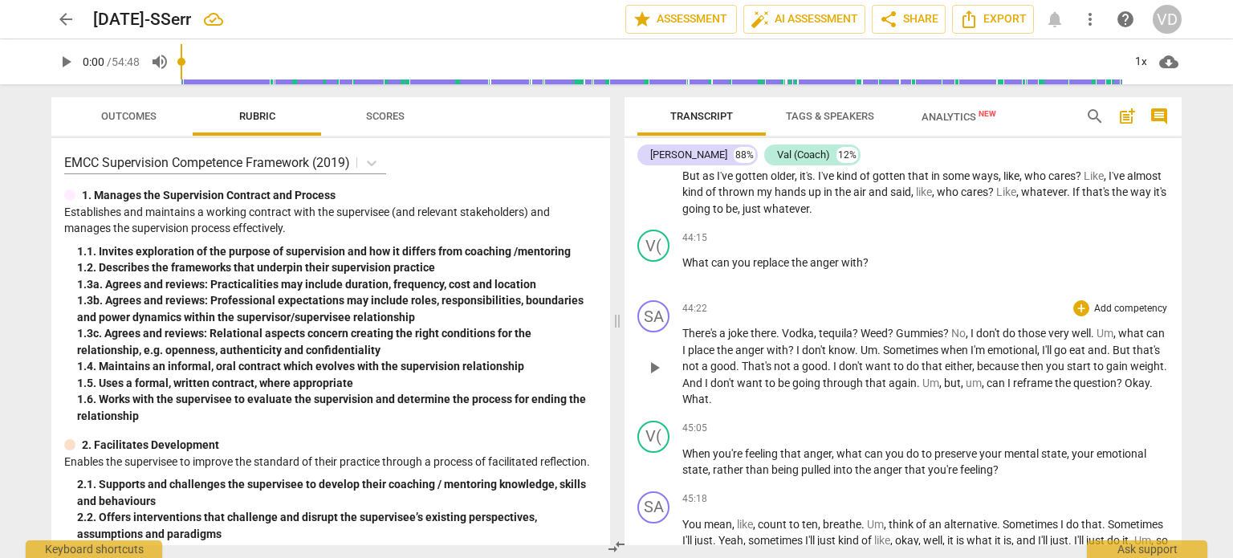
click at [941, 344] on span "Sometimes" at bounding box center [912, 350] width 58 height 13
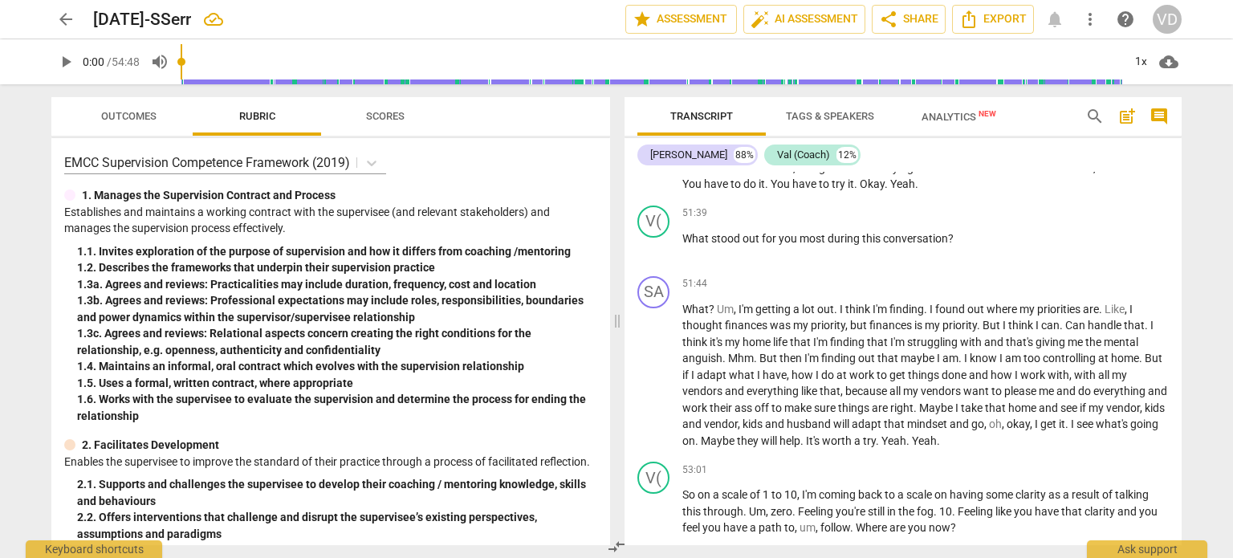
scroll to position [12482, 0]
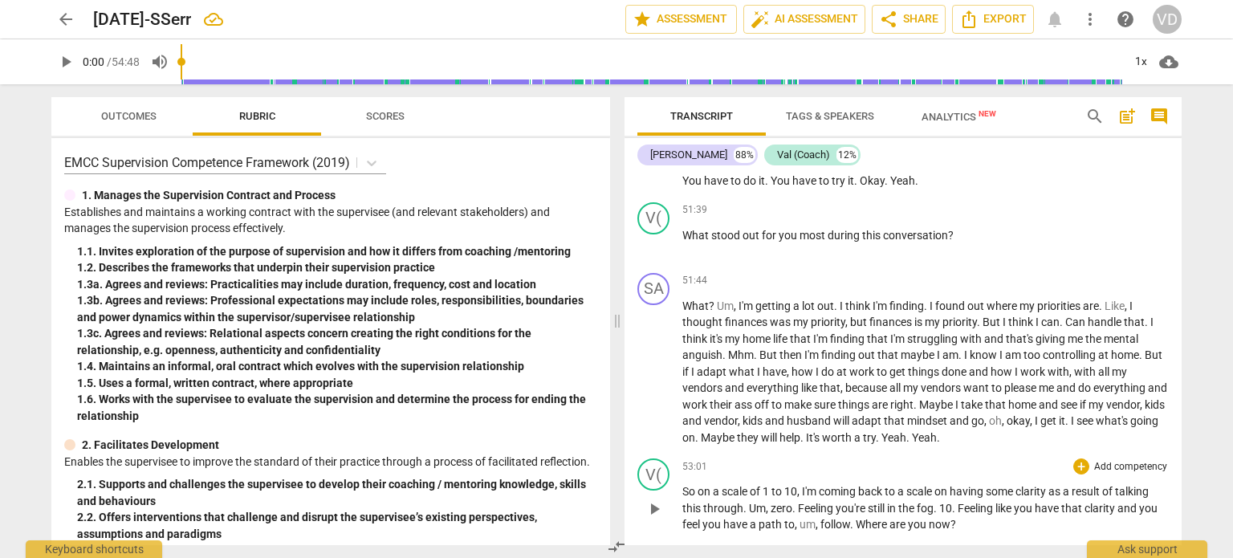
click at [1096, 485] on p "So on a scale of 1 to 10 , I'm coming back to a scale on having some clarity as…" at bounding box center [925, 508] width 486 height 50
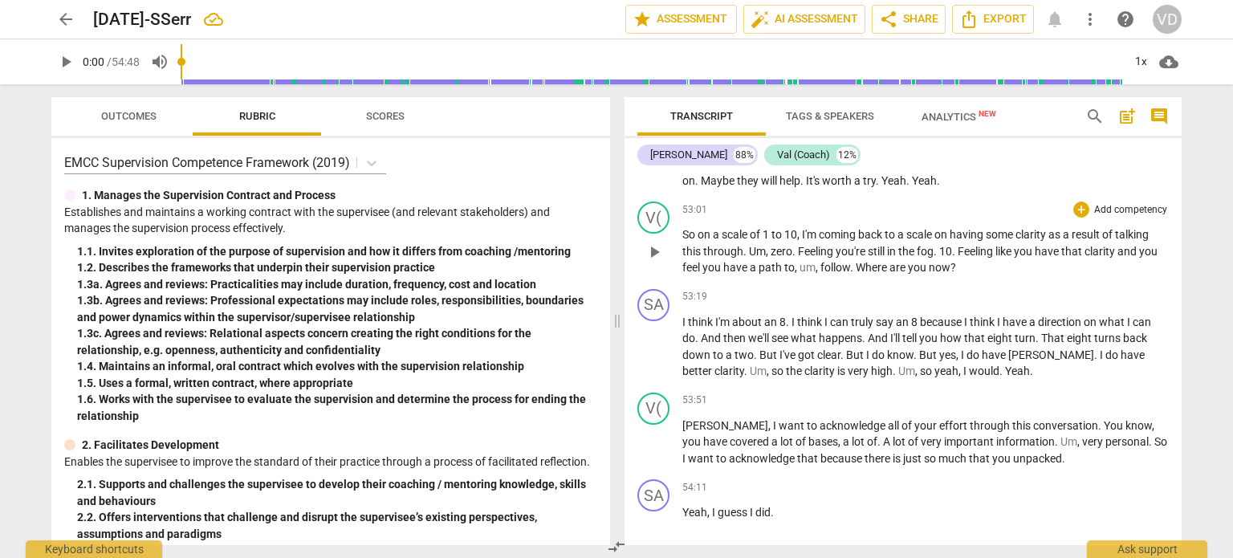
scroll to position [12740, 0]
click at [986, 478] on div "54:11 + Add competency keyboard_arrow_right" at bounding box center [925, 486] width 486 height 16
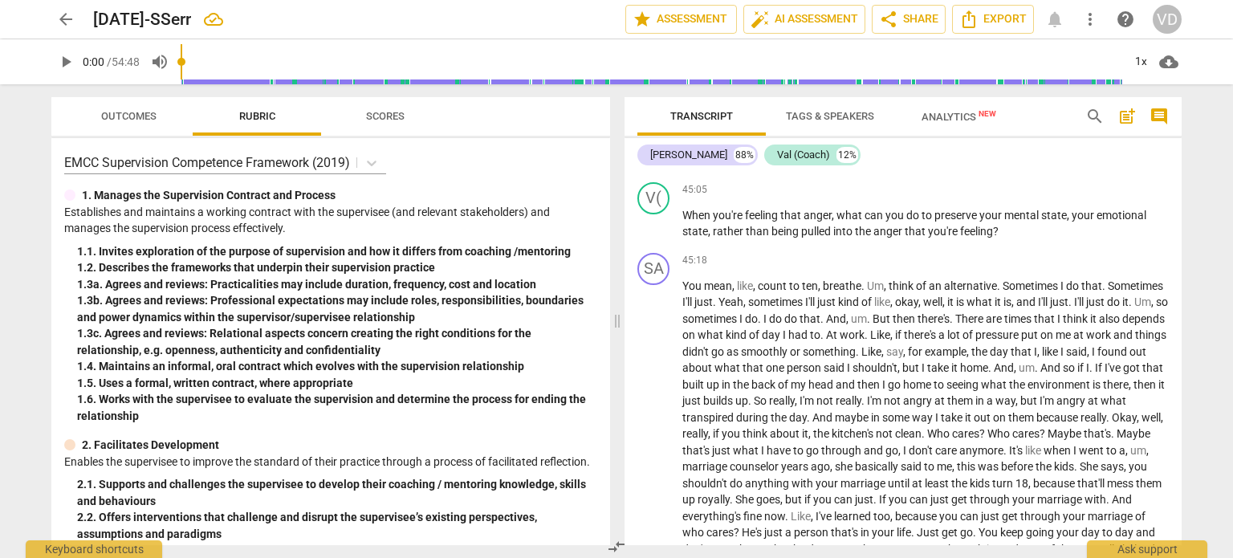
scroll to position [10779, 0]
click at [951, 362] on span "take" at bounding box center [939, 368] width 24 height 13
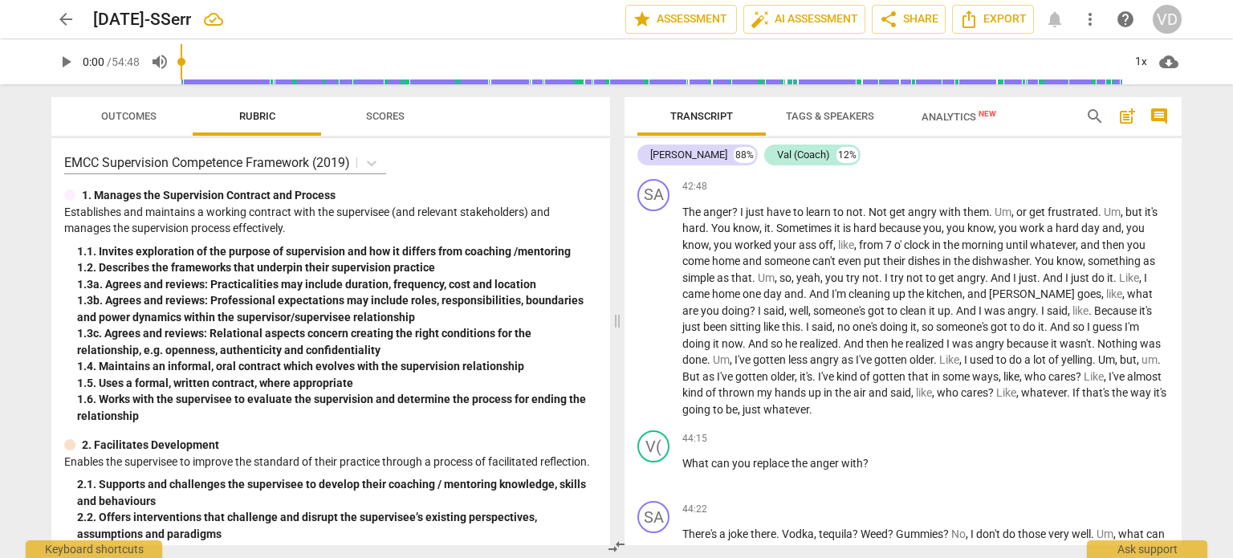
scroll to position [10340, 0]
click at [781, 271] on p "The anger ? I just have to learn to not . Not get angry with them . Um , or get…" at bounding box center [925, 312] width 486 height 214
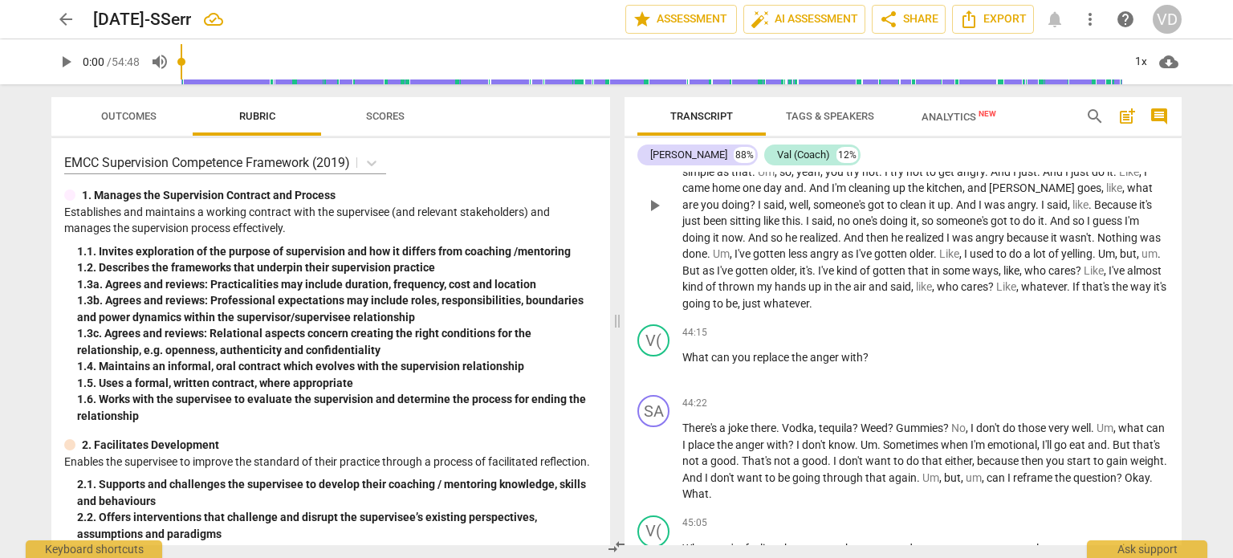
scroll to position [10486, 0]
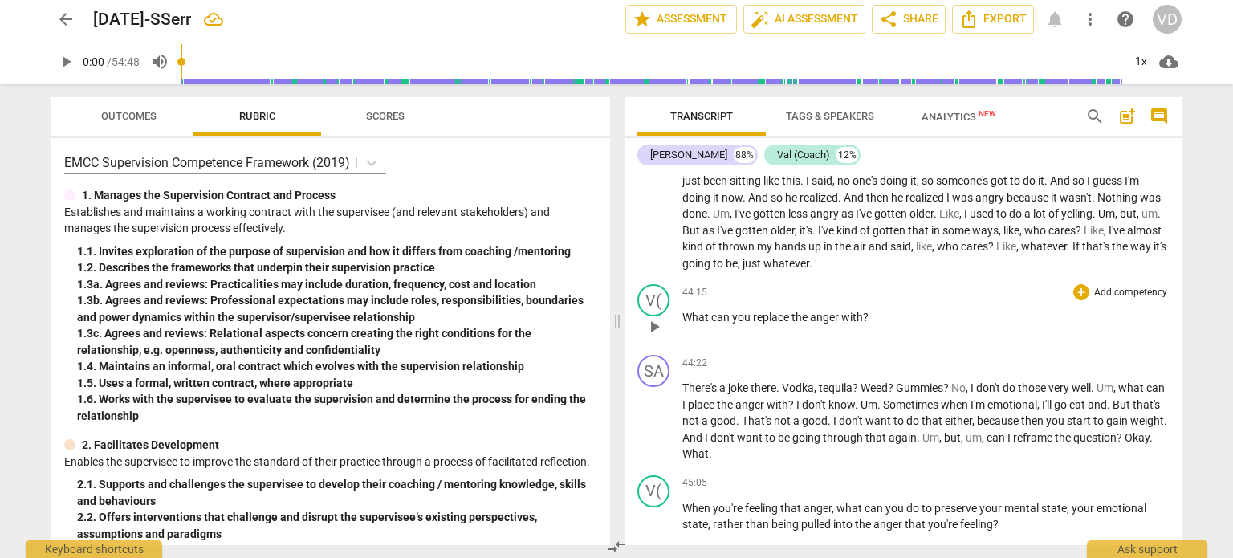
click at [706, 311] on span "What" at bounding box center [696, 317] width 29 height 13
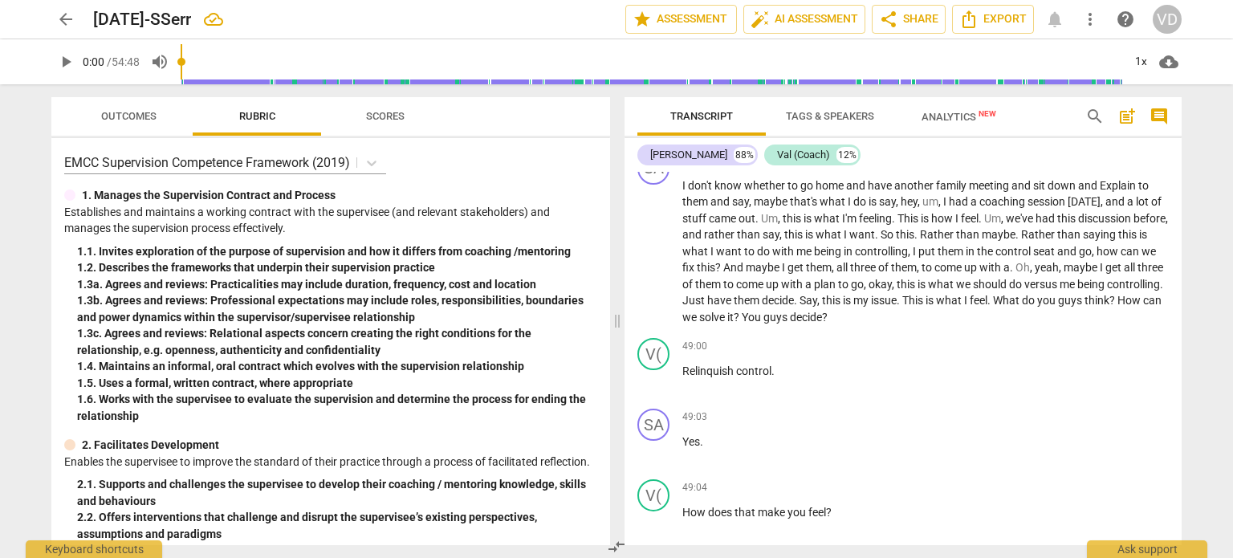
scroll to position [11155, 0]
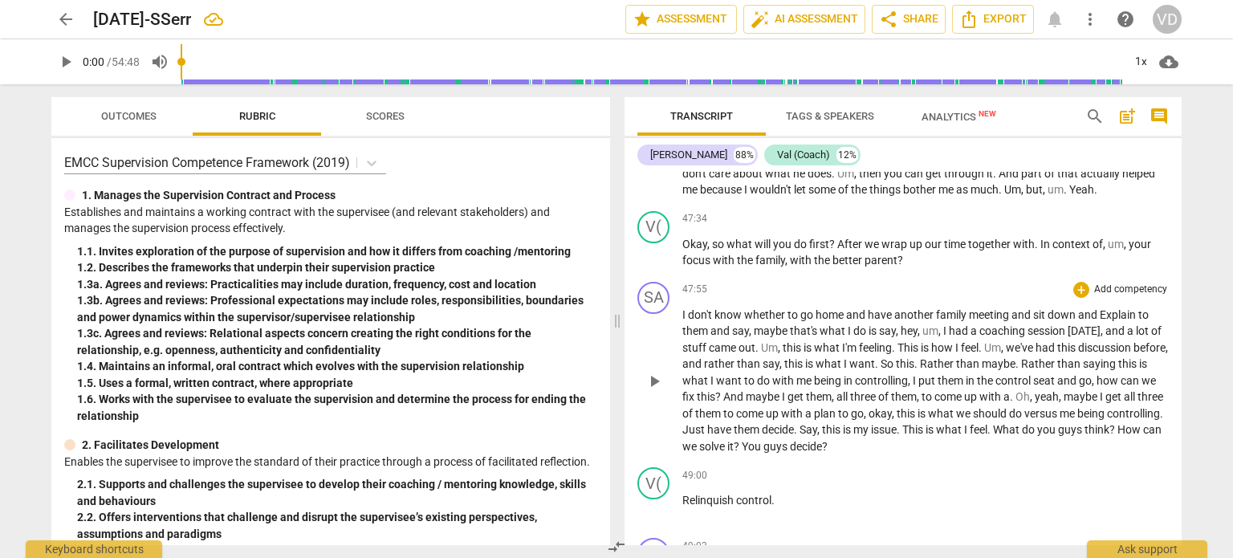
click at [809, 355] on p "I don't know whether to go home and have another family meeting and sit down an…" at bounding box center [925, 381] width 486 height 148
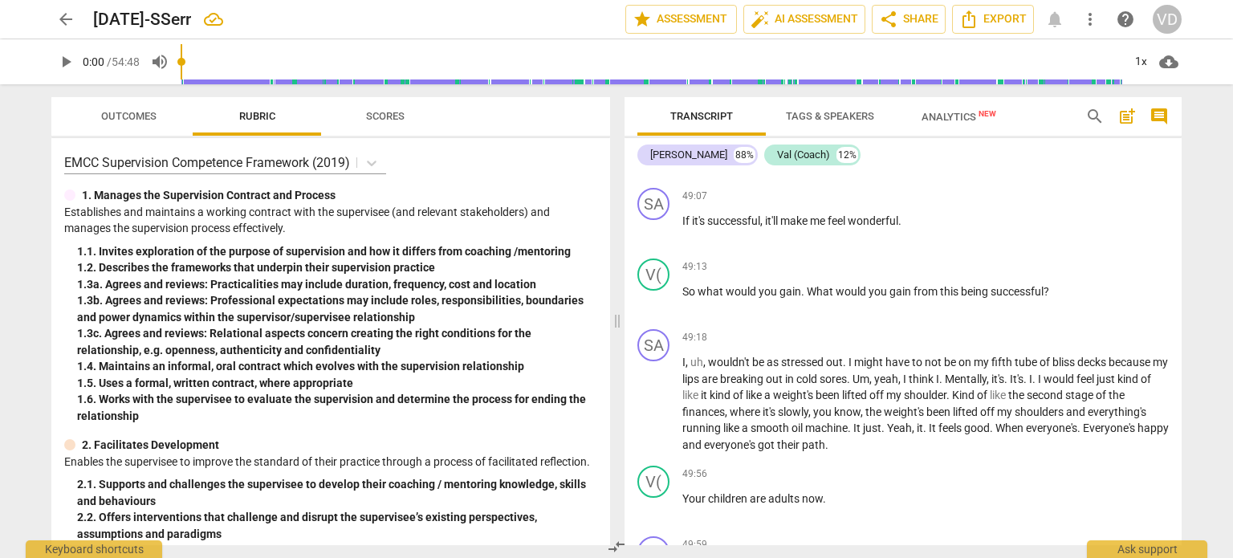
scroll to position [11647, 0]
click at [758, 437] on span "everyone's" at bounding box center [731, 443] width 54 height 13
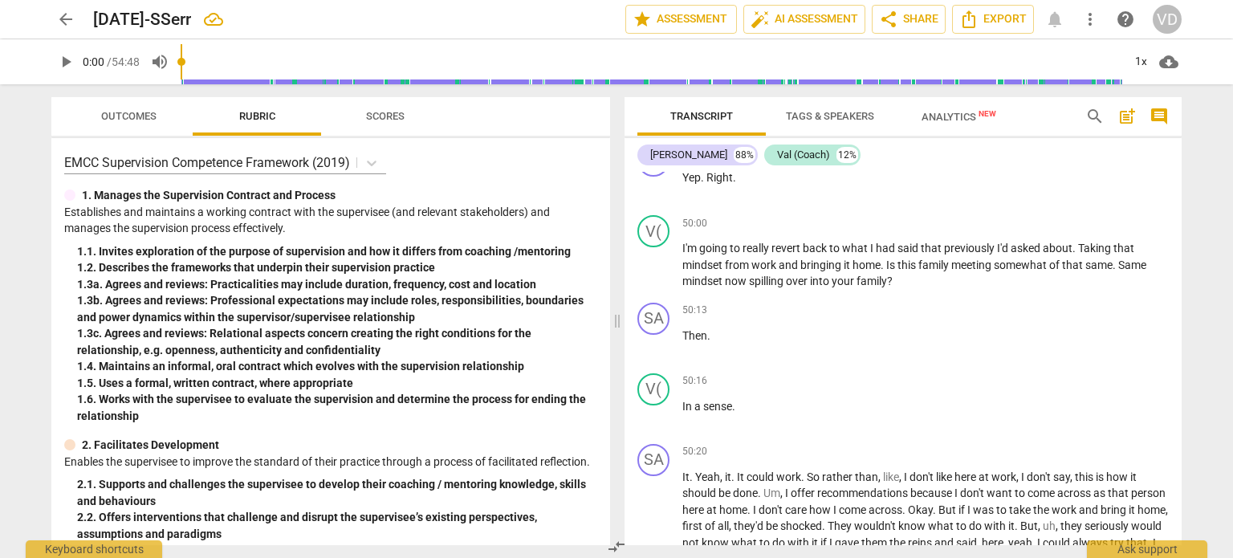
scroll to position [12036, 0]
click at [803, 400] on p "In a sense ." at bounding box center [925, 408] width 486 height 17
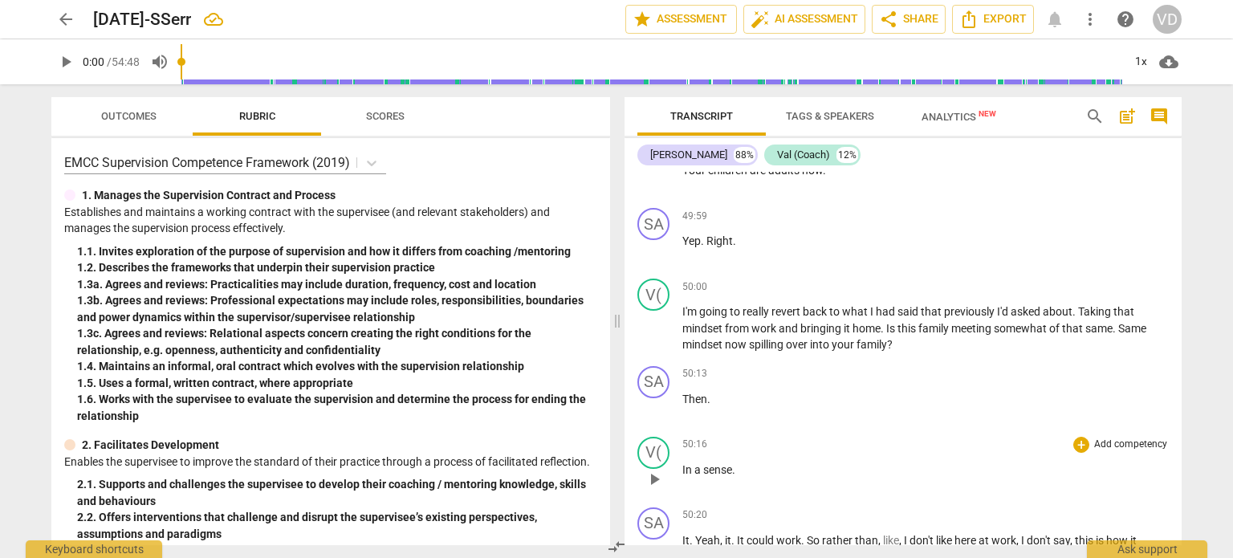
scroll to position [12008, 0]
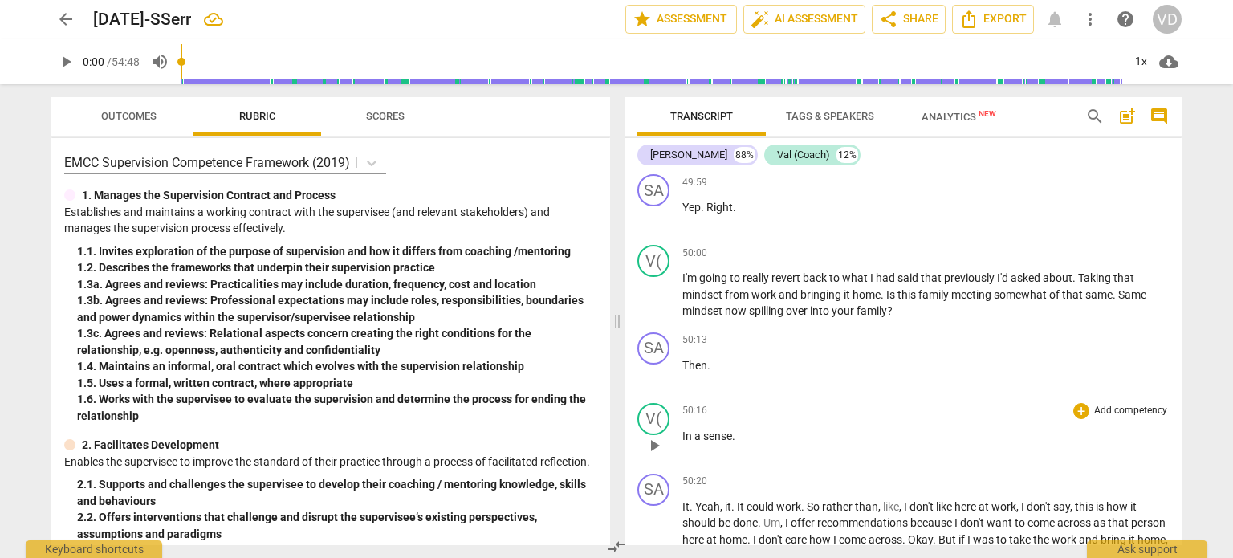
click at [860, 419] on div "50:16 + Add competency keyboard_arrow_right In a sense ." at bounding box center [925, 432] width 486 height 58
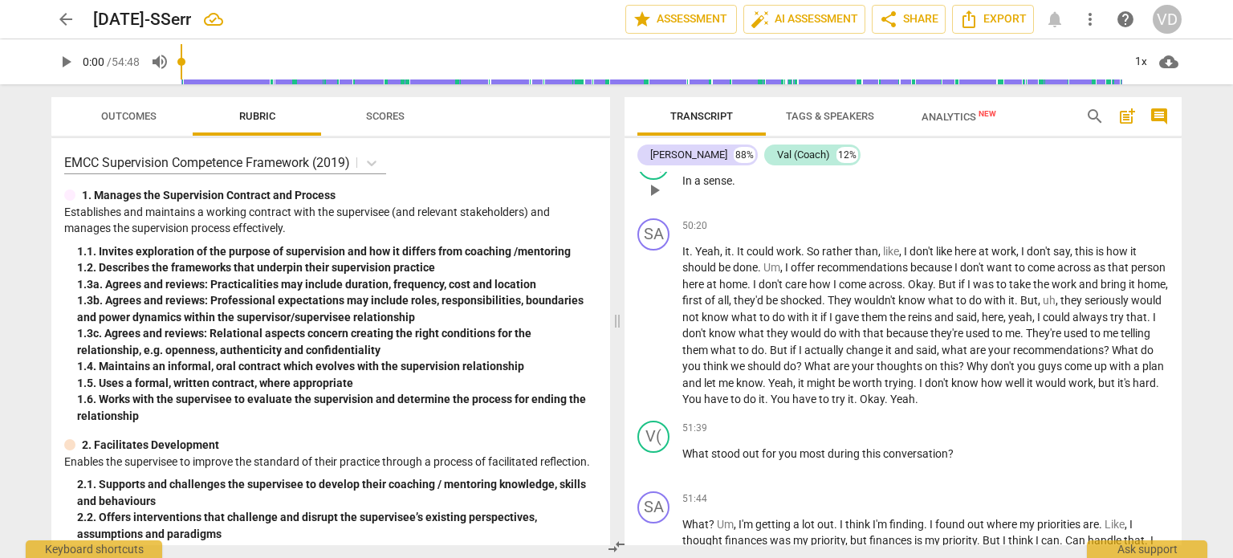
scroll to position [12262, 0]
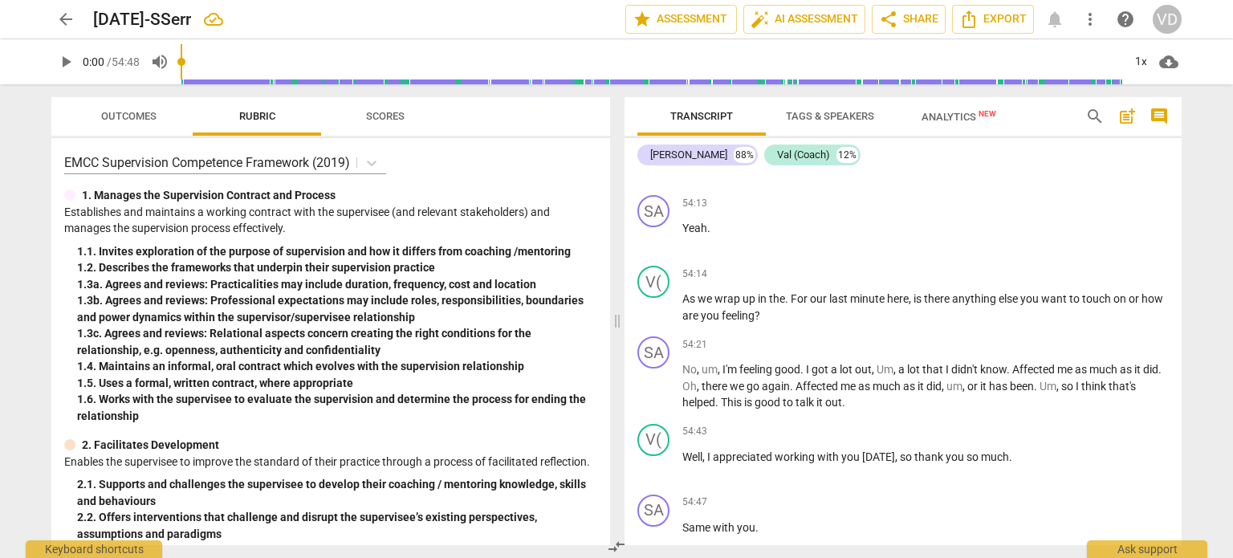
scroll to position [13166, 0]
click at [817, 518] on p "Same with you ." at bounding box center [925, 526] width 486 height 17
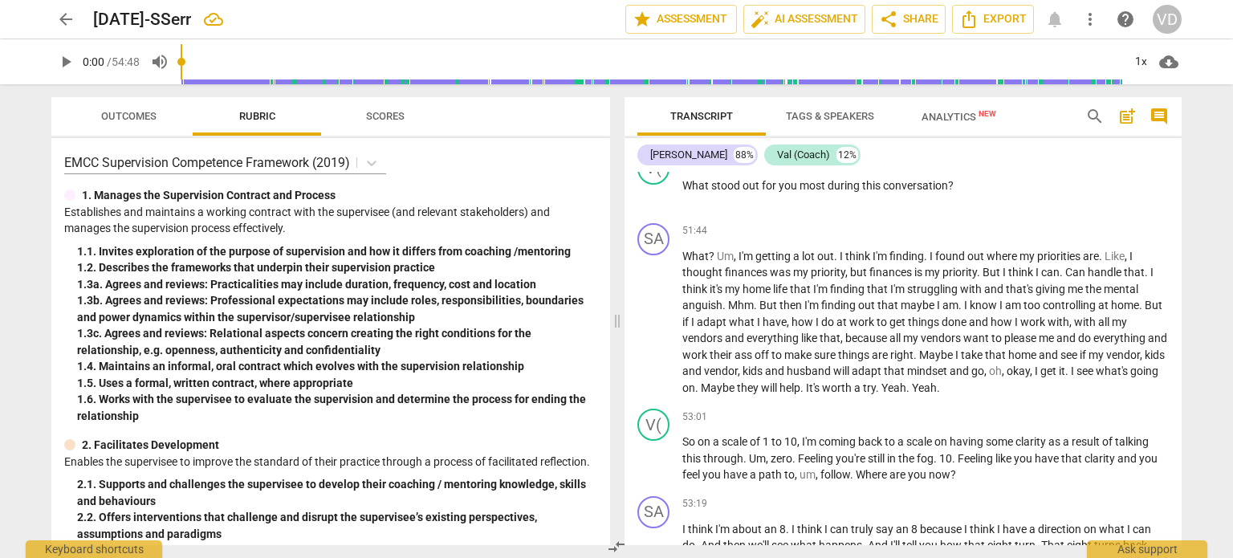
scroll to position [12535, 0]
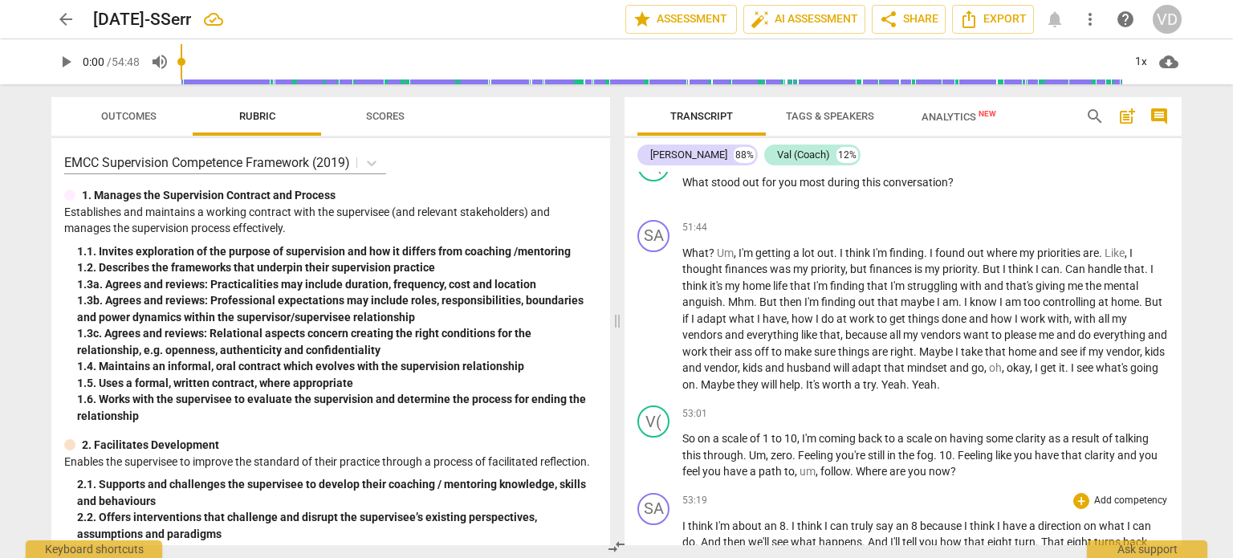
click at [796, 493] on div "53:19 + Add competency keyboard_arrow_right" at bounding box center [925, 501] width 486 height 16
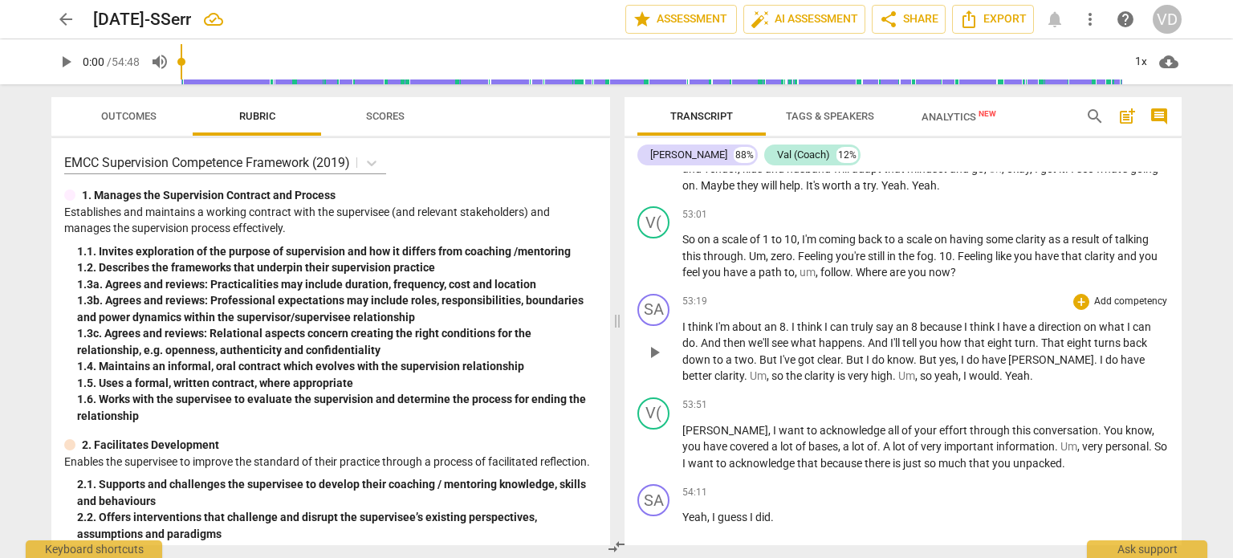
scroll to position [12736, 0]
